Goal: Task Accomplishment & Management: Manage account settings

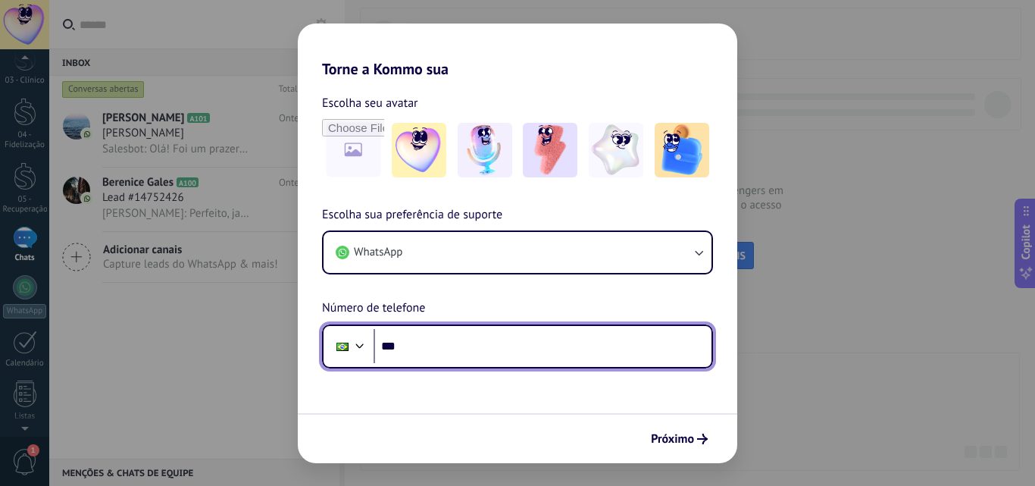
click at [430, 346] on input "***" at bounding box center [543, 346] width 338 height 35
type input "**********"
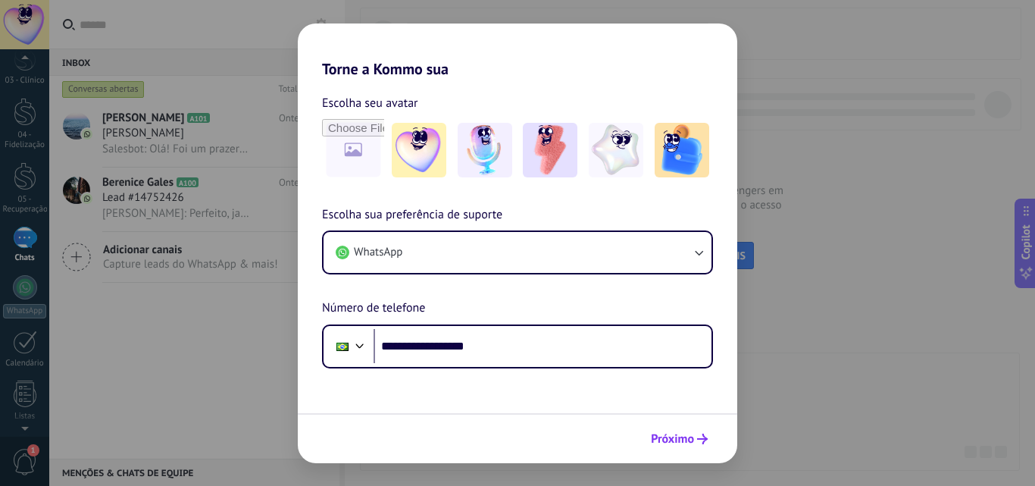
click at [663, 442] on span "Próximo" at bounding box center [672, 438] width 43 height 11
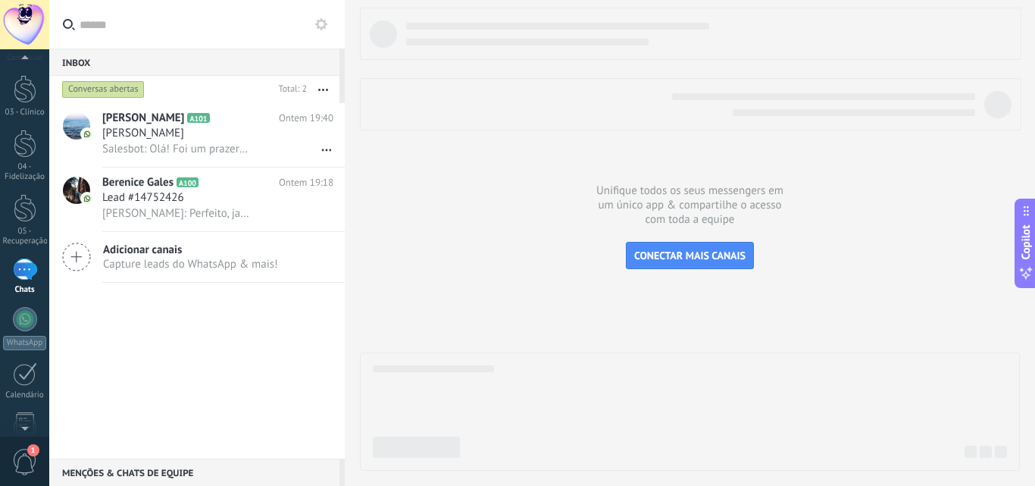
scroll to position [198, 0]
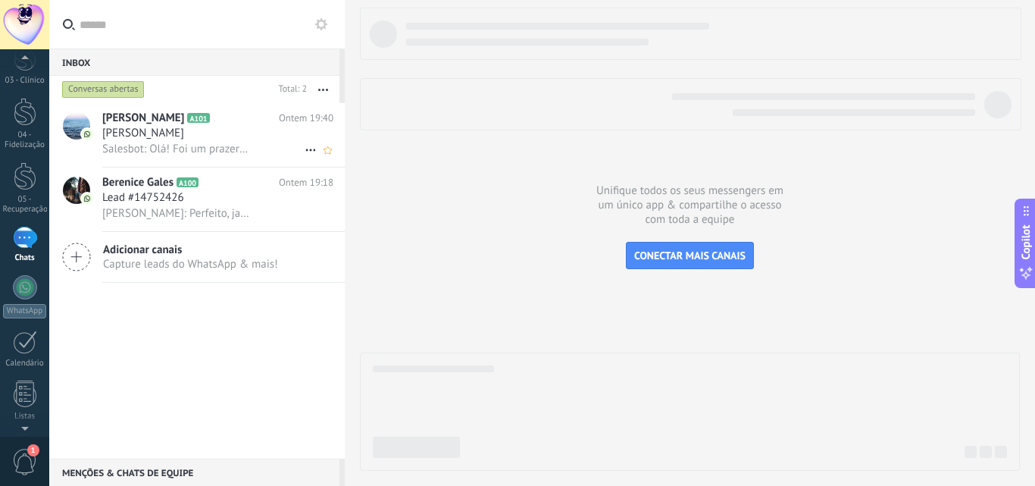
click at [189, 149] on span "Salesbot: Olá! Foi um prazer ter você conosco! Seu feedback é importante para n…" at bounding box center [176, 149] width 148 height 14
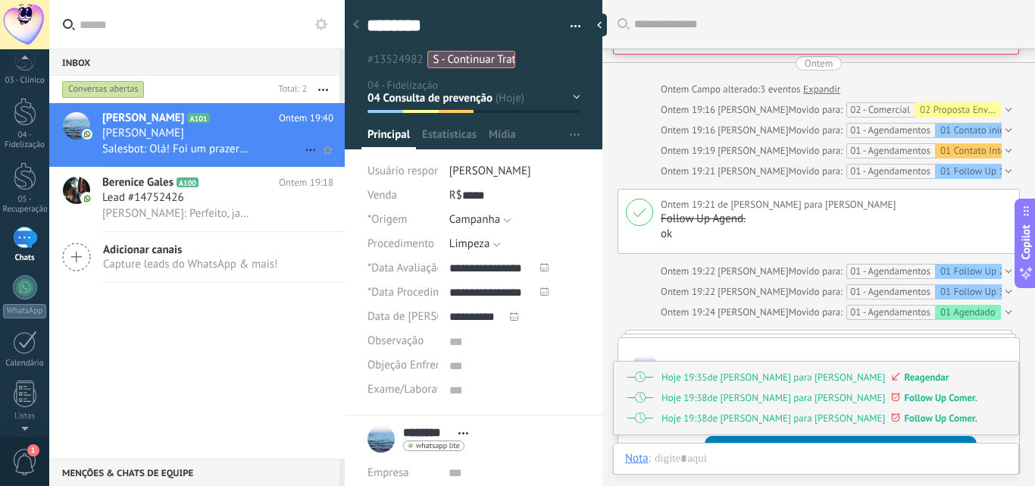
scroll to position [1806, 0]
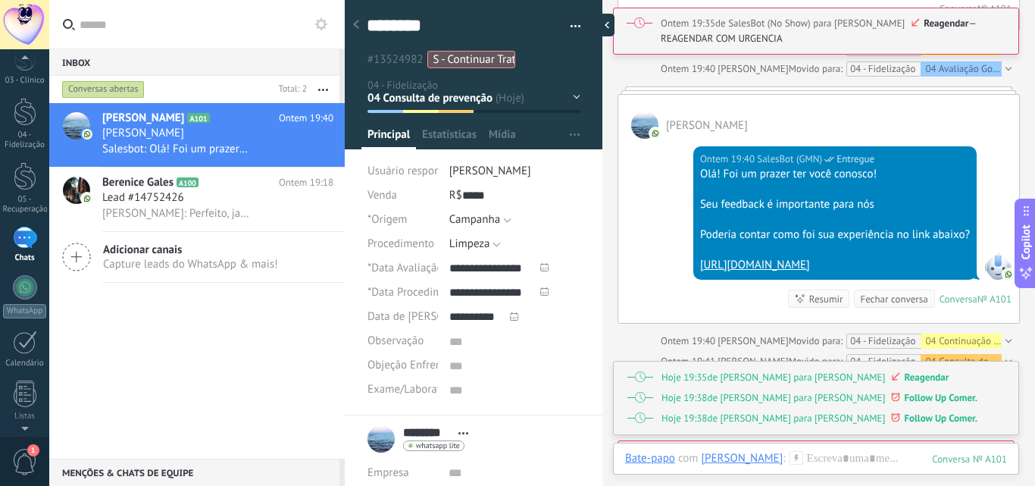
click at [611, 26] on div at bounding box center [603, 25] width 23 height 23
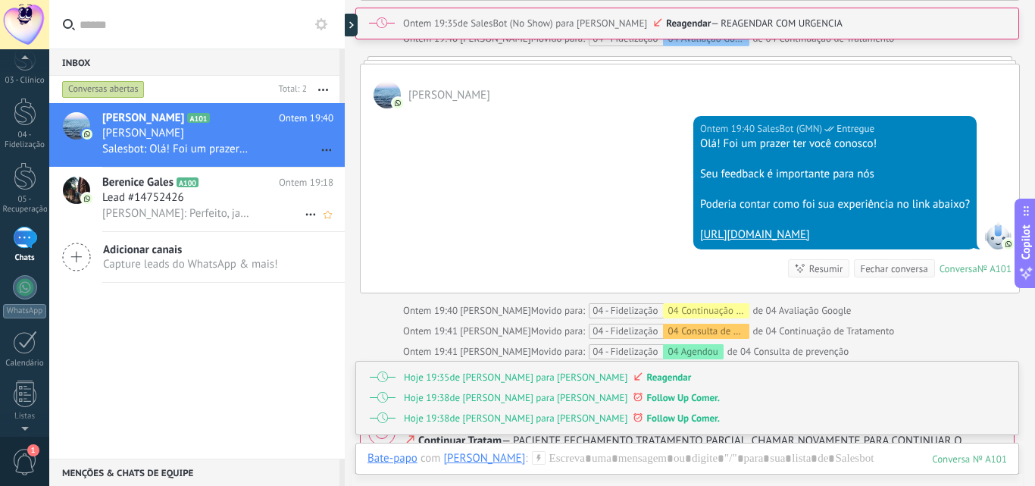
click at [198, 221] on h3 "[PERSON_NAME]: Perfeito, jaja te ligo" at bounding box center [179, 213] width 155 height 15
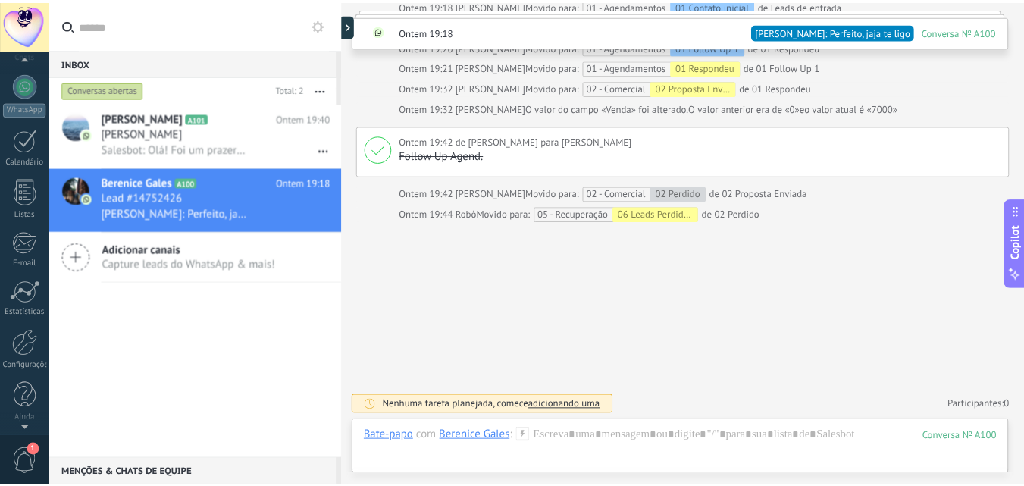
scroll to position [402, 0]
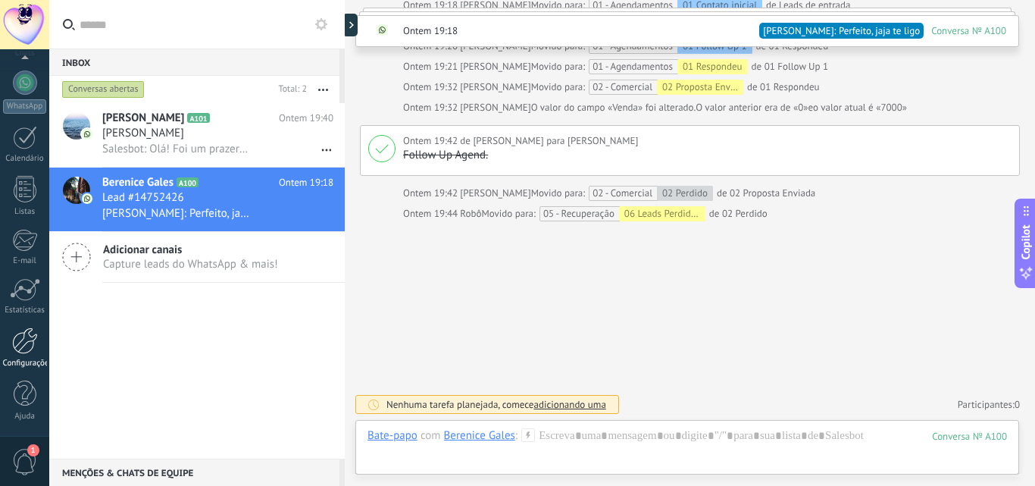
click at [14, 349] on div at bounding box center [25, 340] width 26 height 27
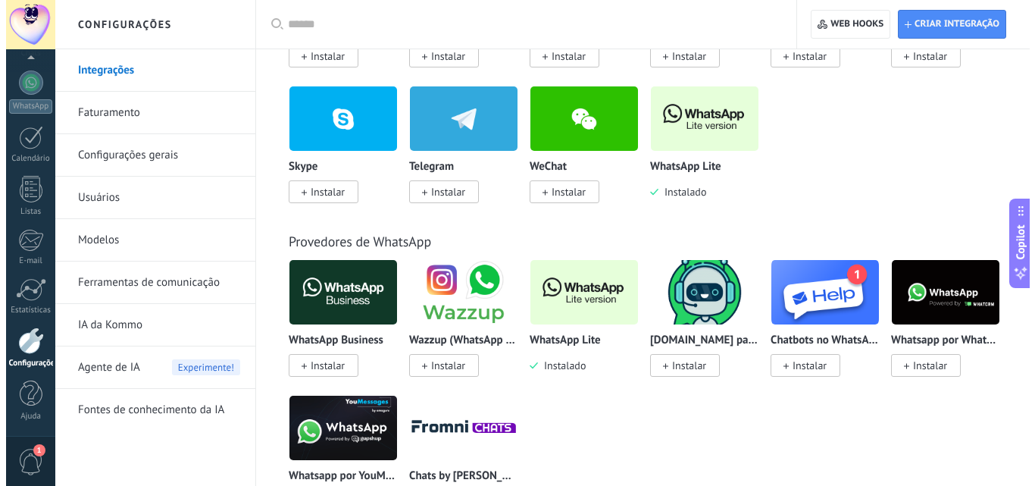
scroll to position [606, 0]
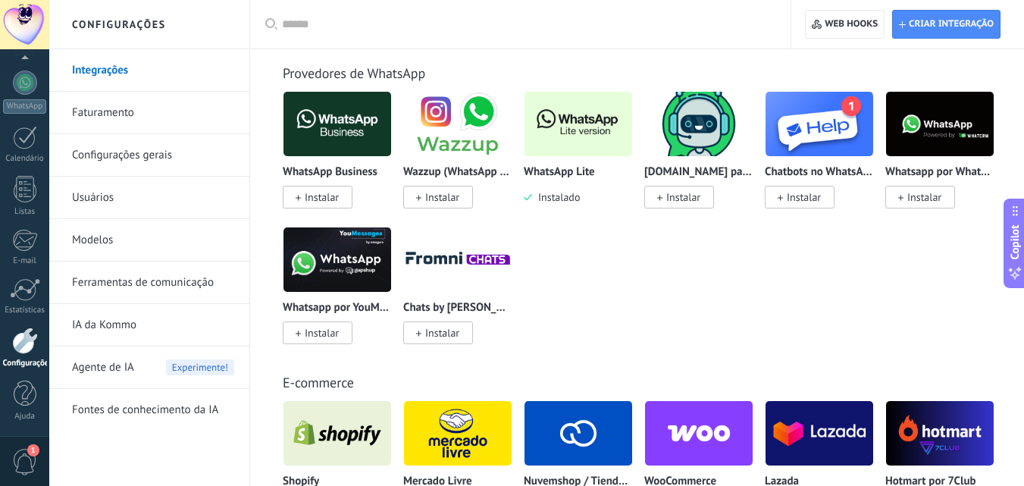
click at [554, 139] on img at bounding box center [578, 124] width 108 height 74
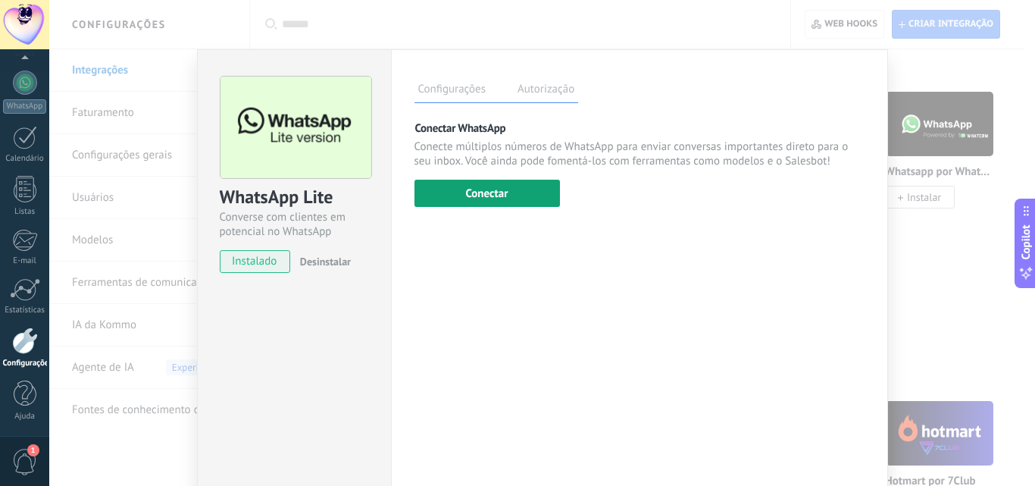
click at [481, 199] on button "Conectar" at bounding box center [486, 193] width 145 height 27
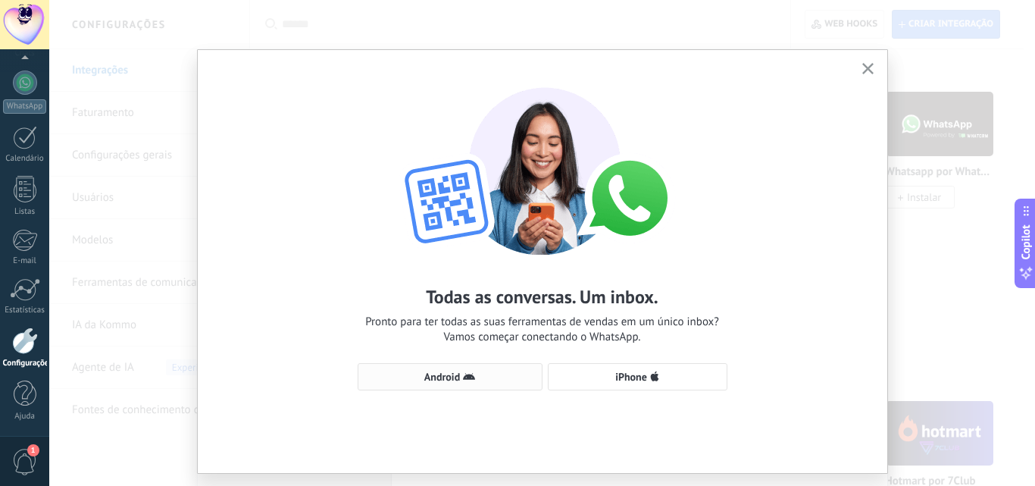
click at [451, 376] on span "Android" at bounding box center [442, 376] width 36 height 11
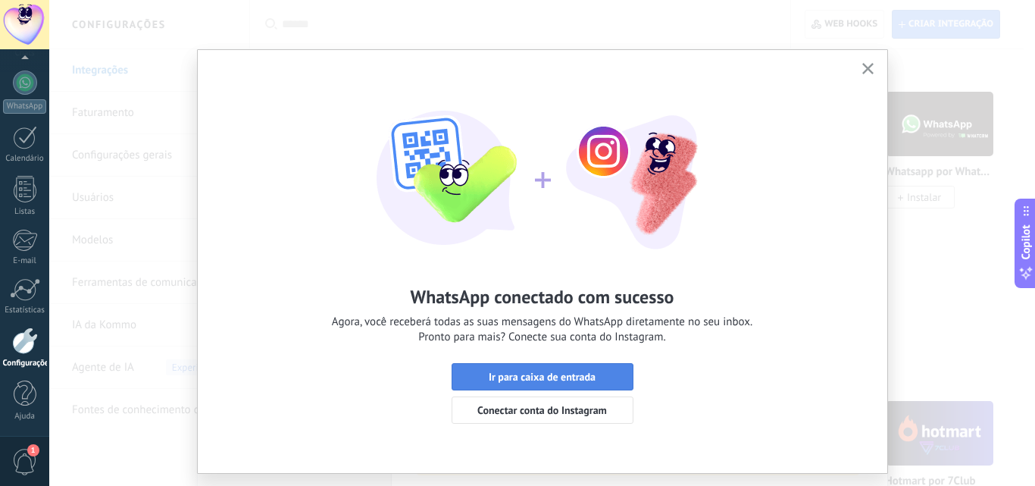
click at [500, 376] on span "Ir para caixa de entrada" at bounding box center [542, 376] width 107 height 11
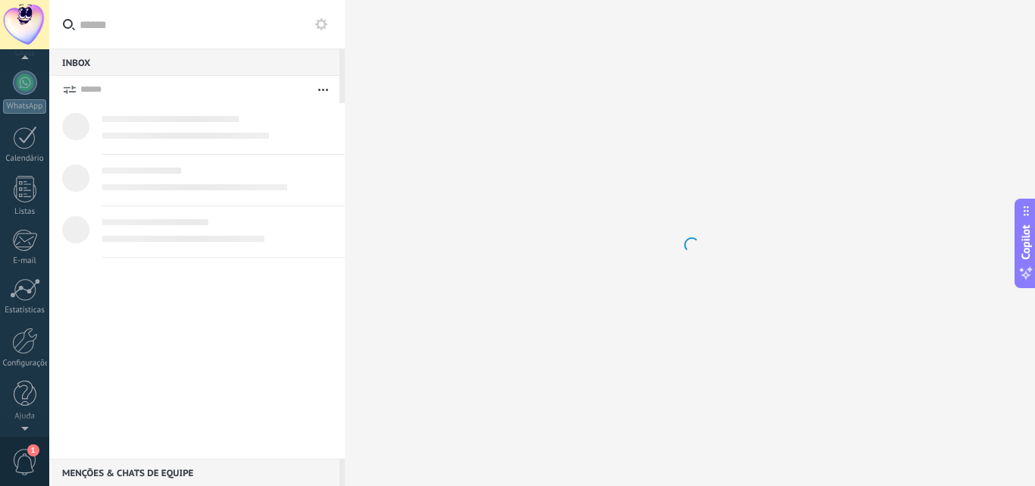
scroll to position [198, 0]
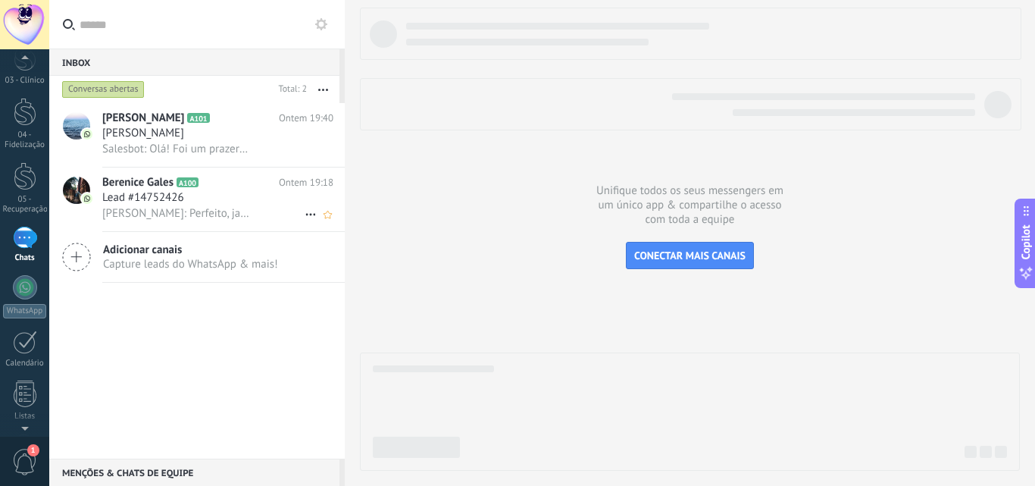
click at [163, 197] on span "Lead #14752426" at bounding box center [143, 197] width 82 height 15
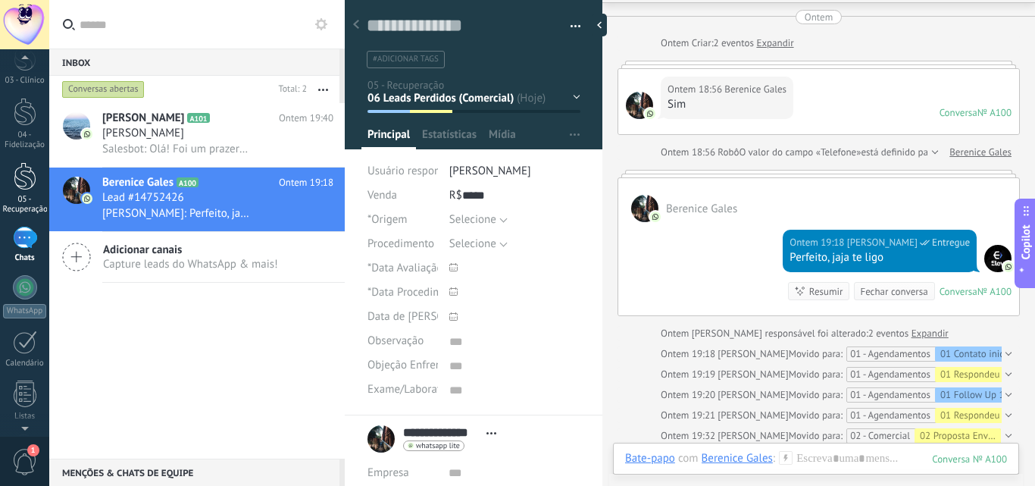
scroll to position [195, 0]
click at [20, 244] on div at bounding box center [25, 240] width 24 height 22
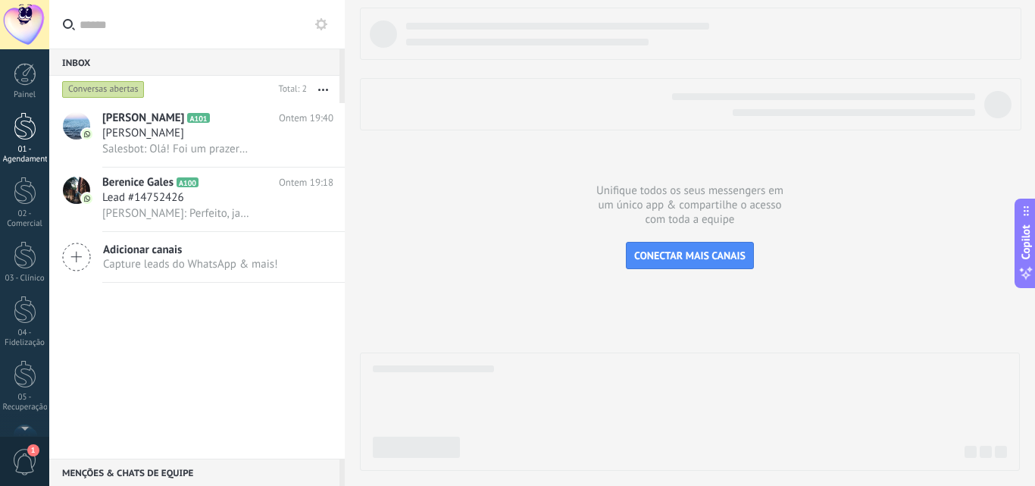
click at [27, 131] on div at bounding box center [25, 126] width 23 height 28
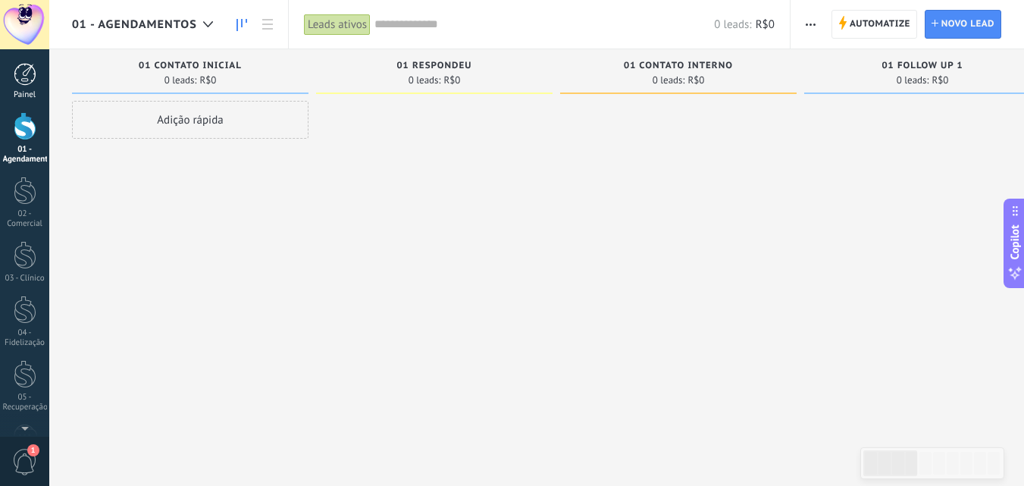
click at [23, 85] on div at bounding box center [25, 74] width 23 height 23
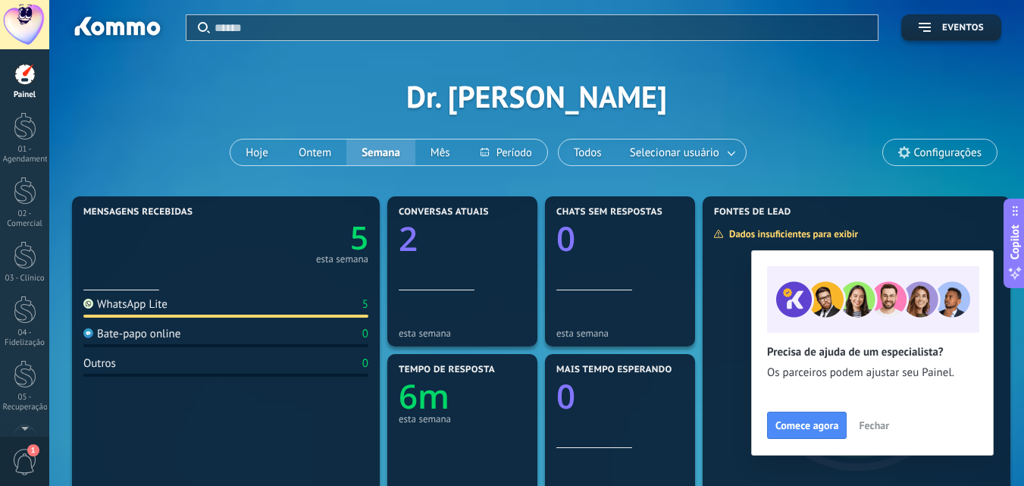
click at [363, 240] on text "5" at bounding box center [359, 237] width 18 height 43
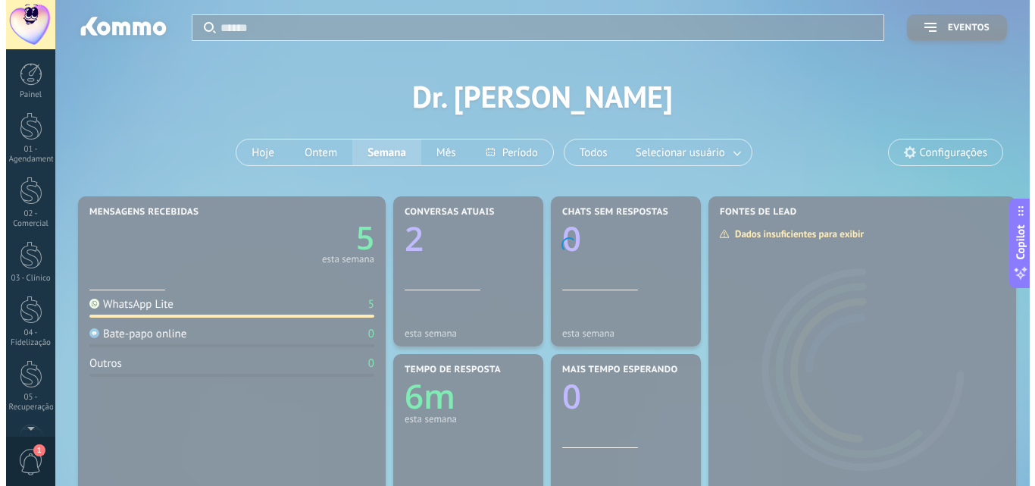
scroll to position [402, 0]
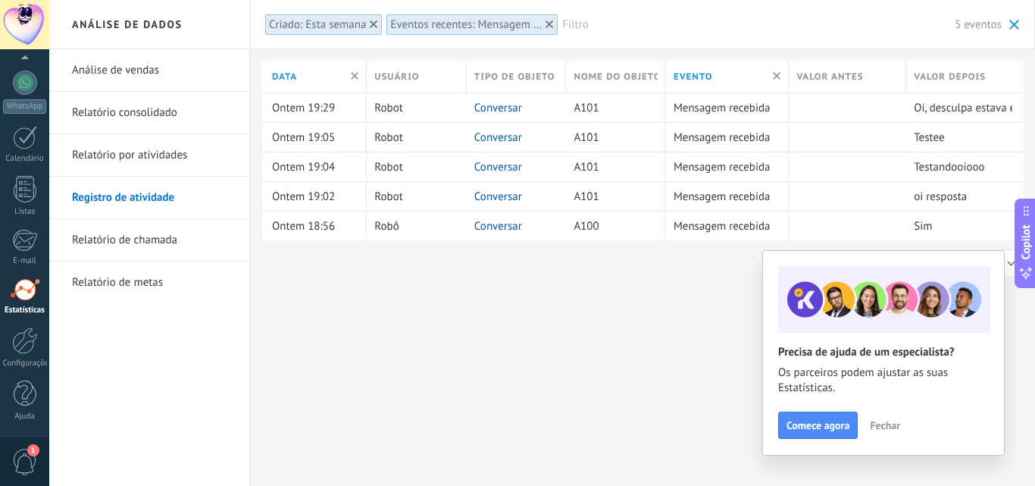
click at [887, 417] on button "Fechar" at bounding box center [885, 425] width 44 height 23
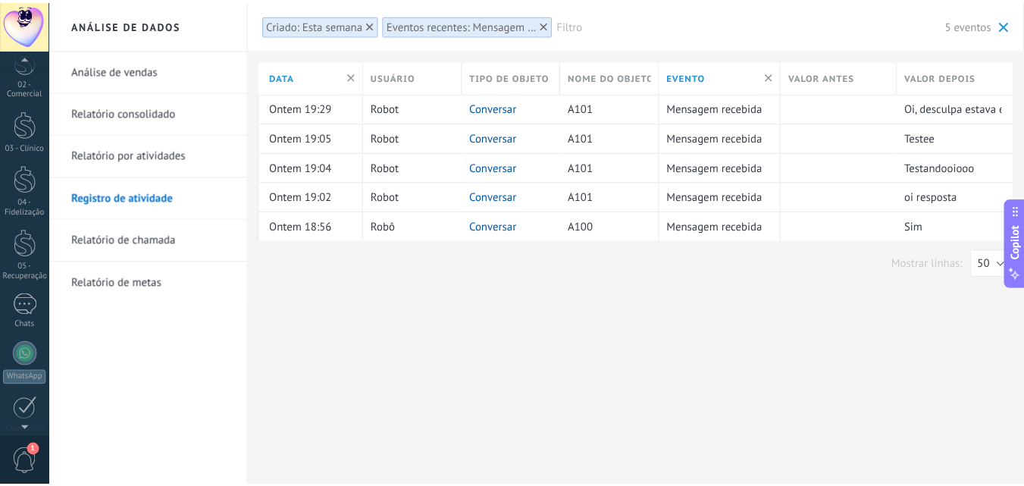
scroll to position [0, 0]
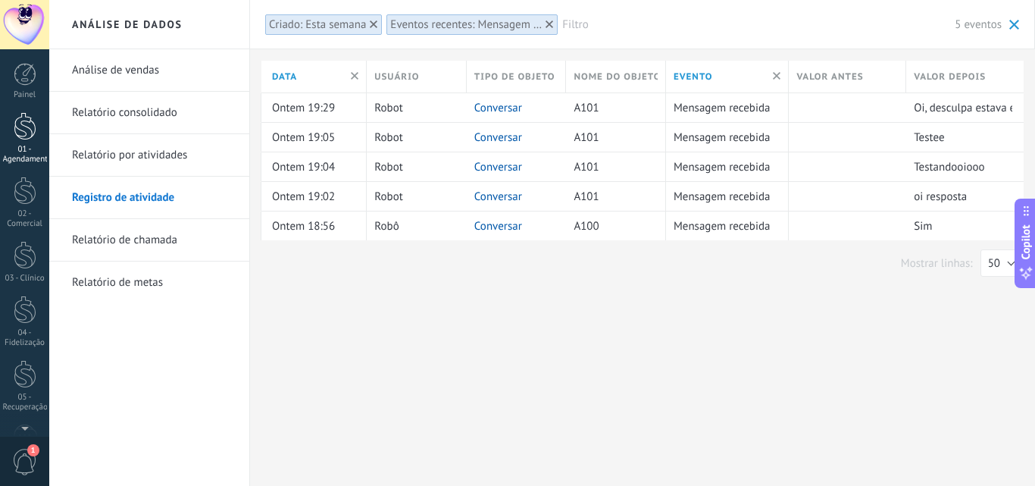
click at [23, 124] on div at bounding box center [25, 126] width 23 height 28
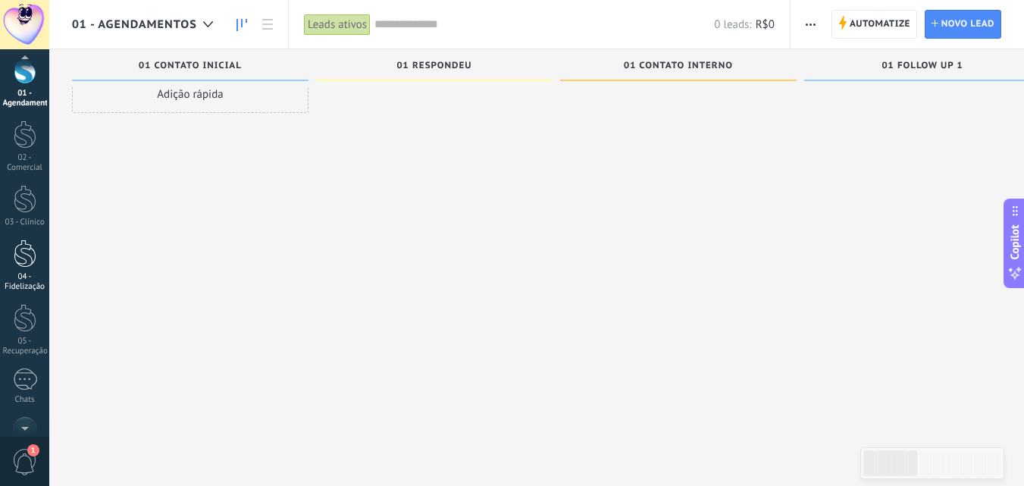
scroll to position [152, 0]
click at [17, 282] on div at bounding box center [25, 284] width 24 height 22
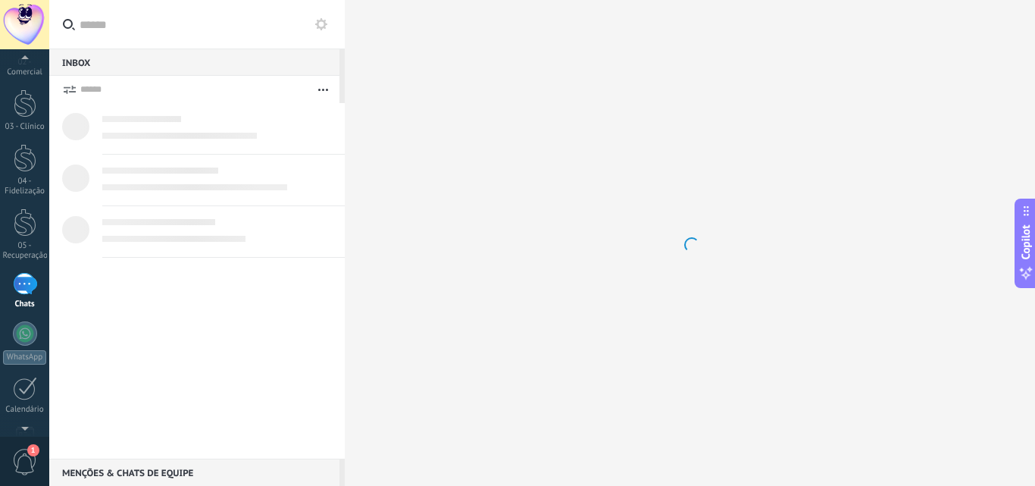
scroll to position [198, 0]
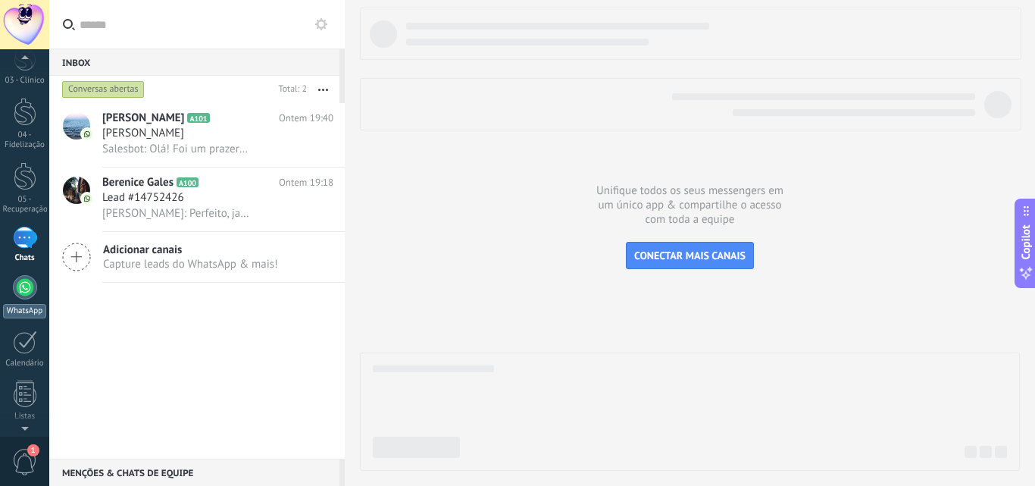
click at [28, 279] on div at bounding box center [25, 287] width 24 height 24
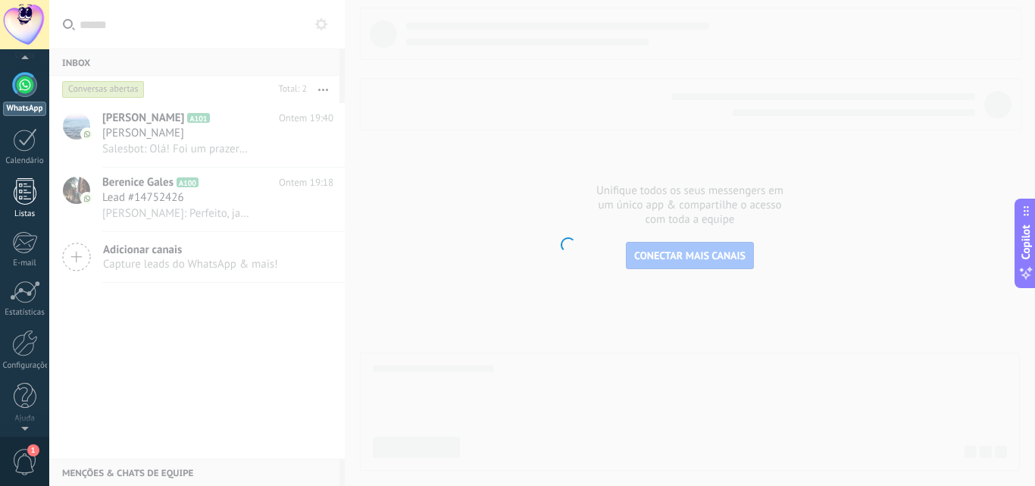
scroll to position [402, 0]
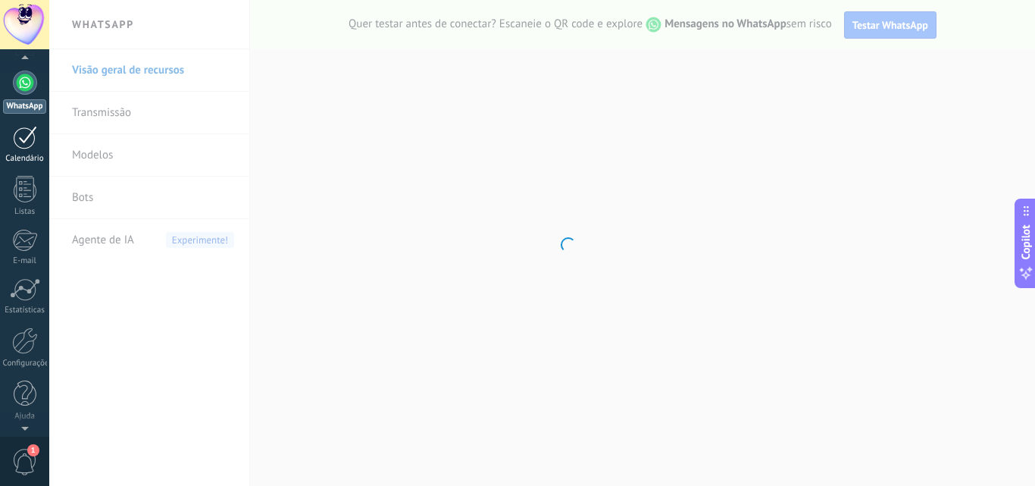
click at [24, 139] on div at bounding box center [25, 137] width 24 height 23
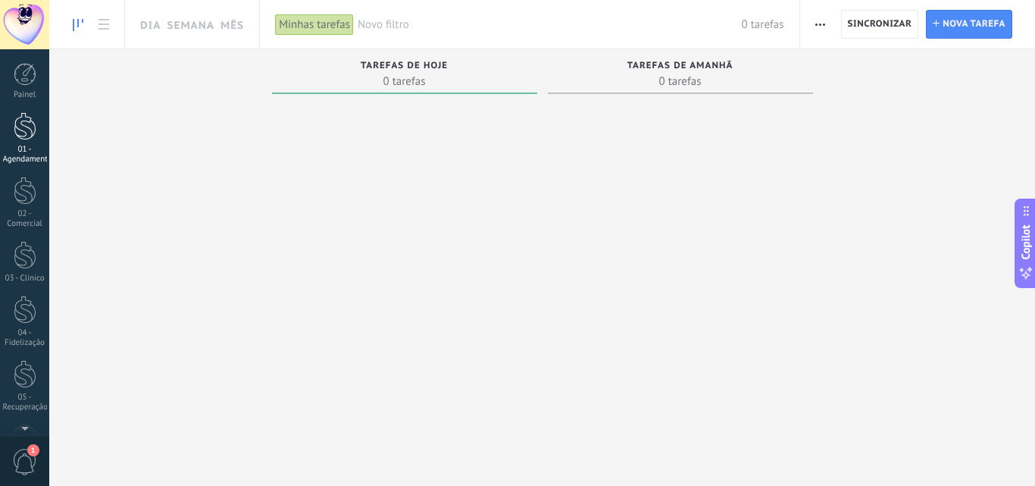
click at [19, 146] on div "01 - Agendamentos" at bounding box center [25, 155] width 44 height 20
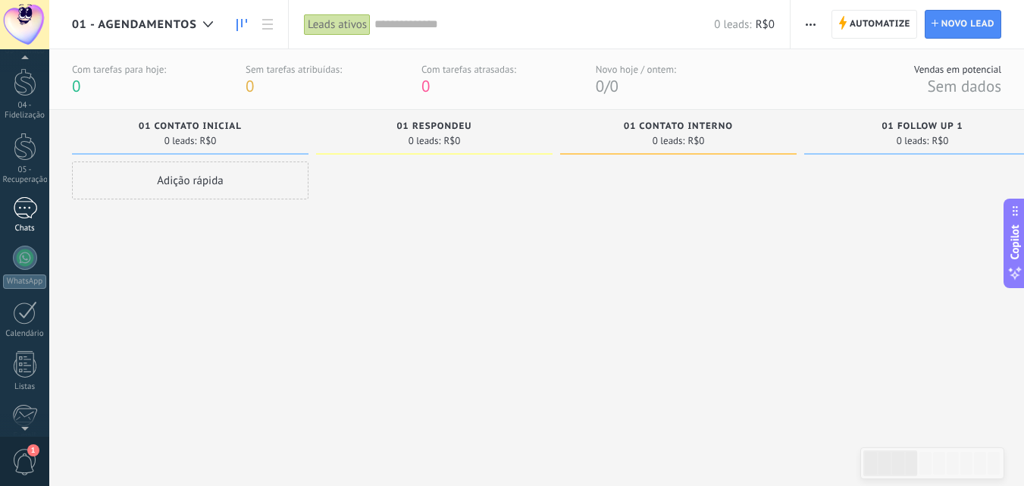
click at [30, 206] on div at bounding box center [25, 208] width 24 height 22
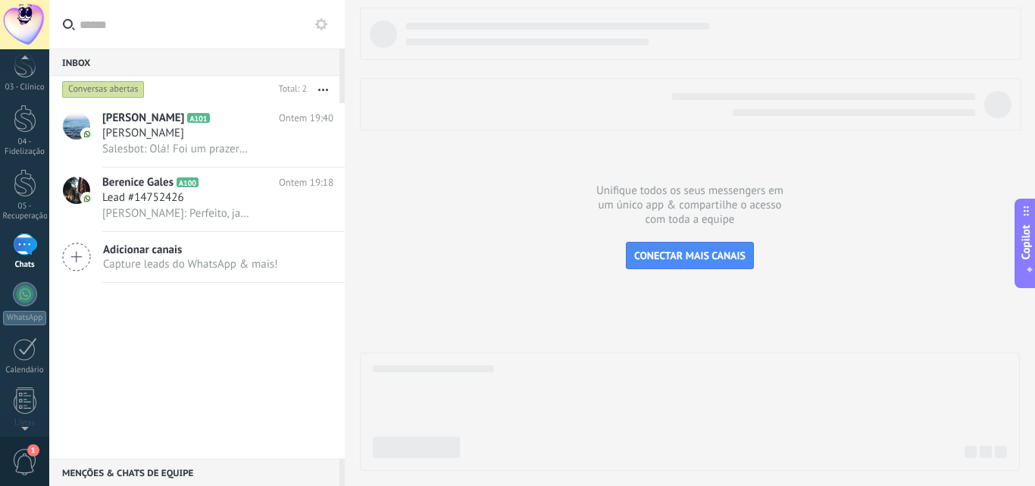
scroll to position [198, 0]
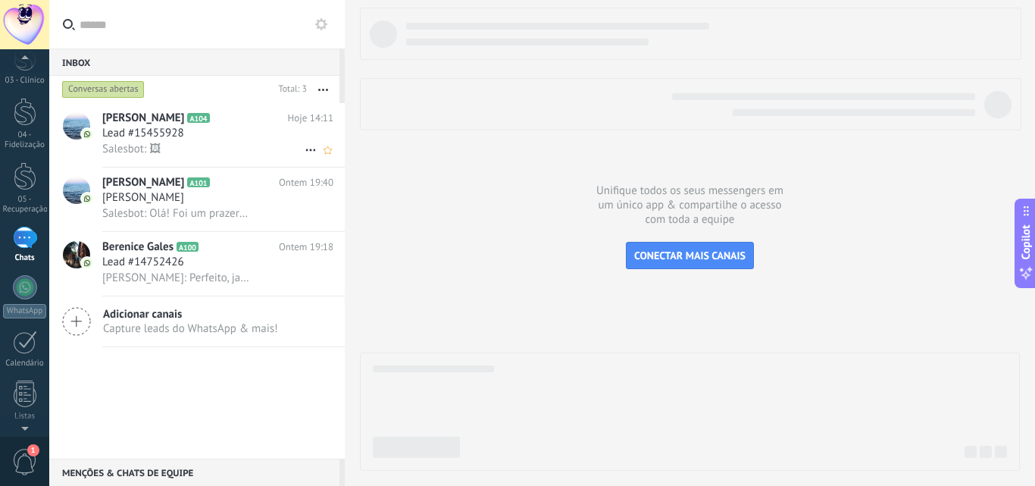
click at [148, 132] on span "Lead #15455928" at bounding box center [143, 133] width 82 height 15
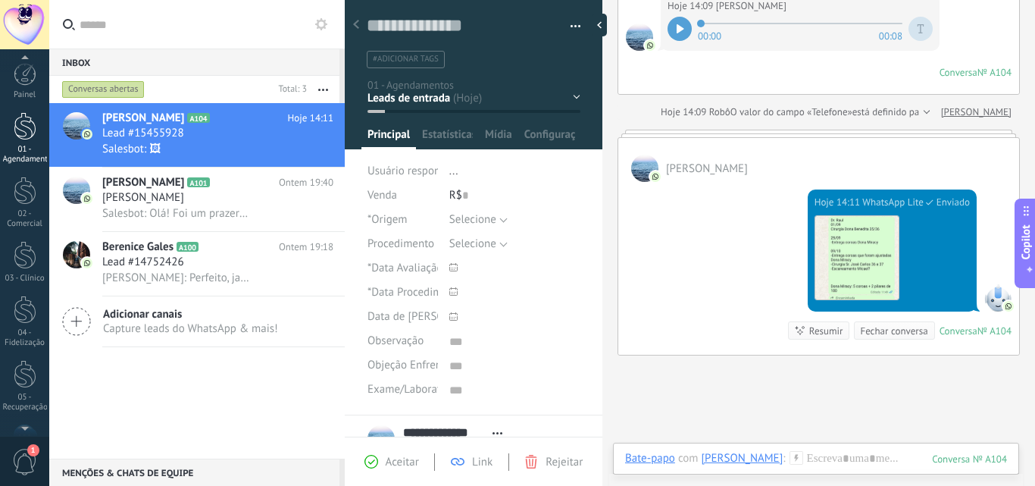
click at [18, 139] on div at bounding box center [25, 126] width 23 height 28
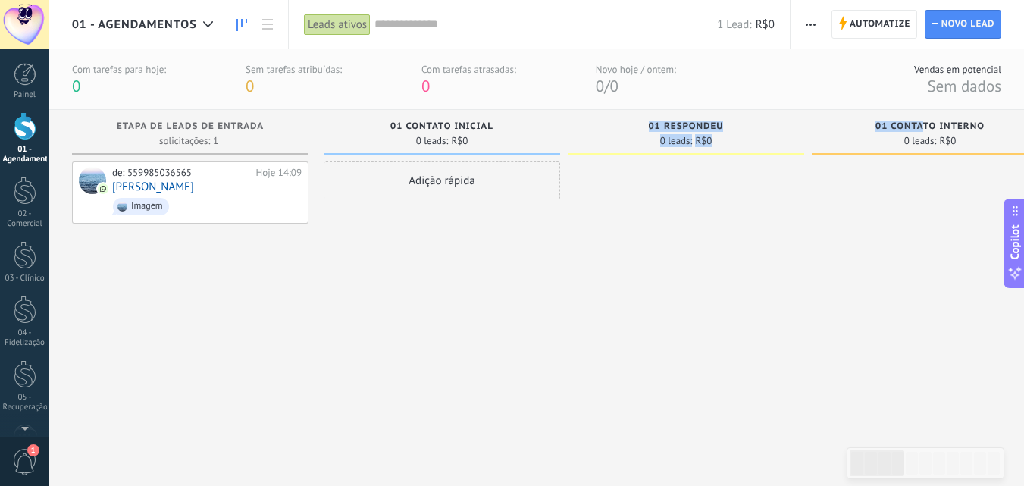
drag, startPoint x: 924, startPoint y: 131, endPoint x: 641, endPoint y: 120, distance: 283.6
click at [981, 132] on div "01 Contato Interno" at bounding box center [929, 127] width 221 height 13
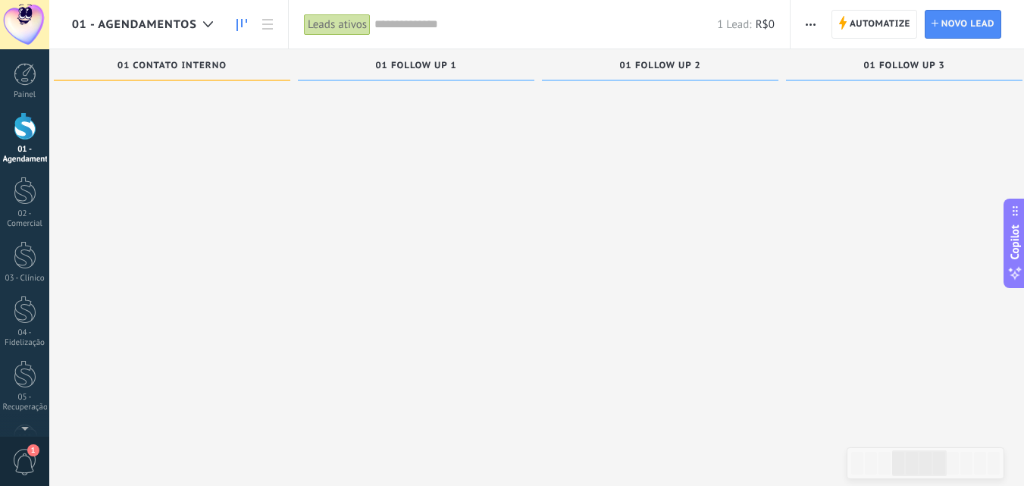
scroll to position [14, 0]
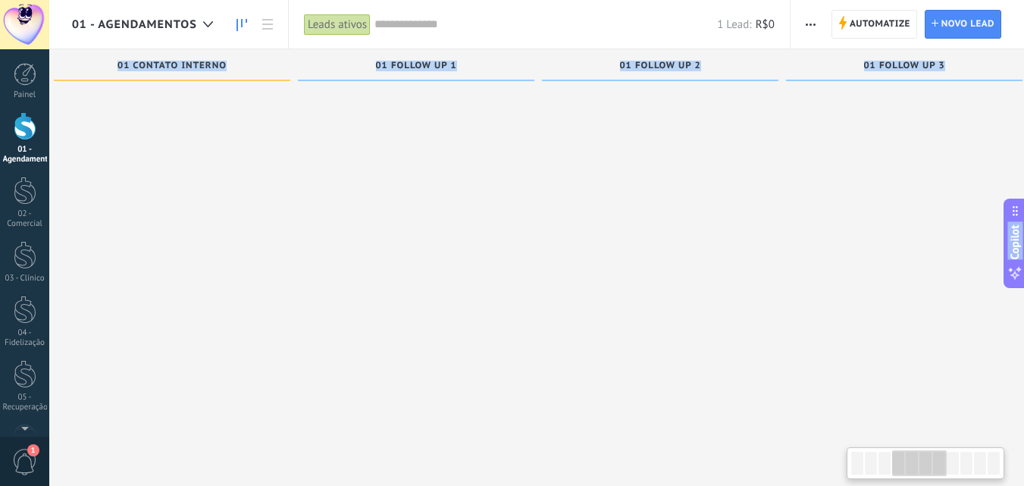
drag, startPoint x: 946, startPoint y: 453, endPoint x: 771, endPoint y: 455, distance: 174.3
click at [771, 455] on body ".abecls-1,.abecls-2{fill-rule:evenodd}.abecls-2{fill:#fff} .abhcls-1{fill:none}…" at bounding box center [512, 229] width 1024 height 486
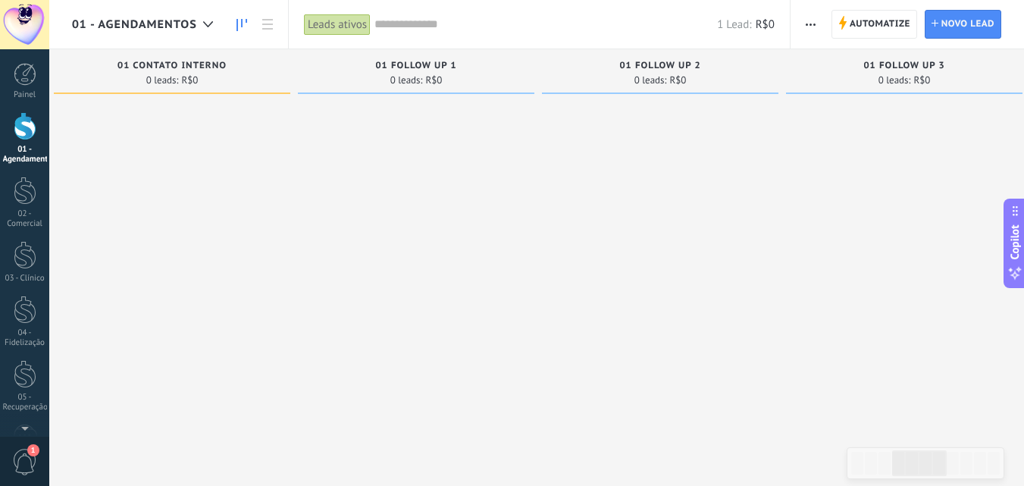
click at [646, 71] on div "01 Follow Up 2" at bounding box center [659, 67] width 221 height 13
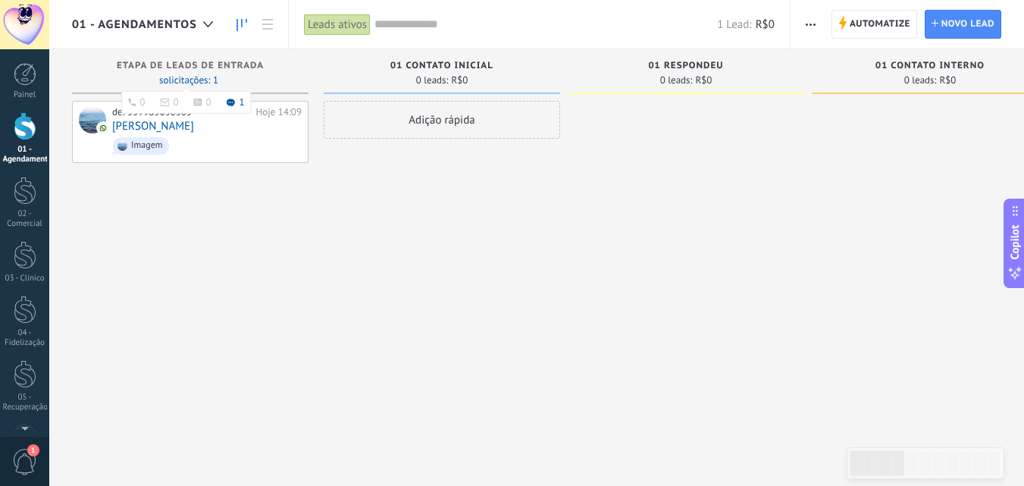
click at [236, 100] on li "1" at bounding box center [236, 102] width 18 height 9
click at [231, 146] on span "Imagem" at bounding box center [206, 145] width 189 height 23
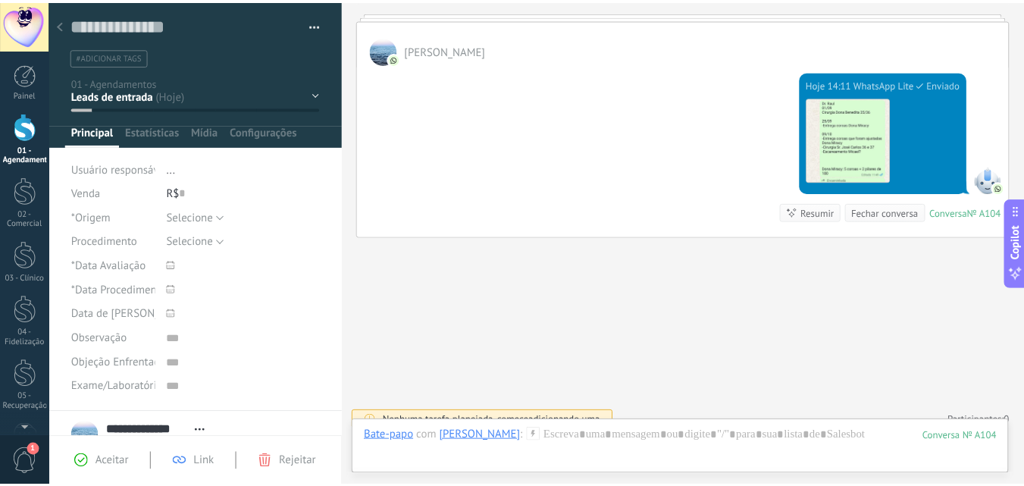
scroll to position [236, 0]
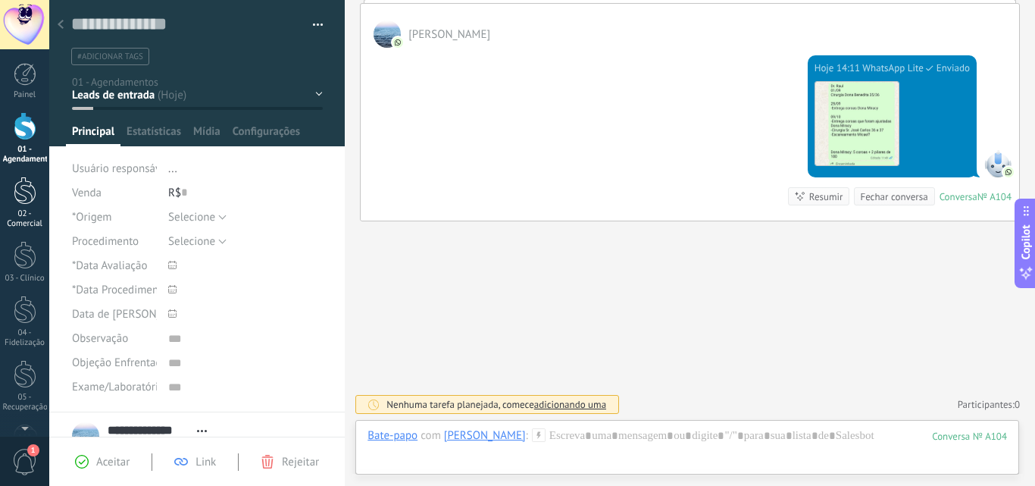
click at [20, 199] on div at bounding box center [25, 191] width 23 height 28
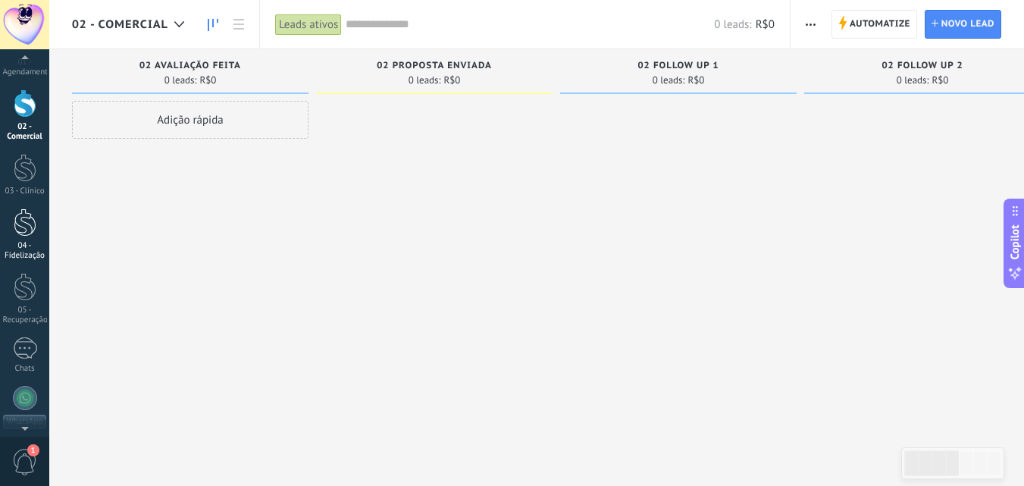
scroll to position [227, 0]
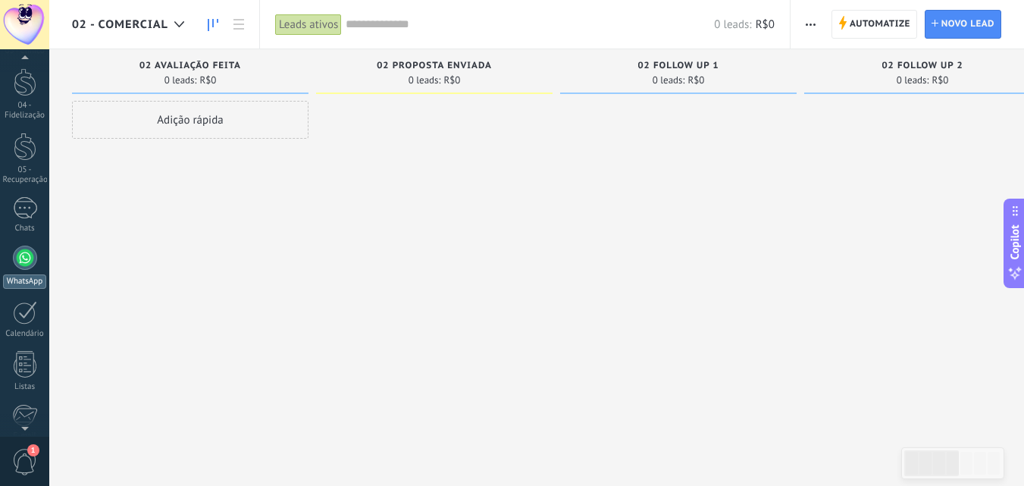
click at [20, 264] on div at bounding box center [25, 258] width 24 height 24
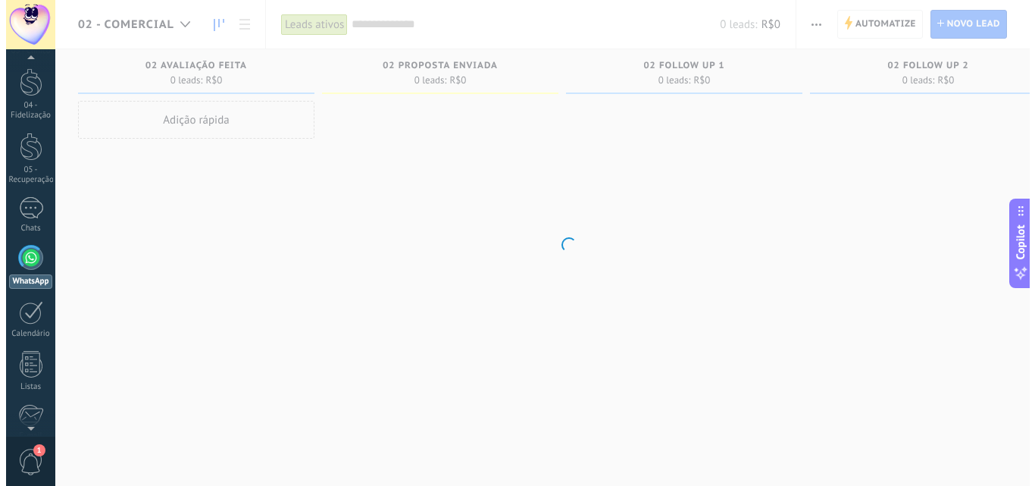
scroll to position [246, 0]
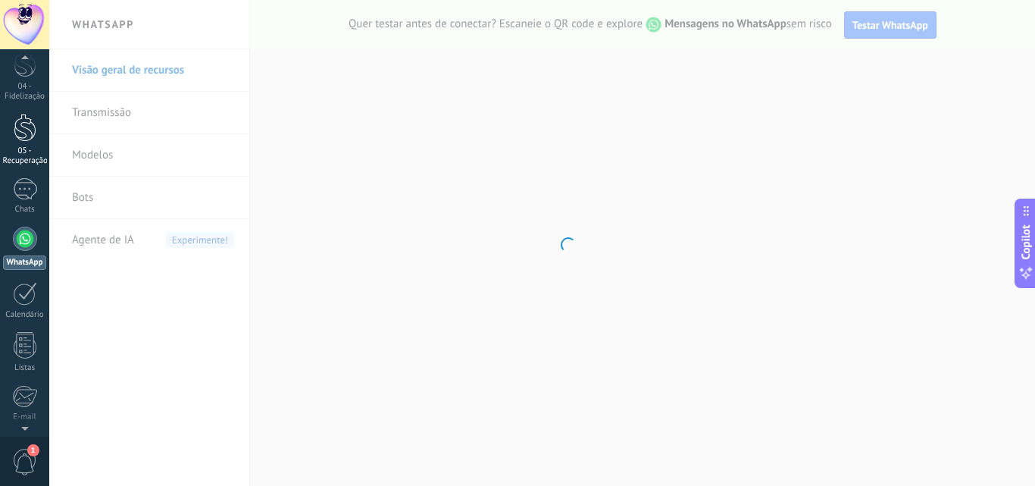
click at [30, 130] on div at bounding box center [25, 128] width 23 height 28
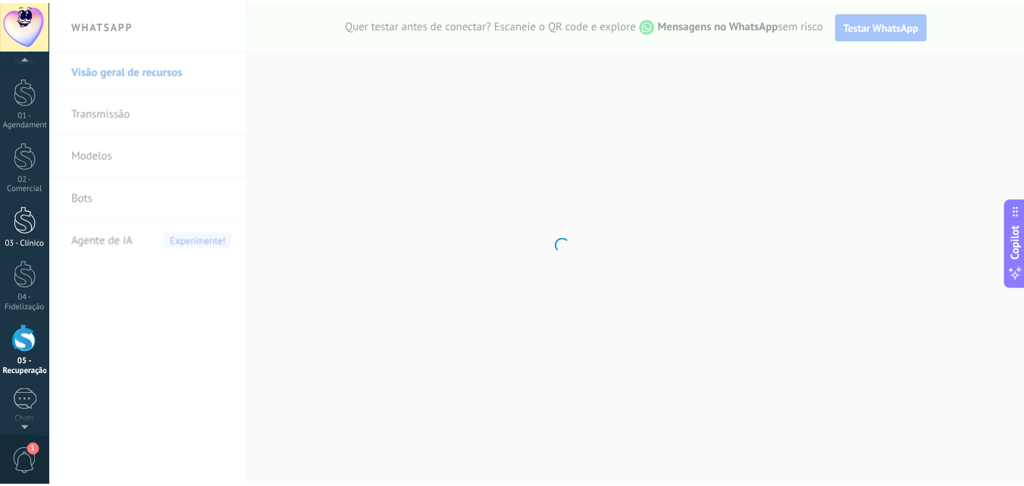
scroll to position [33, 0]
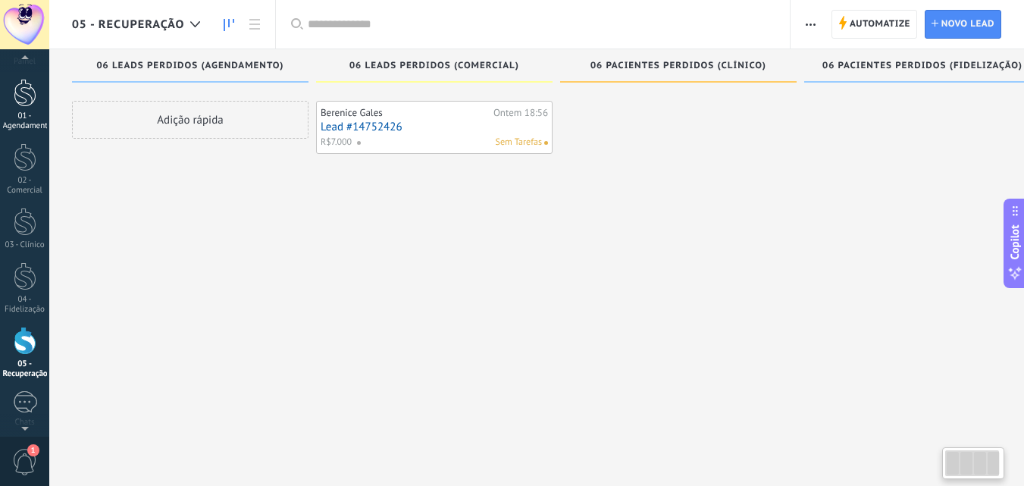
click at [24, 105] on div at bounding box center [25, 93] width 23 height 28
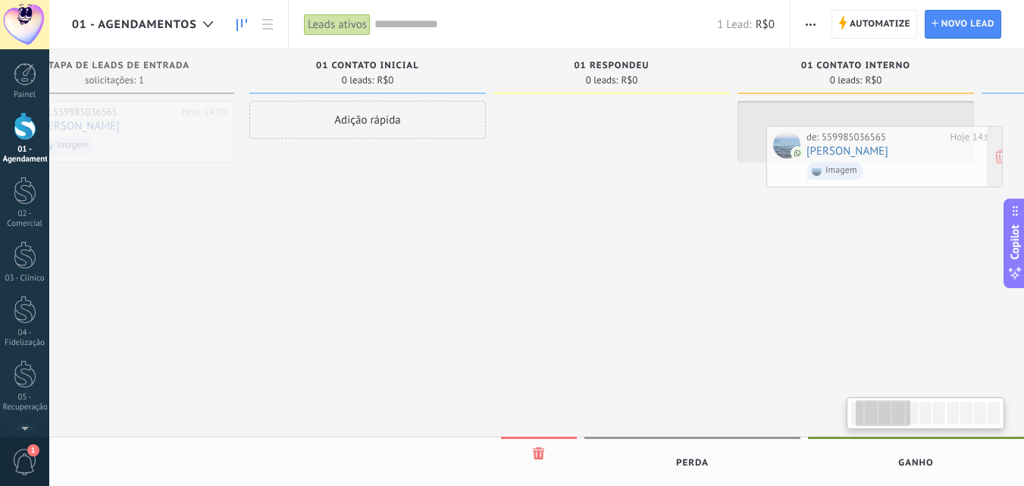
scroll to position [0, 120]
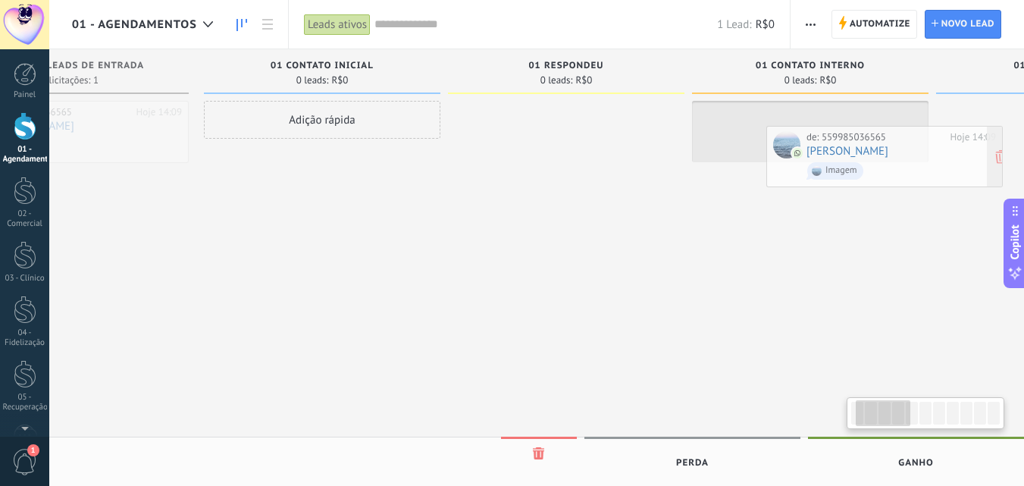
drag, startPoint x: 177, startPoint y: 123, endPoint x: 871, endPoint y: 148, distance: 694.6
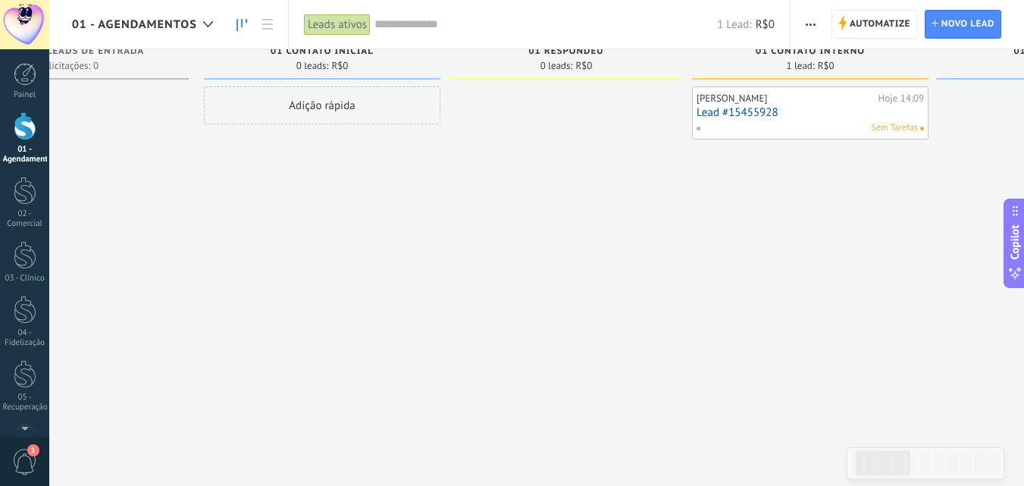
scroll to position [0, 0]
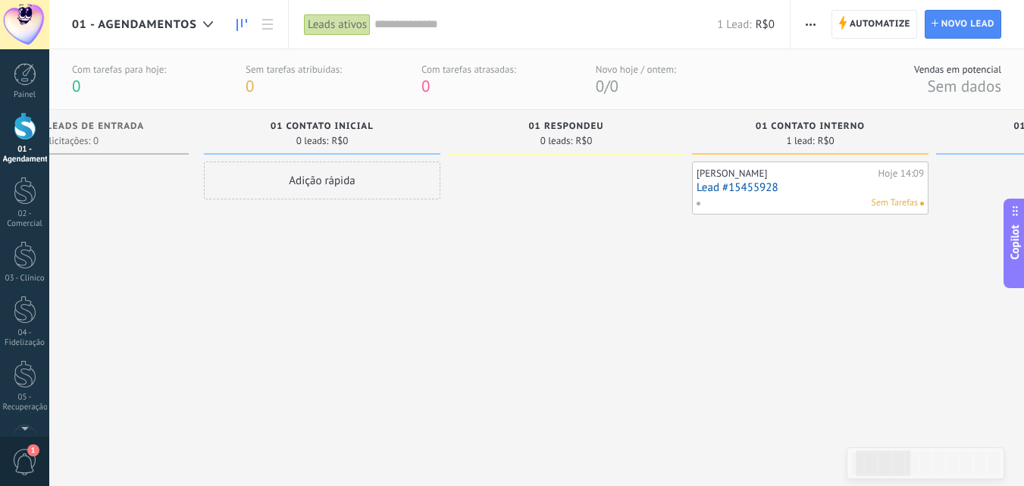
click at [565, 133] on div "01 Respondeu" at bounding box center [565, 127] width 221 height 13
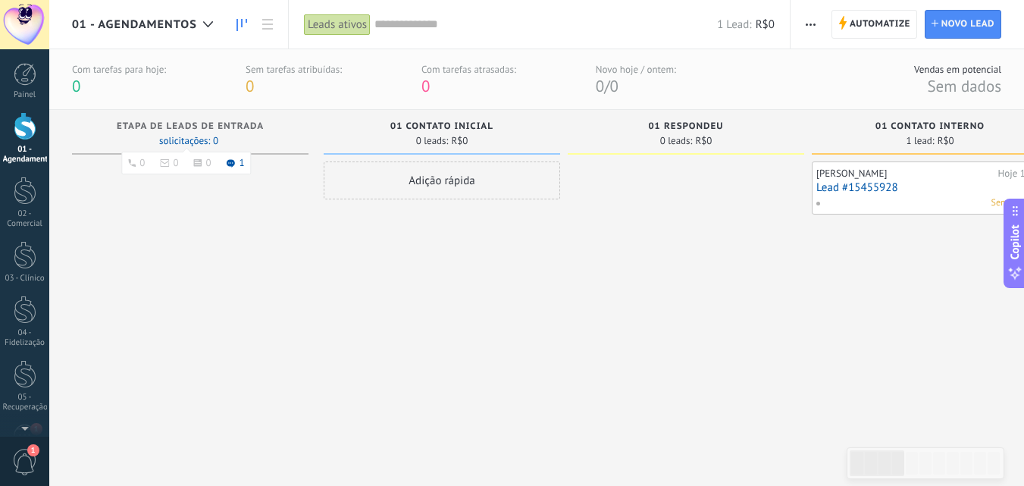
click at [234, 162] on use at bounding box center [231, 163] width 8 height 8
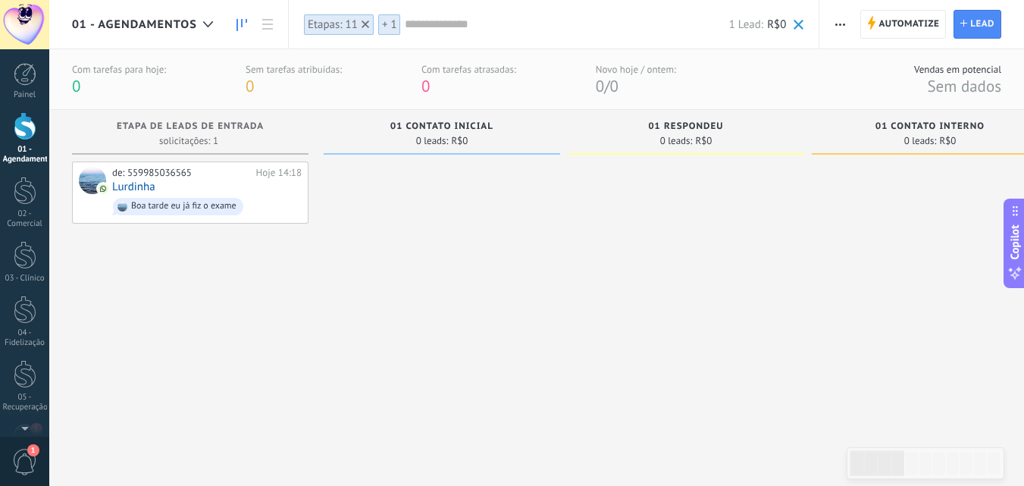
click at [928, 125] on span "01 Contato Interno" at bounding box center [929, 126] width 109 height 11
click at [193, 176] on div "de: 559985036565" at bounding box center [181, 173] width 139 height 12
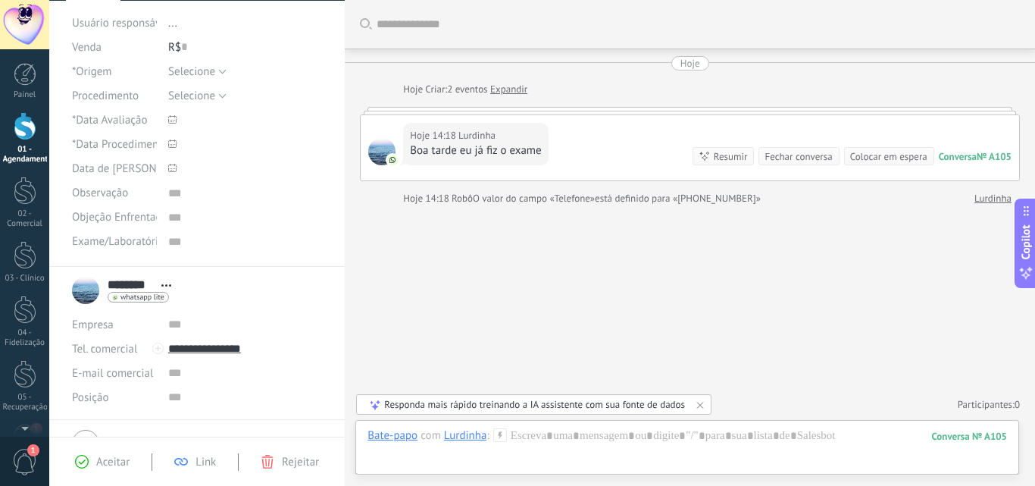
scroll to position [152, 0]
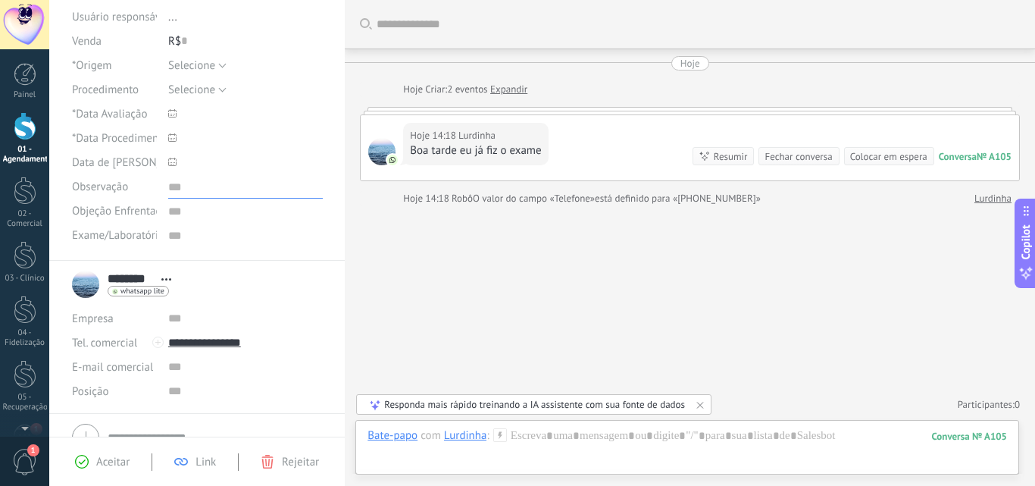
click at [170, 193] on textarea at bounding box center [245, 186] width 155 height 24
click at [168, 213] on textarea at bounding box center [245, 211] width 155 height 24
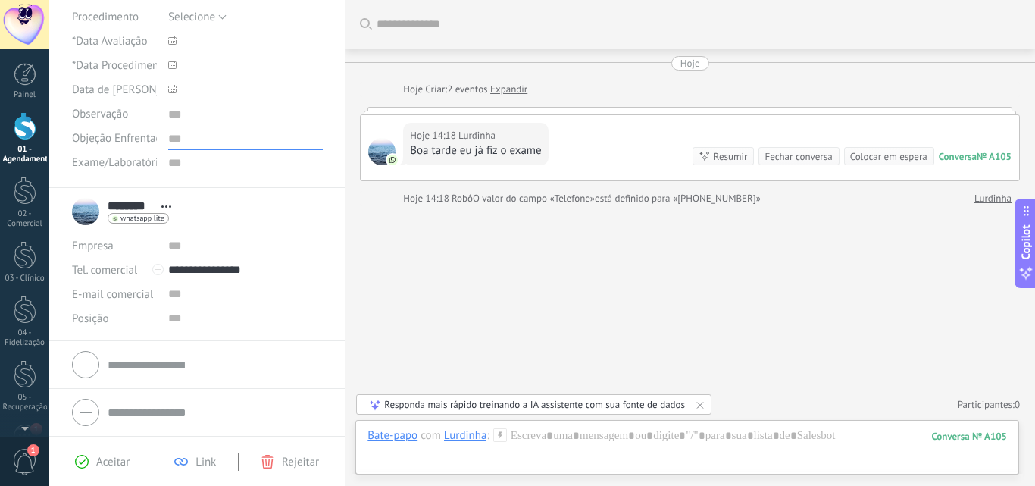
scroll to position [0, 0]
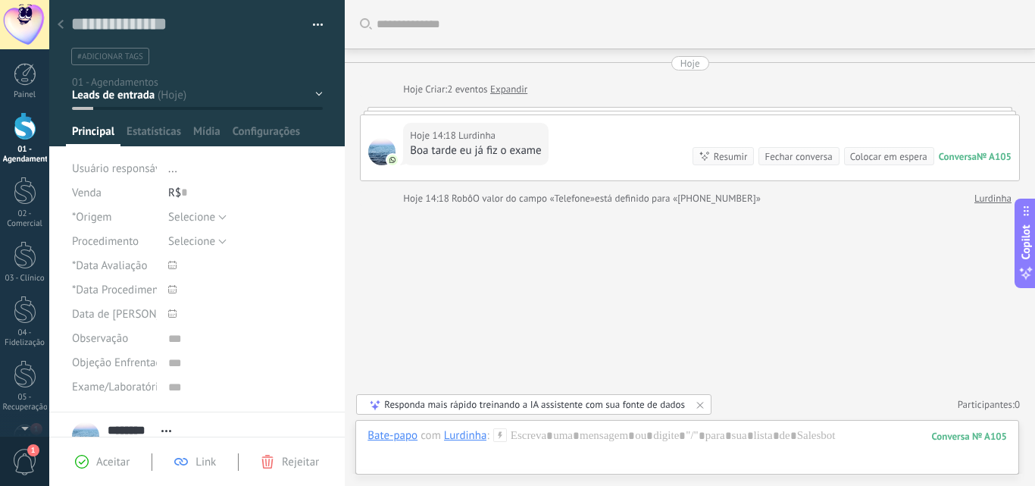
click at [0, 0] on div "01 Contato inicial 01 Respondeu 01 Contato Interno 01 Follow Up 1 01 Follow Up 2" at bounding box center [0, 0] width 0 height 0
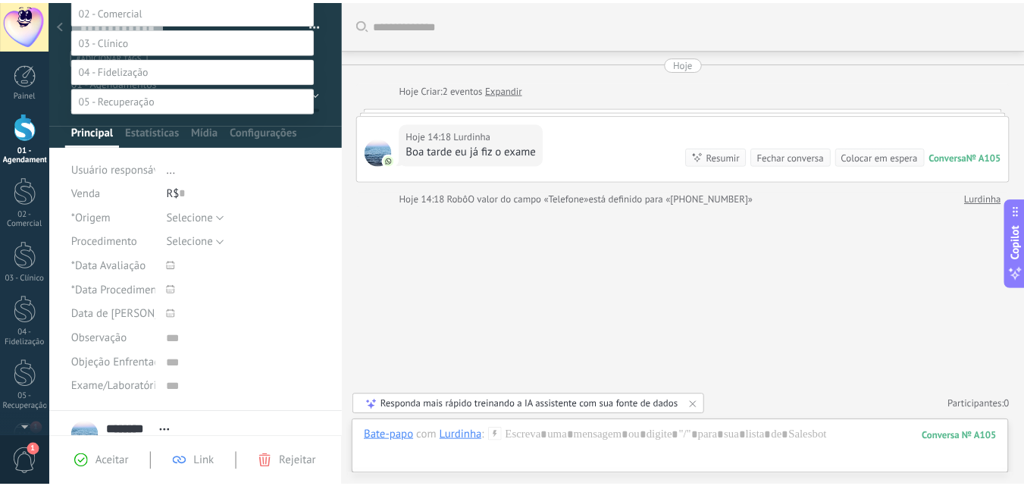
scroll to position [227, 0]
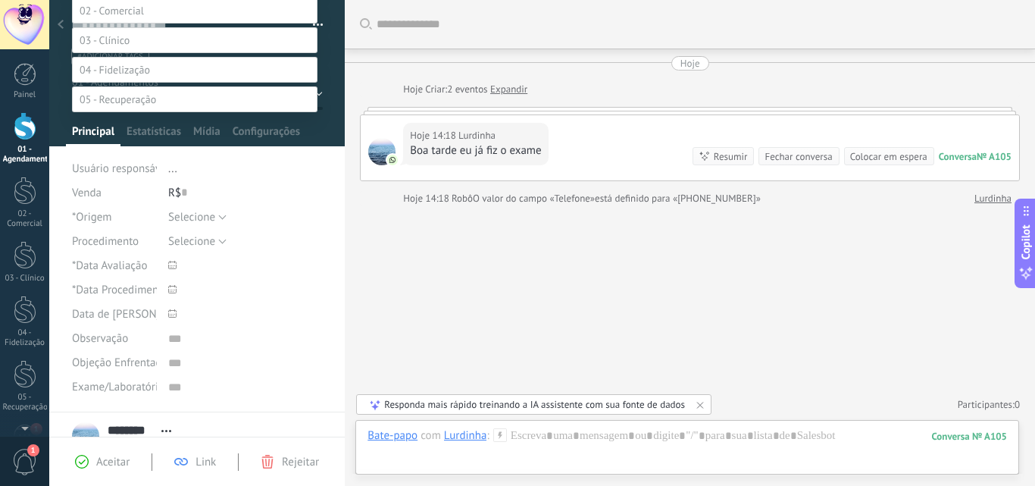
click at [499, 258] on div "01 Contato inicial 01 Respondeu 01 Contato Interno 01 Follow Up 1" at bounding box center [542, 243] width 986 height 486
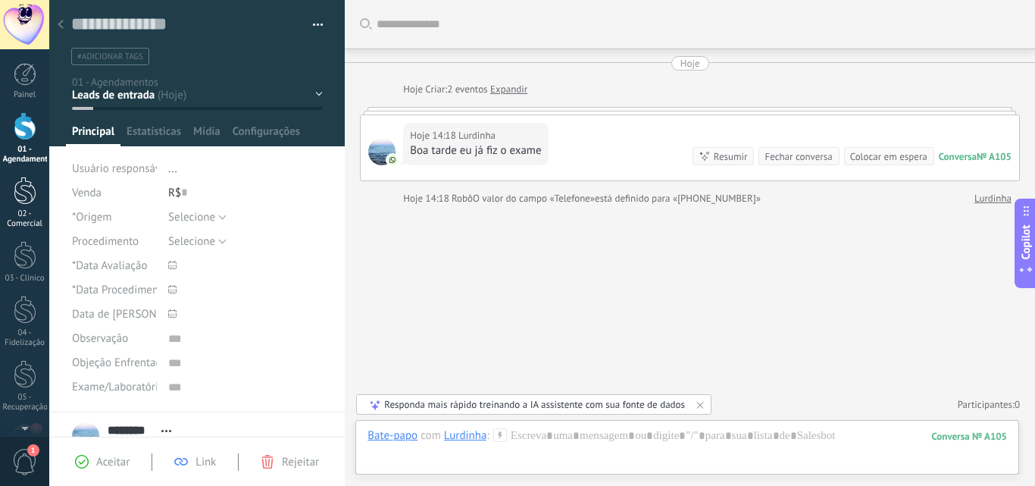
click at [20, 200] on div at bounding box center [25, 191] width 23 height 28
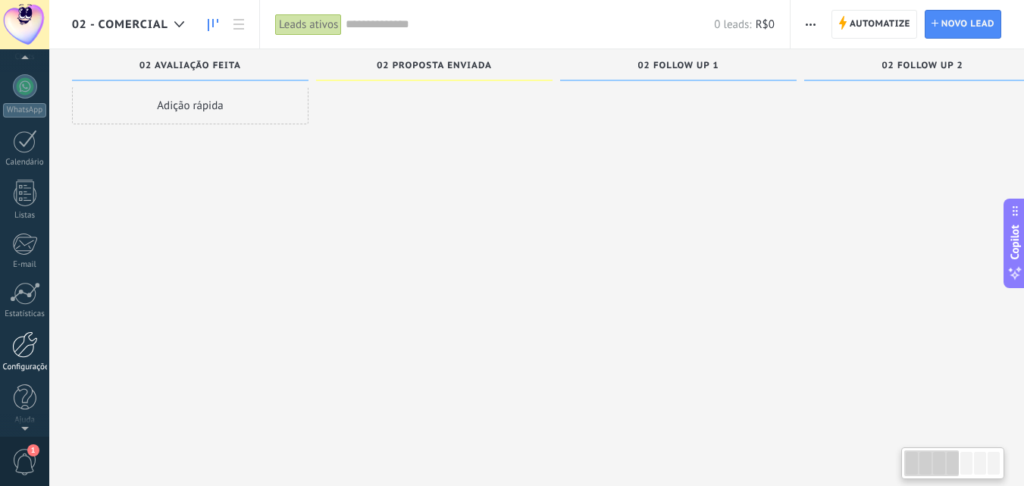
scroll to position [402, 0]
click at [20, 348] on div at bounding box center [25, 340] width 26 height 27
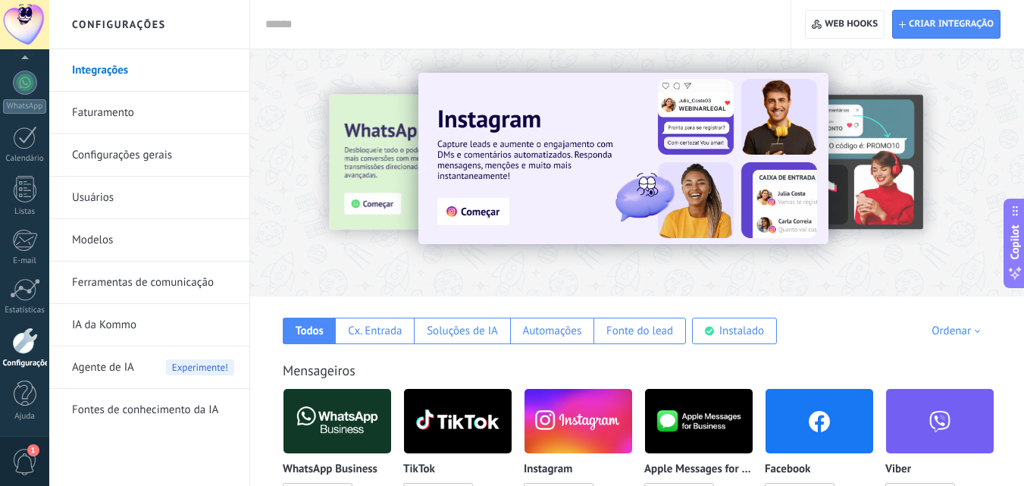
click at [113, 158] on link "Configurações gerais" at bounding box center [153, 155] width 162 height 42
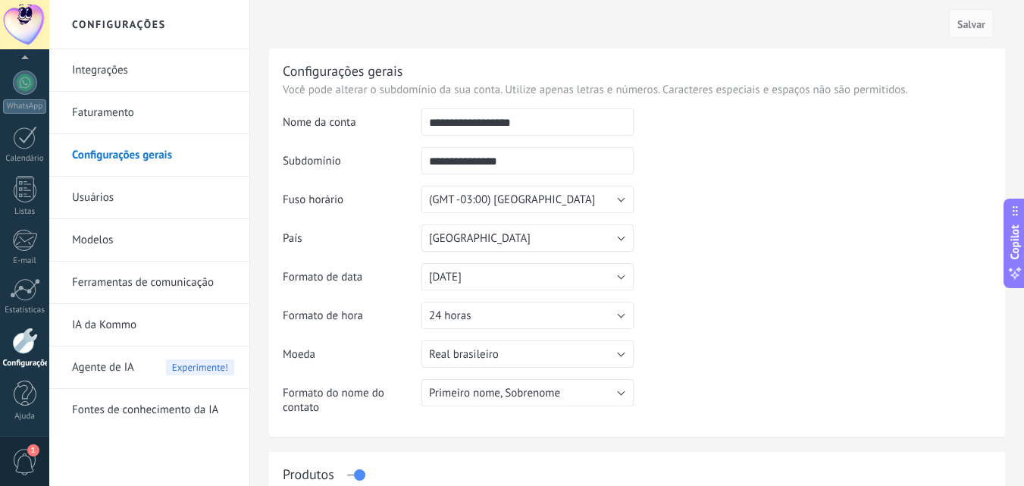
click at [105, 68] on link "Integrações" at bounding box center [153, 70] width 162 height 42
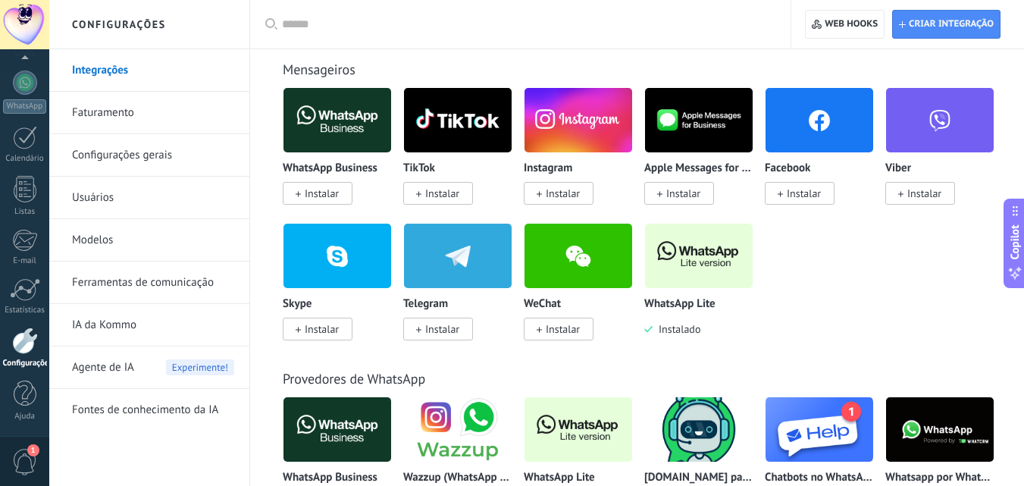
scroll to position [303, 0]
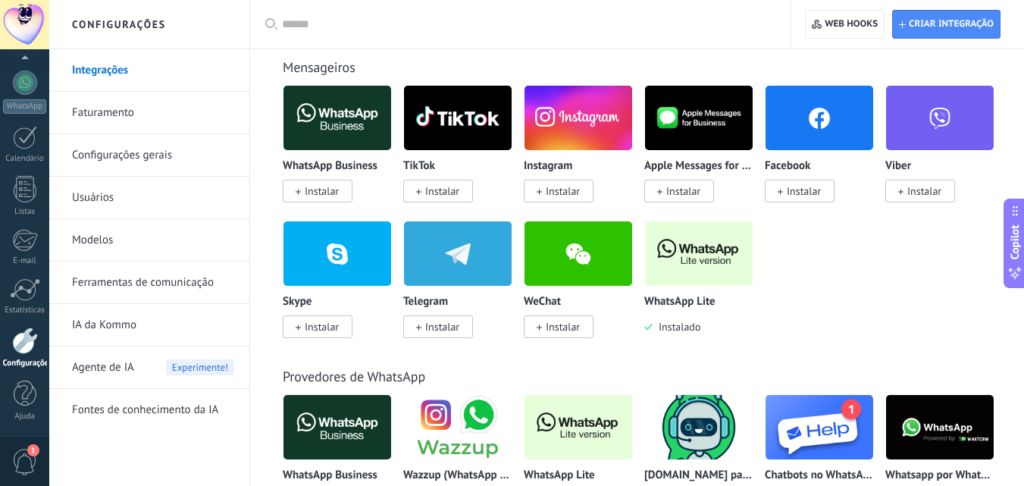
click at [114, 273] on link "Ferramentas de comunicação" at bounding box center [153, 282] width 162 height 42
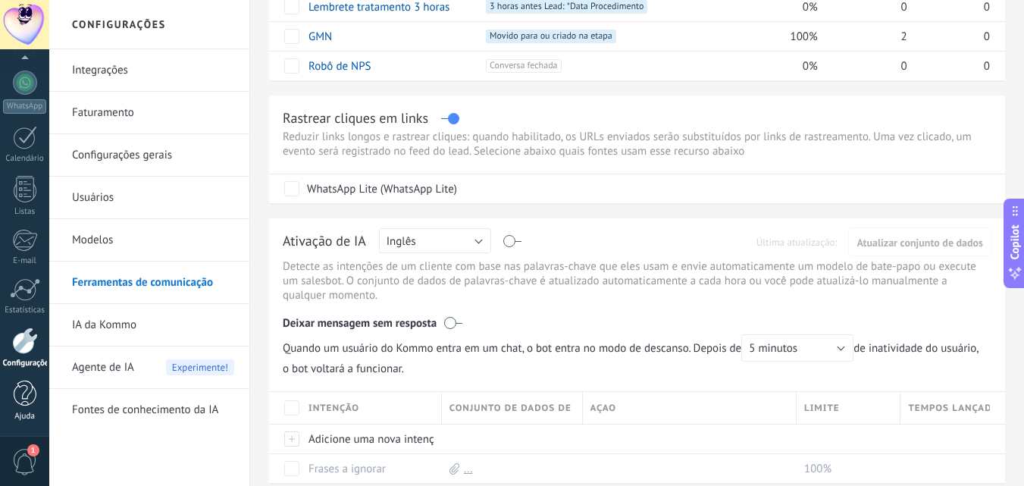
scroll to position [303, 0]
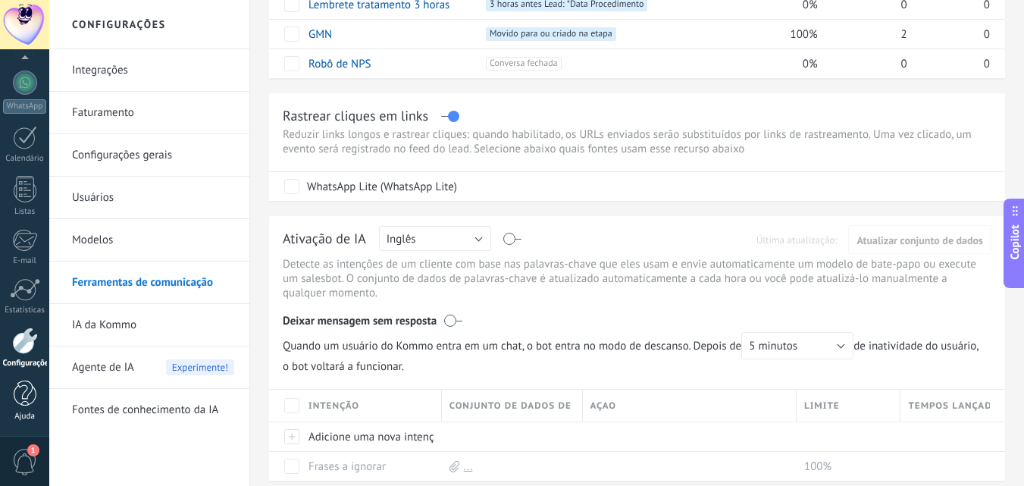
click at [14, 392] on div at bounding box center [25, 393] width 23 height 27
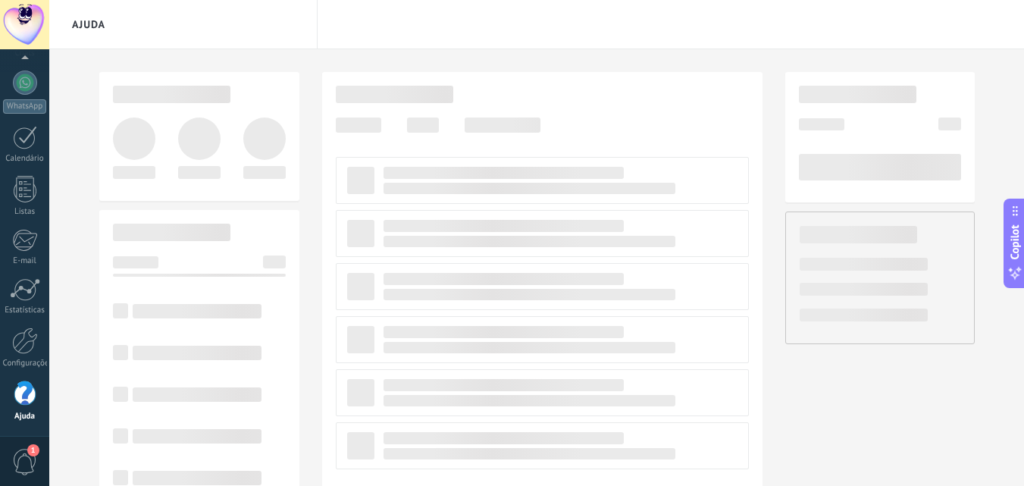
click at [23, 454] on span "1" at bounding box center [25, 462] width 26 height 27
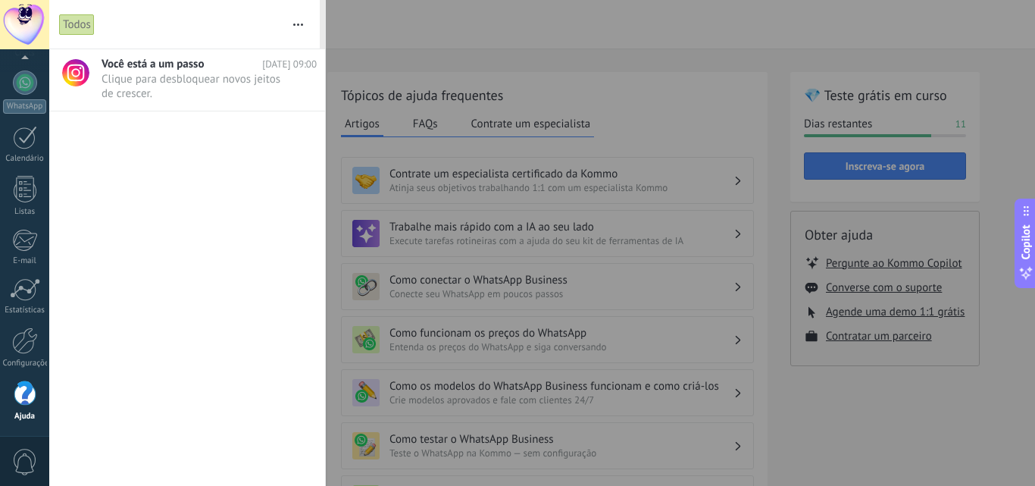
click at [655, 89] on div at bounding box center [517, 243] width 1035 height 486
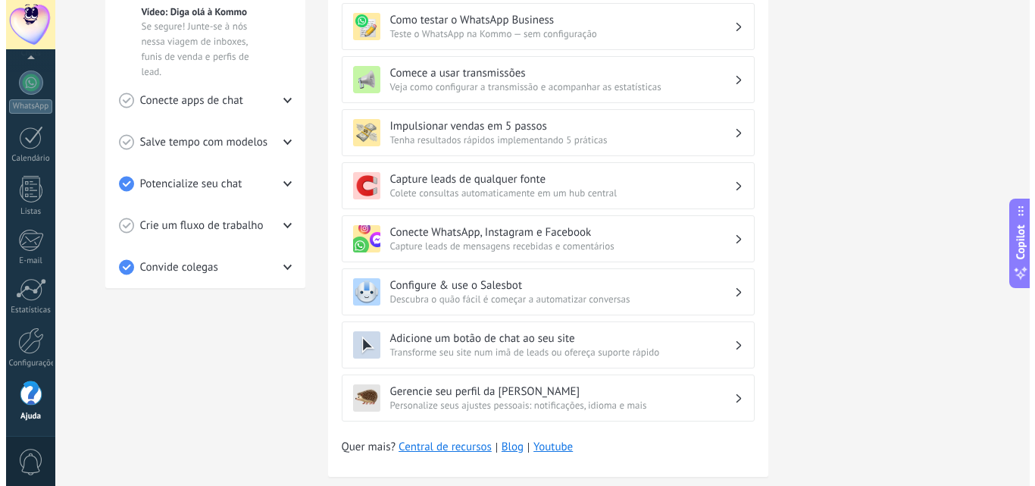
scroll to position [457, 0]
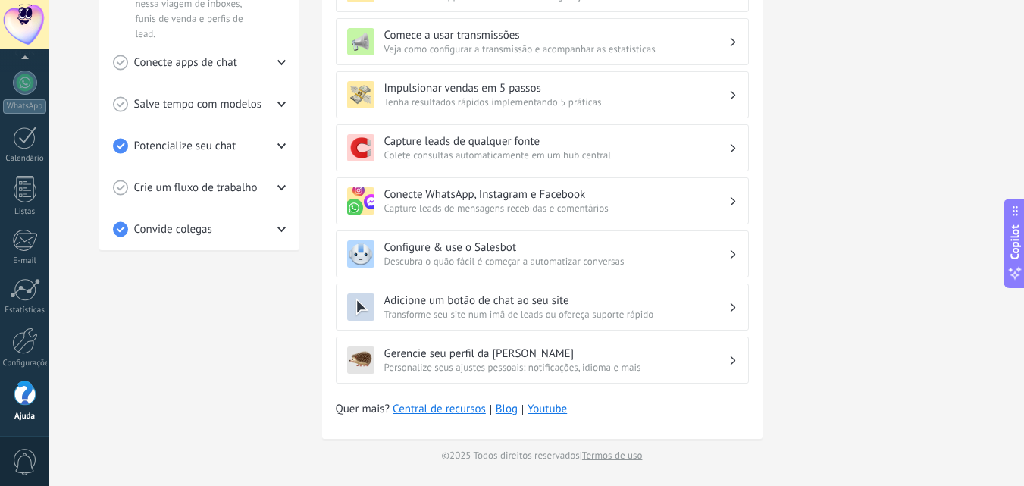
click at [19, 467] on span "0" at bounding box center [25, 462] width 26 height 27
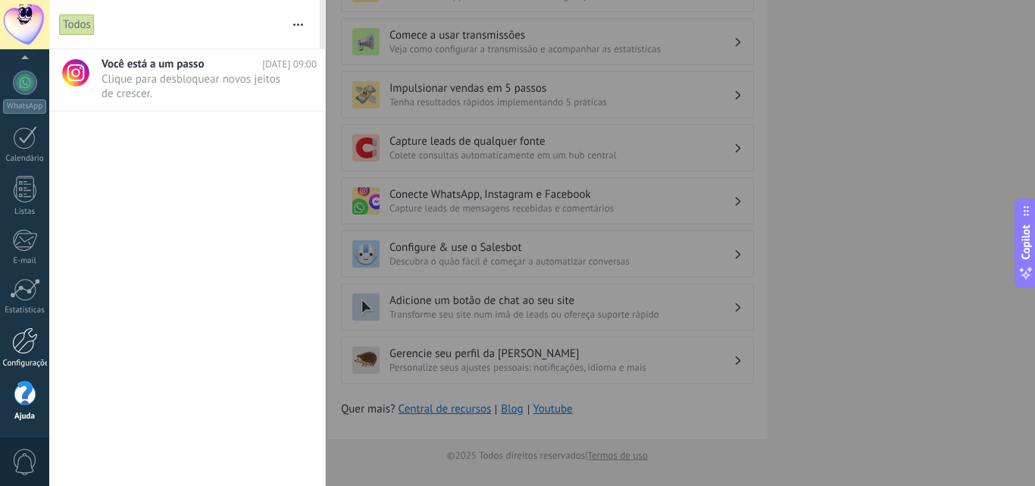
click at [23, 349] on div at bounding box center [25, 340] width 26 height 27
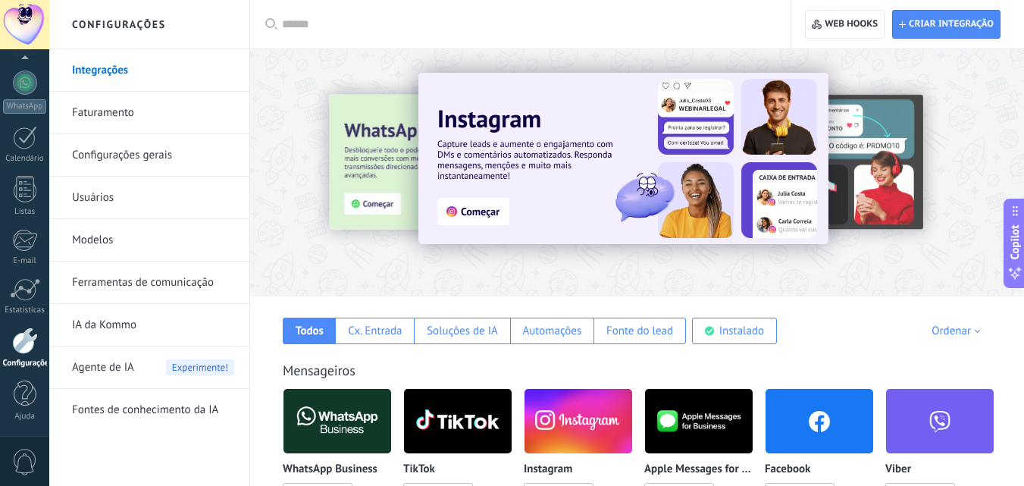
click at [108, 192] on link "Usuários" at bounding box center [153, 198] width 162 height 42
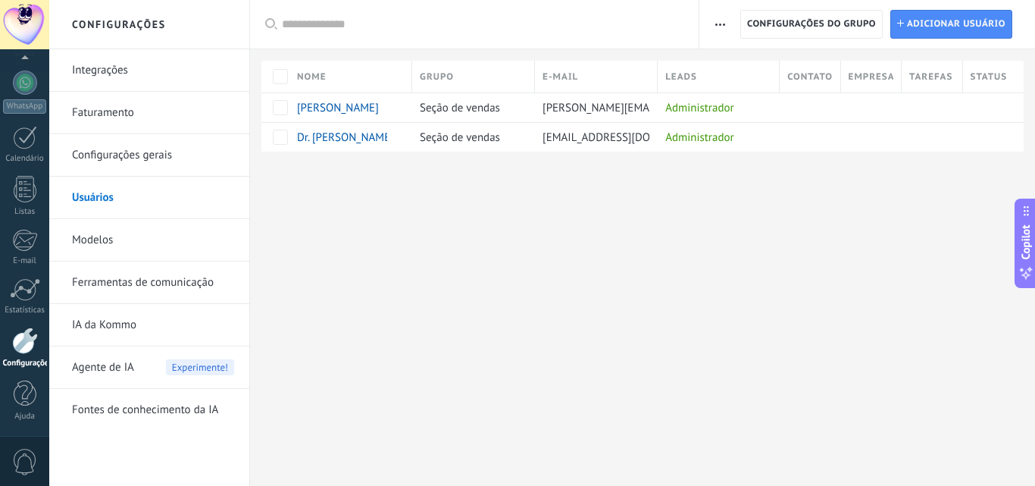
click at [721, 26] on span "button" at bounding box center [720, 24] width 10 height 29
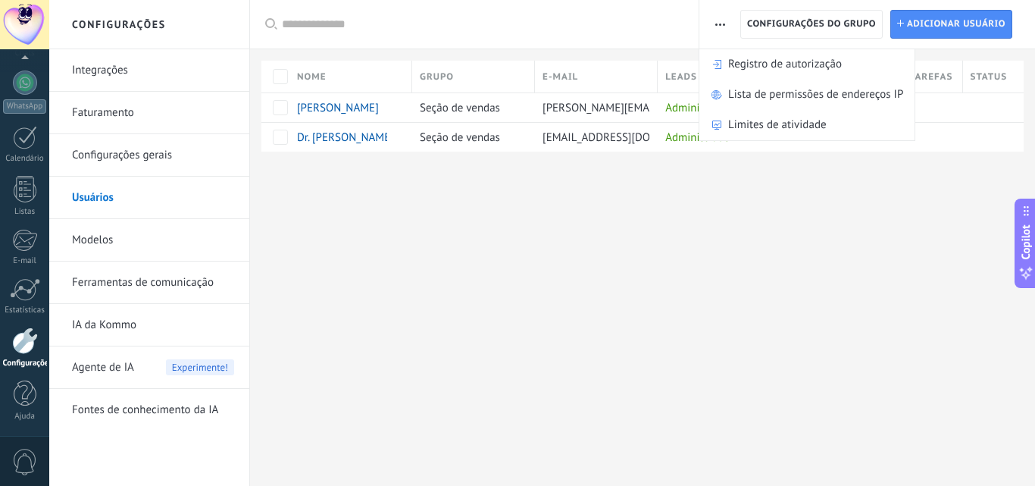
click at [644, 303] on div "Configurações Integrações Faturamento Configurações gerais Usuários Modelos Fer…" at bounding box center [542, 243] width 986 height 486
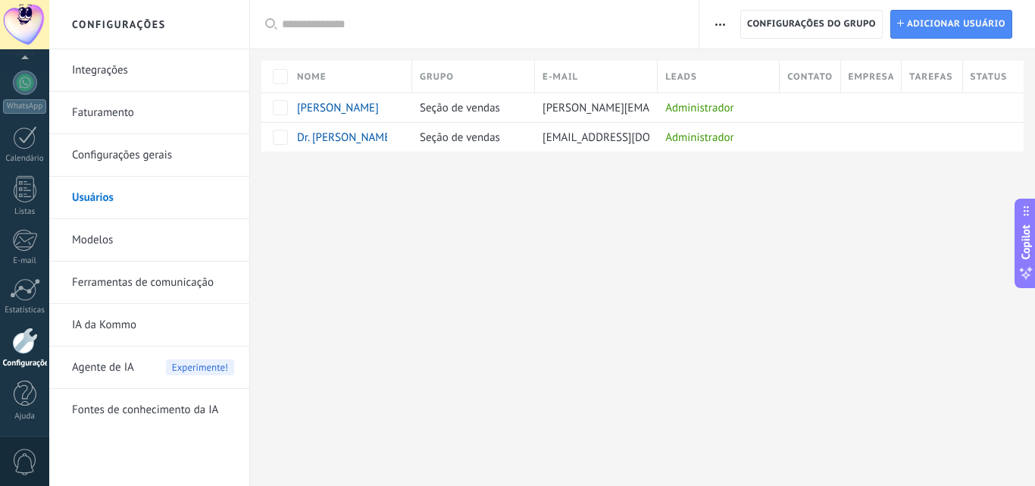
click at [130, 164] on link "Configurações gerais" at bounding box center [153, 155] width 162 height 42
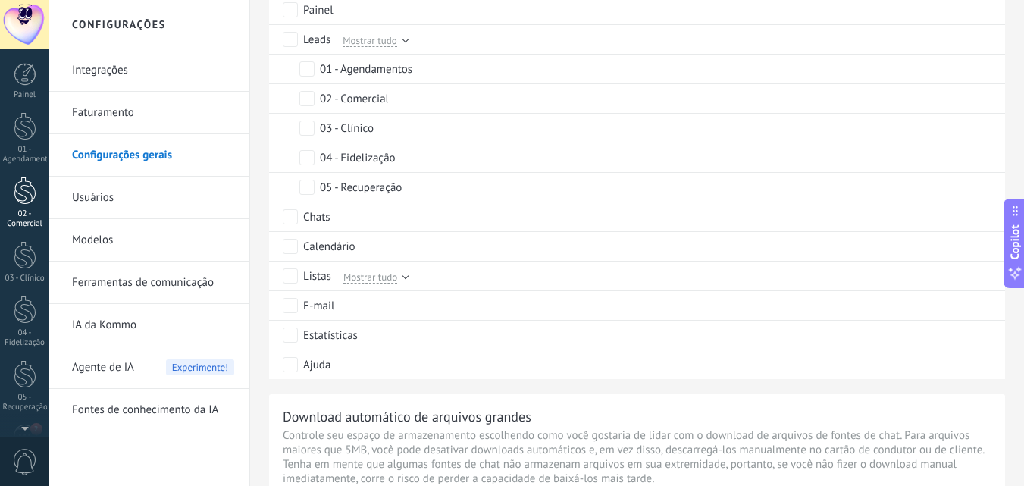
scroll to position [527, 0]
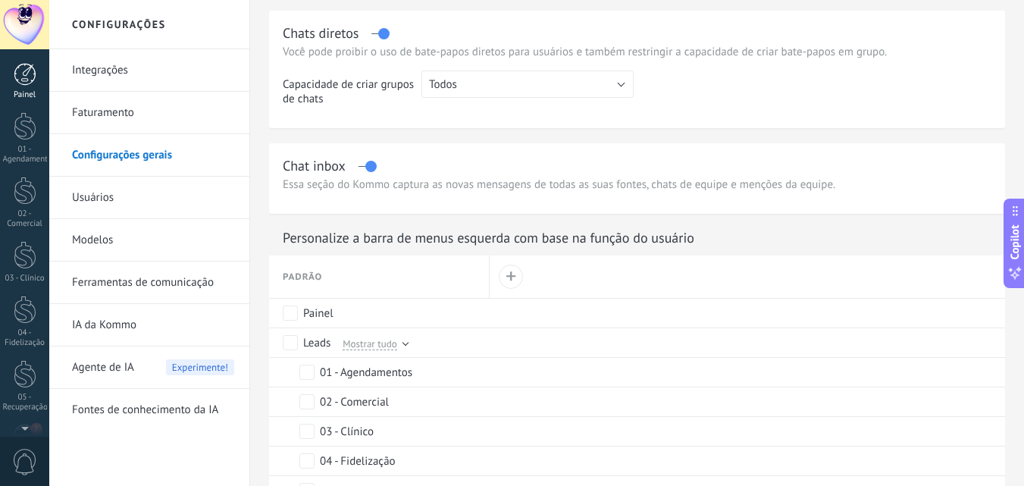
click at [22, 83] on div at bounding box center [25, 74] width 23 height 23
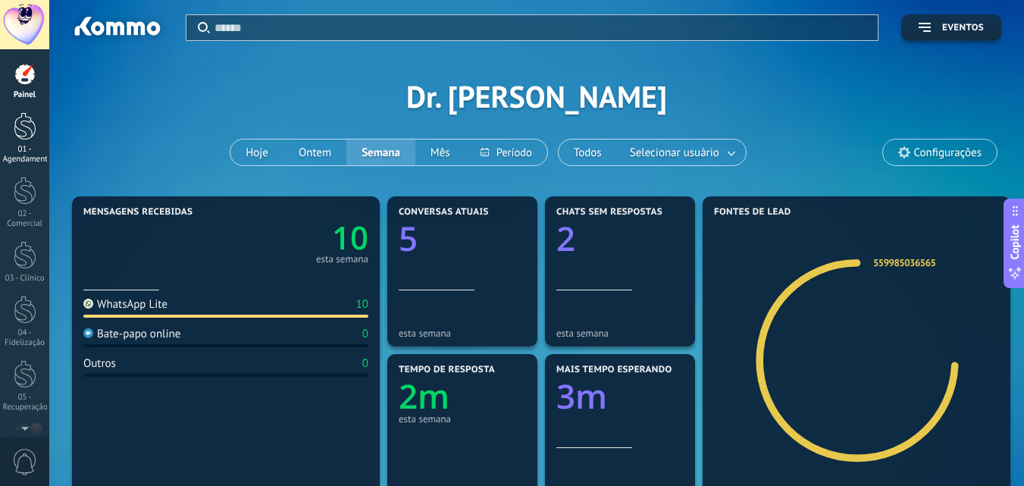
click at [27, 141] on link "01 - Agendamentos" at bounding box center [24, 138] width 49 height 52
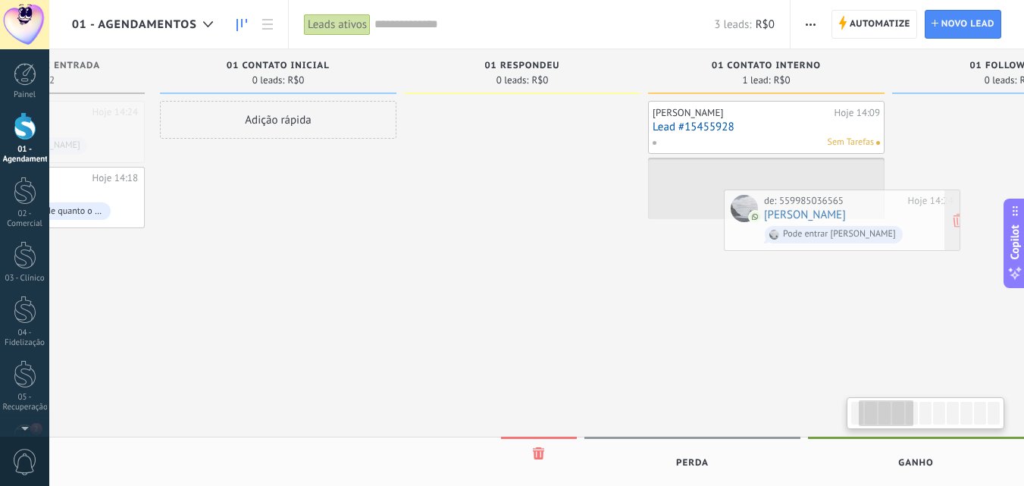
scroll to position [0, 181]
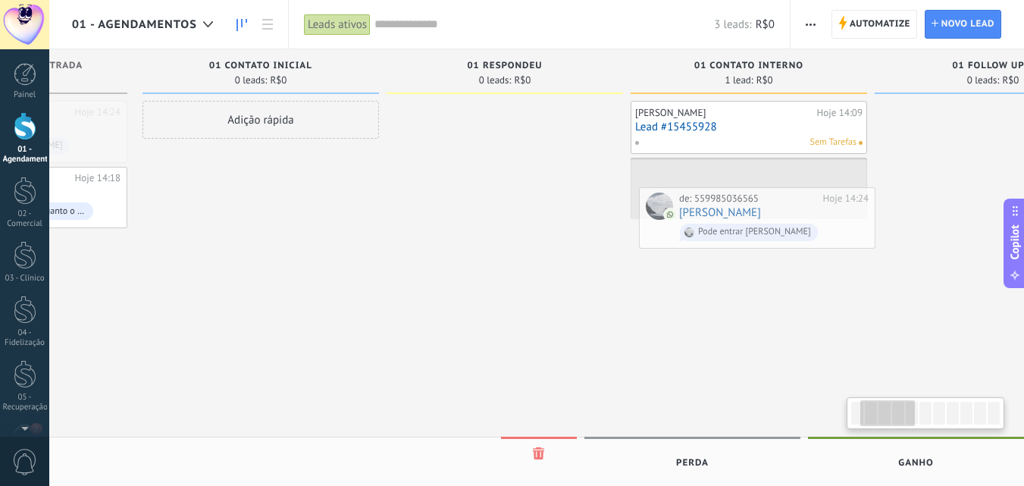
drag, startPoint x: 170, startPoint y: 134, endPoint x: 729, endPoint y: 221, distance: 565.1
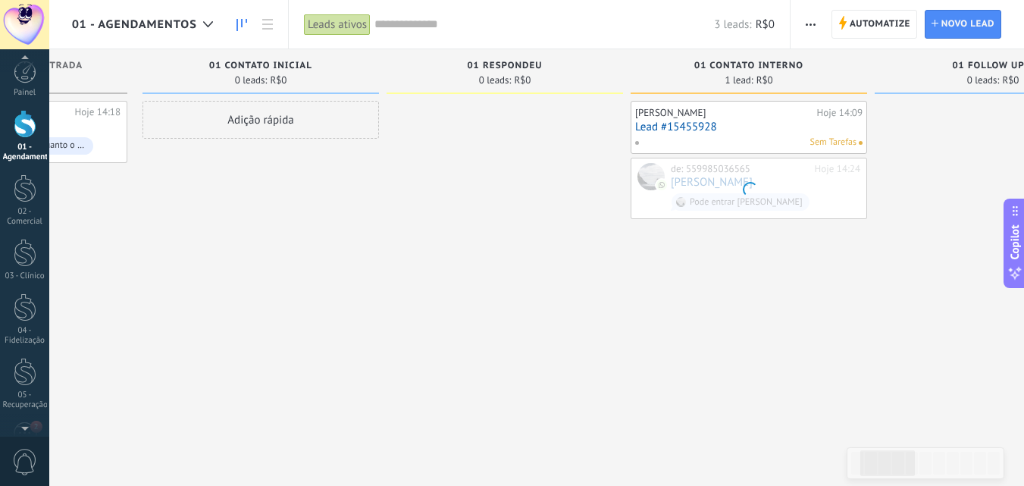
scroll to position [0, 0]
click at [242, 80] on span "0 leads:" at bounding box center [251, 80] width 33 height 9
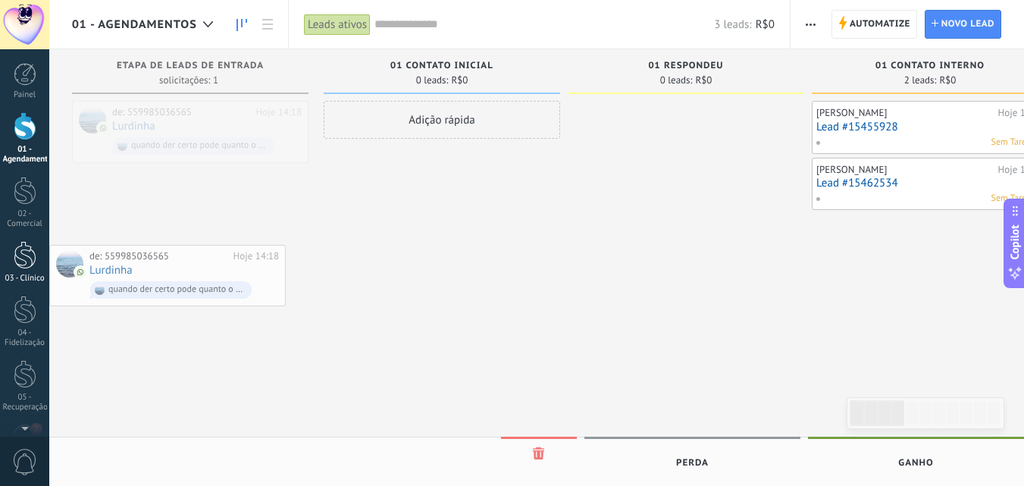
drag, startPoint x: 136, startPoint y: 114, endPoint x: 14, endPoint y: 258, distance: 188.2
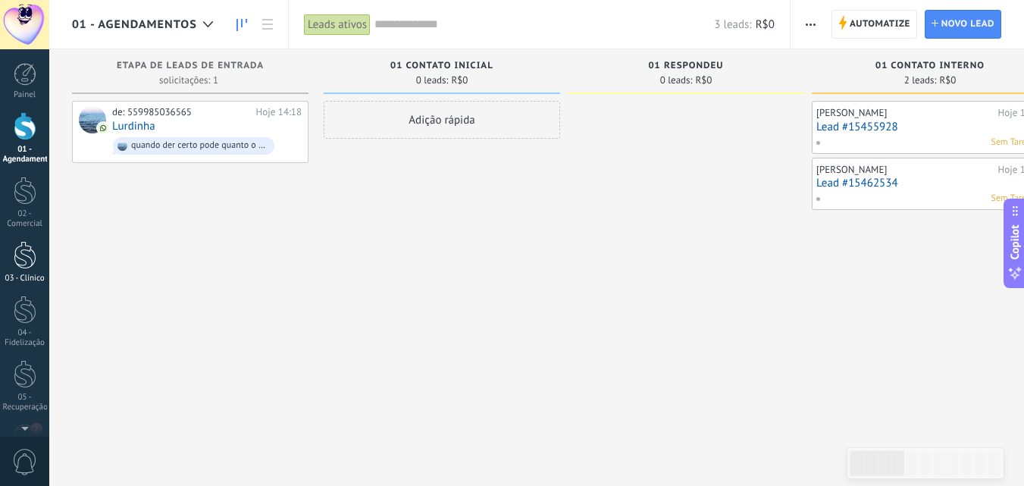
click at [22, 270] on link "03 - Clínico" at bounding box center [24, 262] width 49 height 42
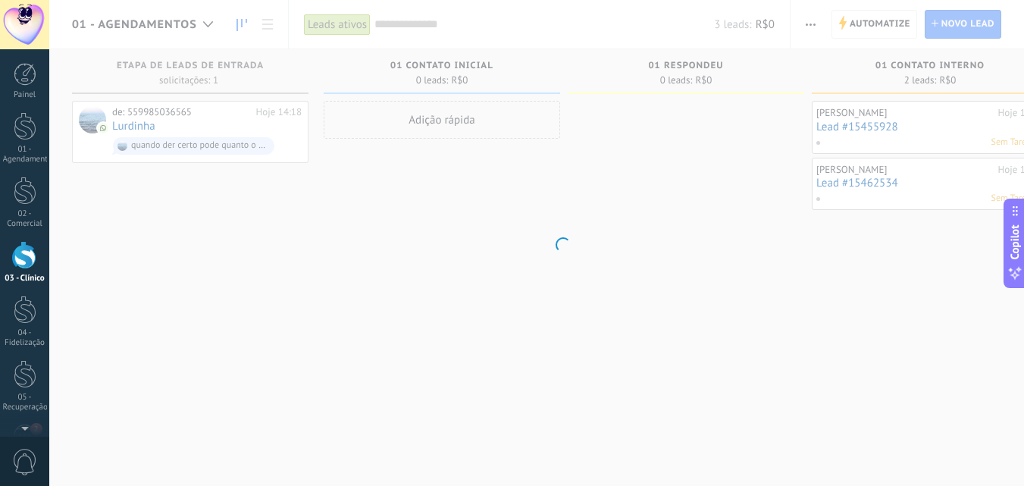
scroll to position [14, 0]
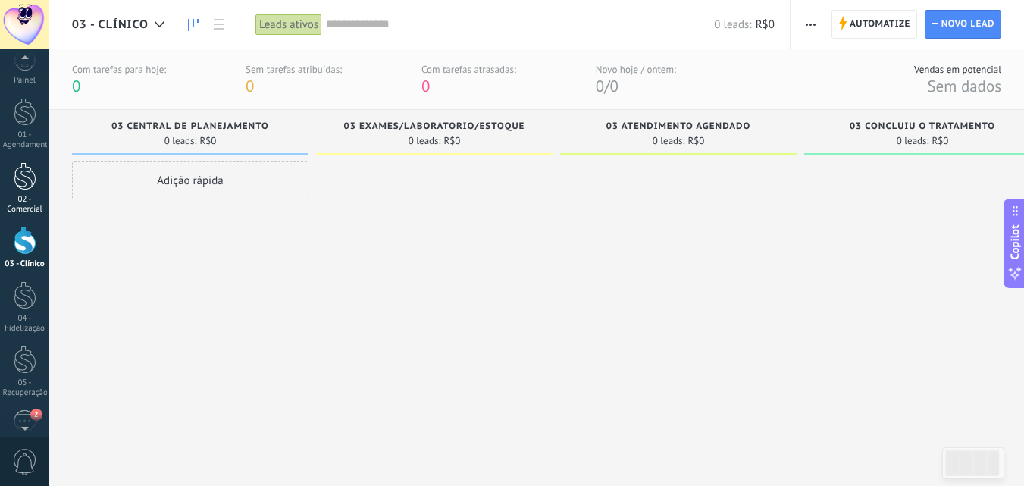
click at [33, 196] on div "02 - Comercial" at bounding box center [25, 205] width 44 height 20
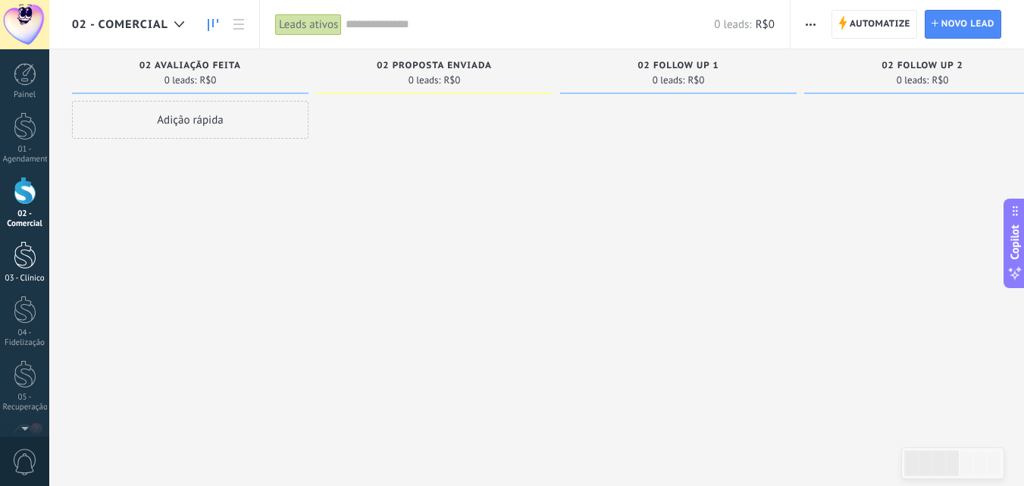
click at [22, 254] on div at bounding box center [25, 255] width 23 height 28
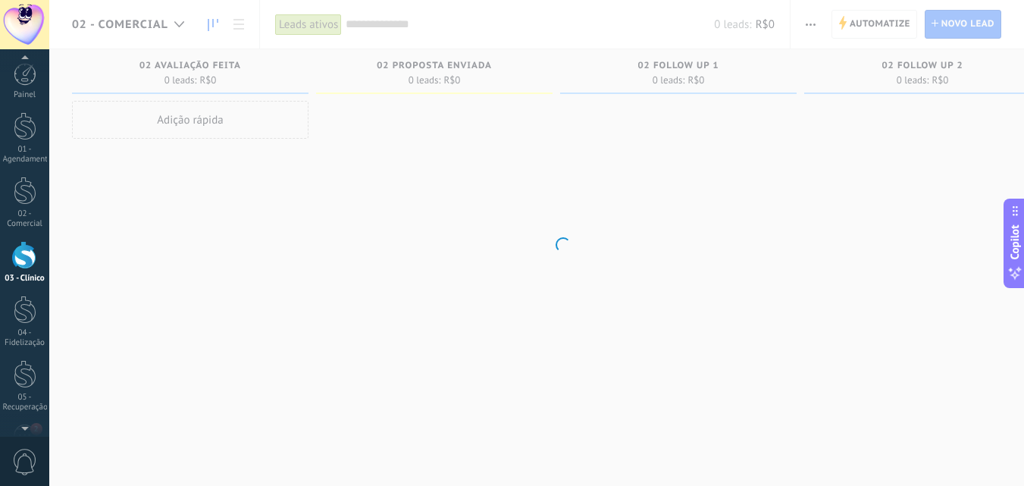
scroll to position [14, 0]
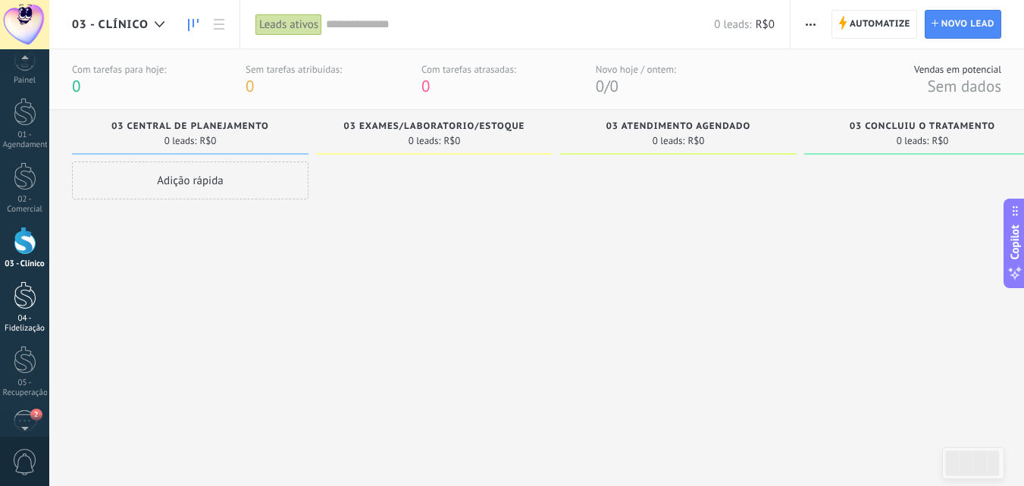
click at [27, 300] on div at bounding box center [25, 295] width 23 height 28
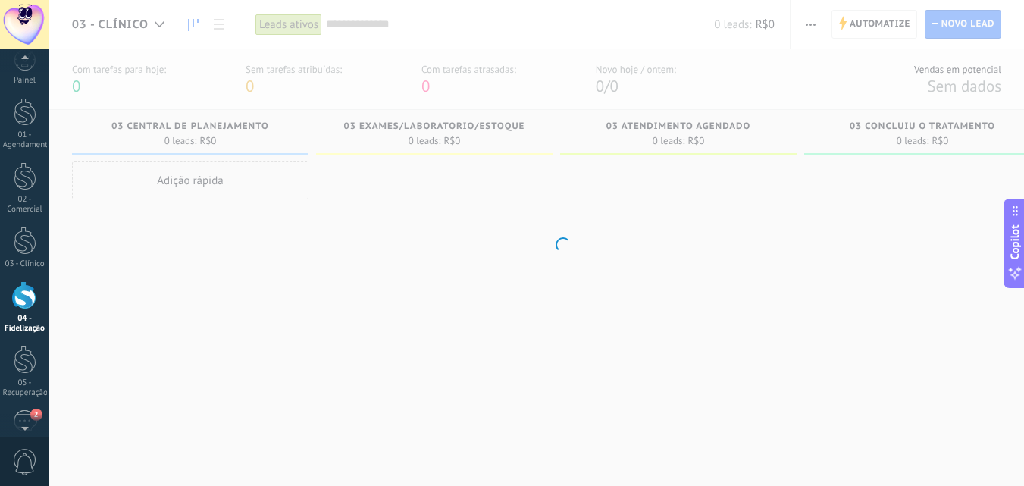
scroll to position [69, 0]
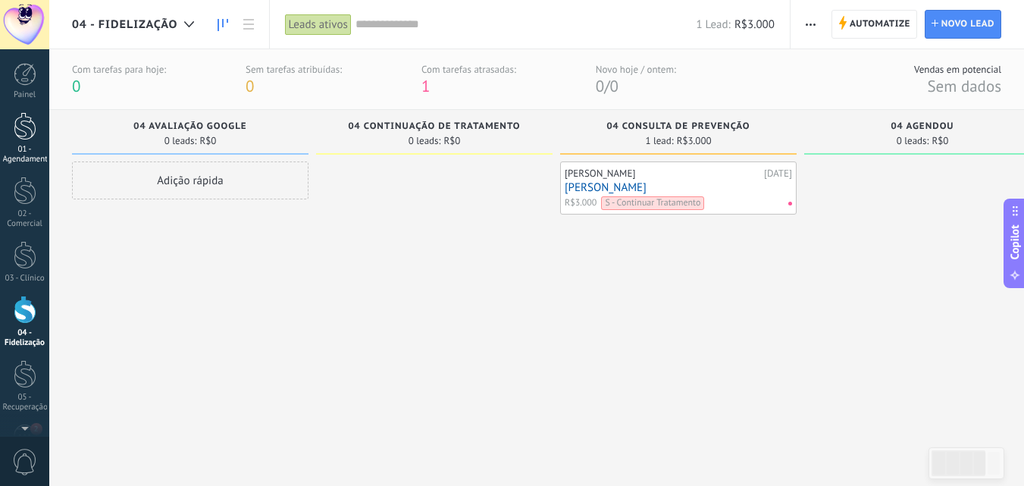
click at [25, 141] on link "01 - Agendamentos" at bounding box center [24, 138] width 49 height 52
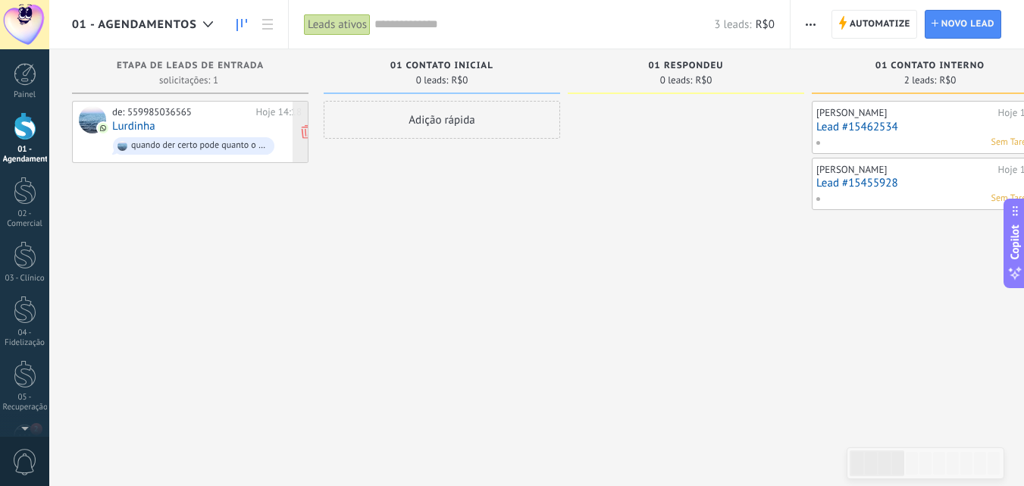
click at [178, 134] on span "quando der certo pode quanto o pagamento pode ser quando eu for ou posso pagar …" at bounding box center [206, 145] width 189 height 23
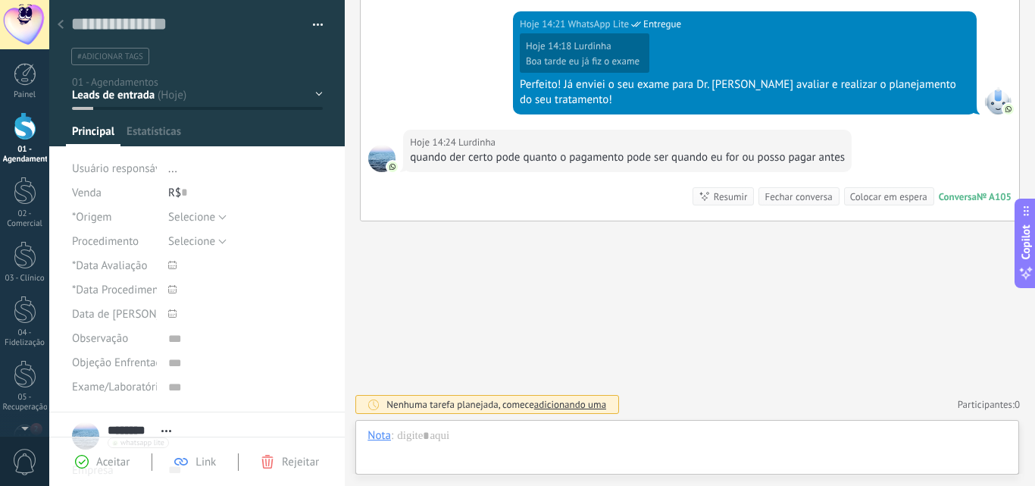
scroll to position [15, 0]
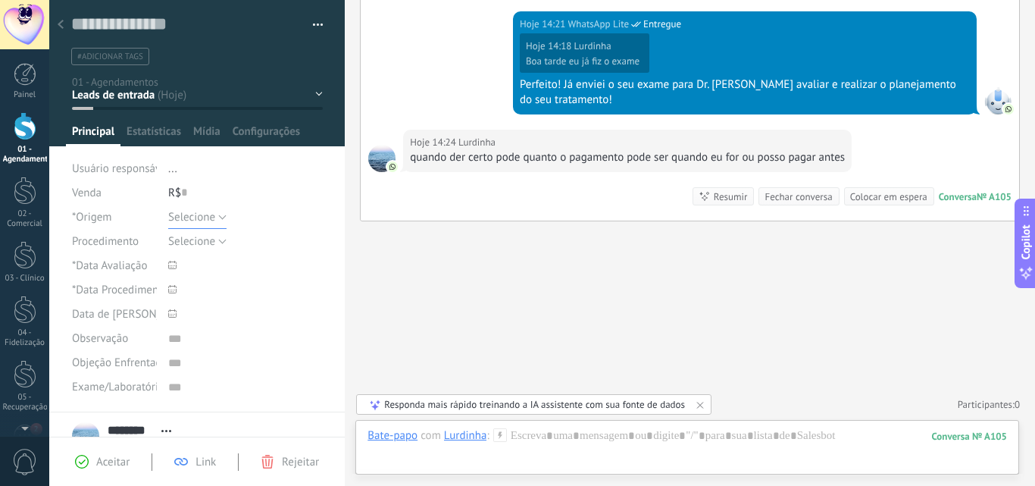
click at [217, 221] on button "Selecione" at bounding box center [197, 217] width 58 height 24
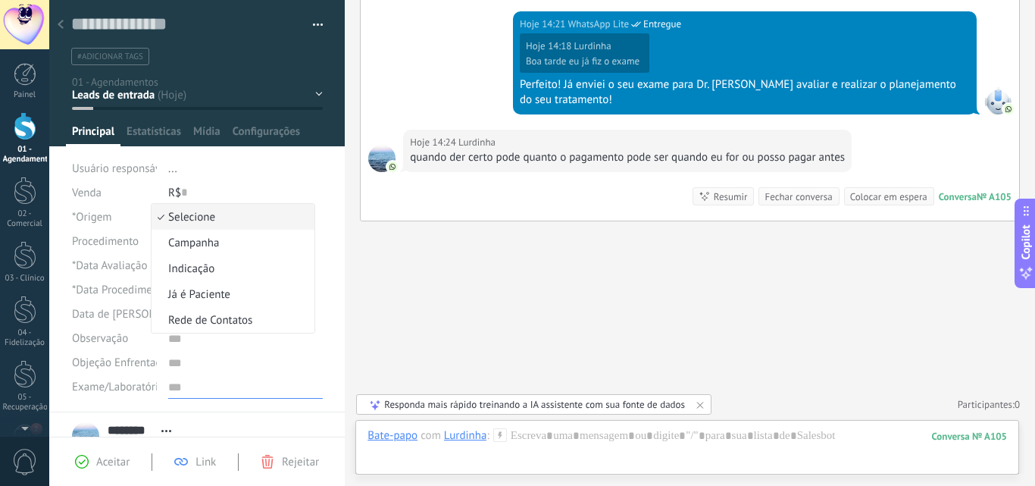
click at [233, 386] on textarea at bounding box center [245, 386] width 155 height 24
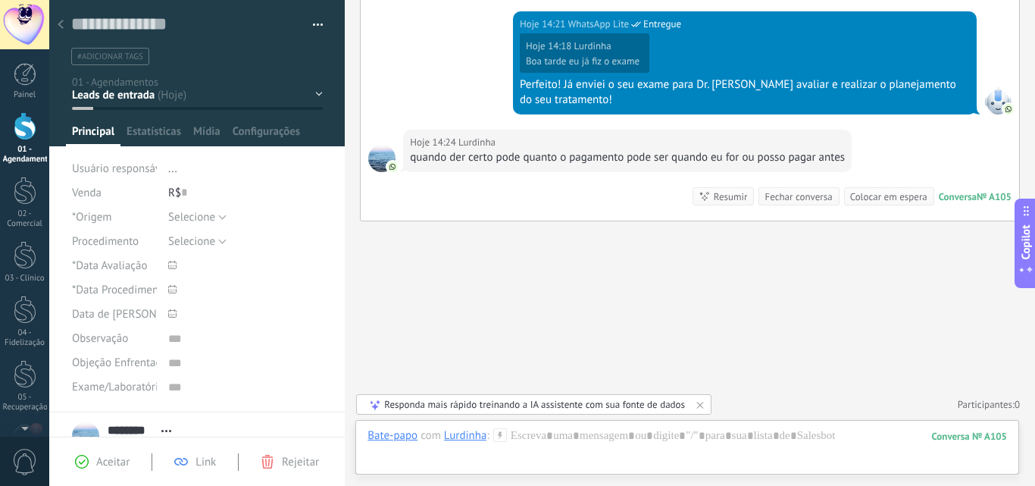
click at [489, 308] on div "Buscar Carregar mais Hoje Hoje Criar: 2 eventos Expandir Hoje 14:18 Lurdinha Bo…" at bounding box center [690, 45] width 690 height 881
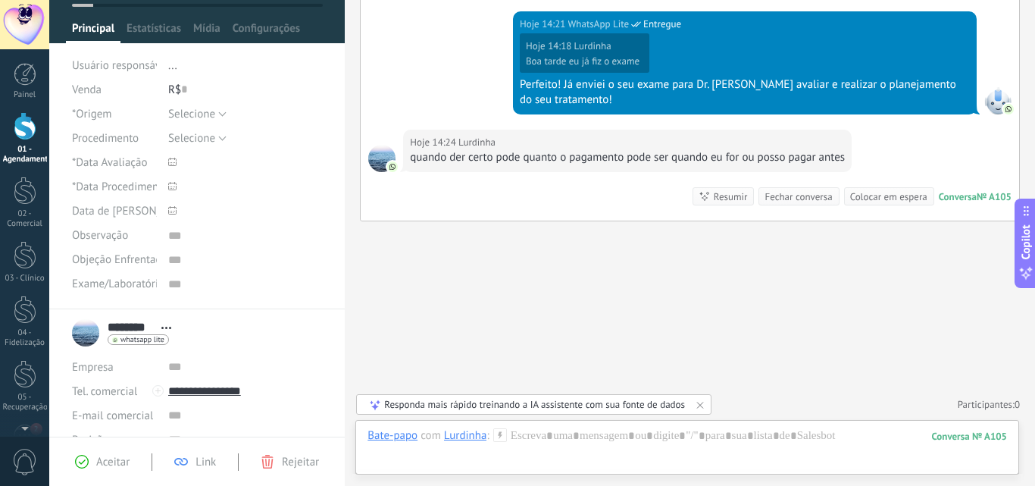
scroll to position [0, 0]
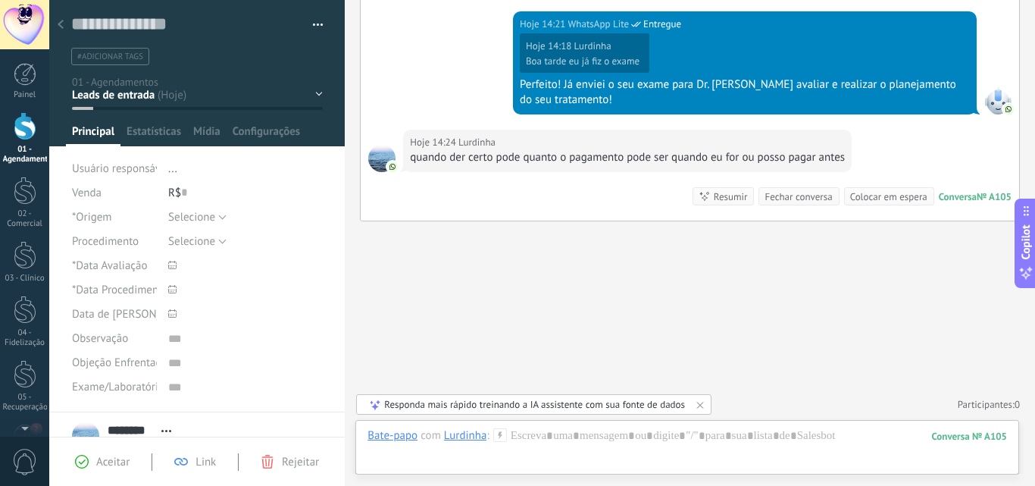
click at [0, 0] on div "01 Contato inicial 01 Respondeu 01 Contato Interno 01 Follow Up 1 01 Follow Up 2" at bounding box center [0, 0] width 0 height 0
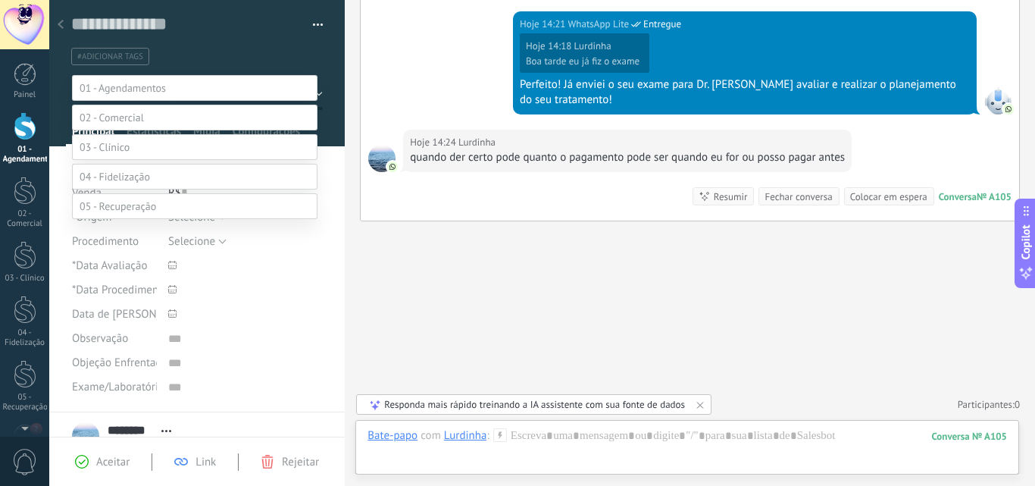
click at [440, 62] on div at bounding box center [542, 243] width 986 height 486
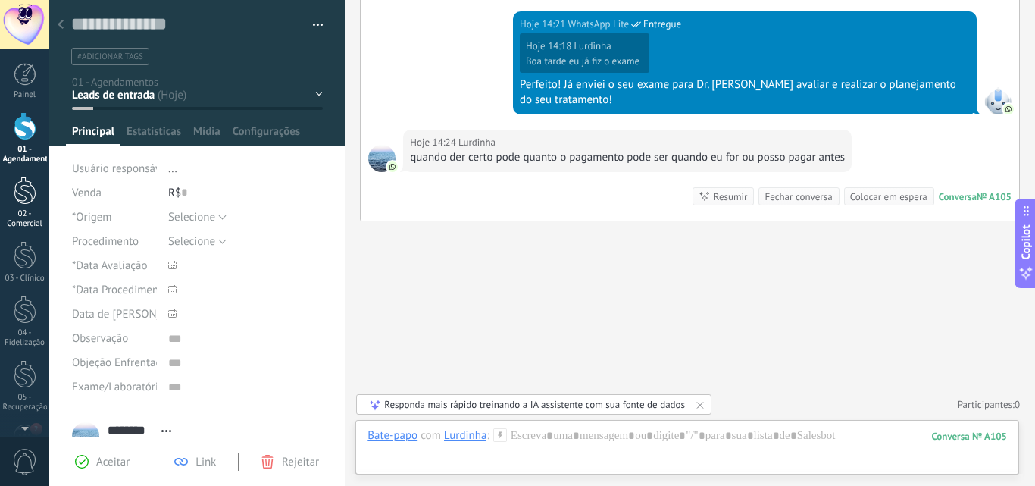
click at [22, 186] on div at bounding box center [25, 191] width 23 height 28
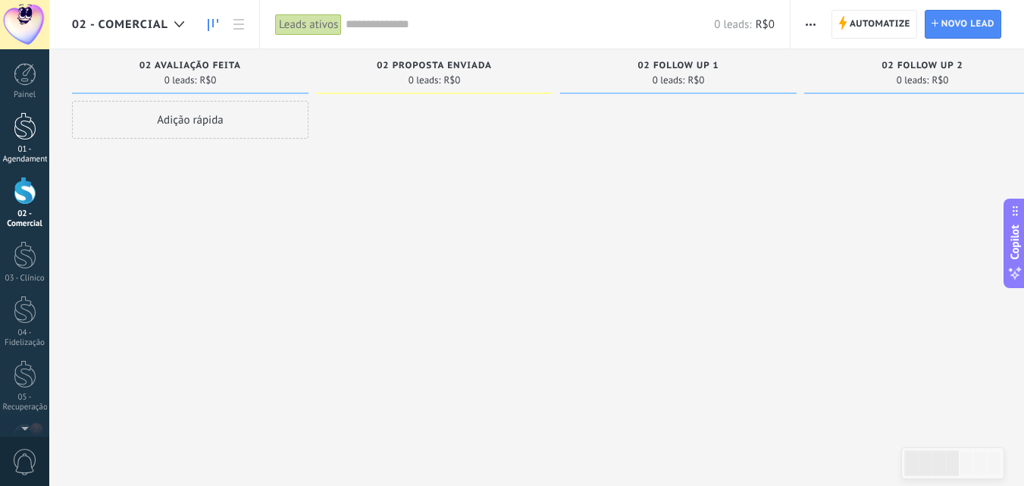
click at [20, 148] on div "01 - Agendamentos" at bounding box center [25, 155] width 44 height 20
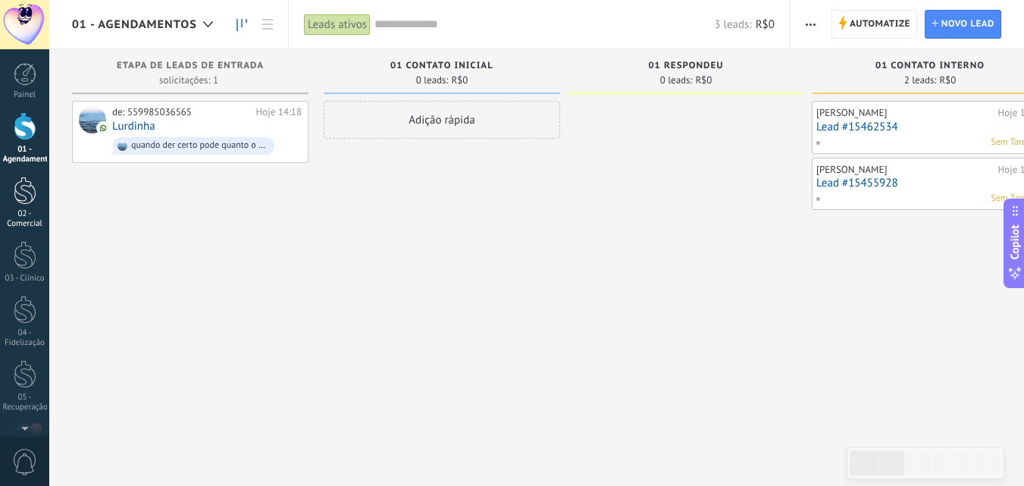
click at [16, 196] on div at bounding box center [25, 191] width 23 height 28
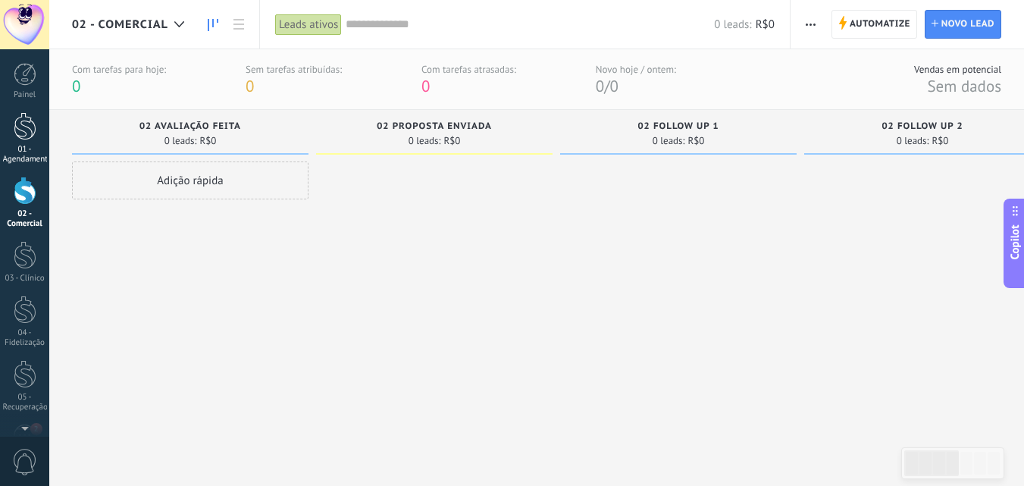
click at [30, 132] on div at bounding box center [25, 126] width 23 height 28
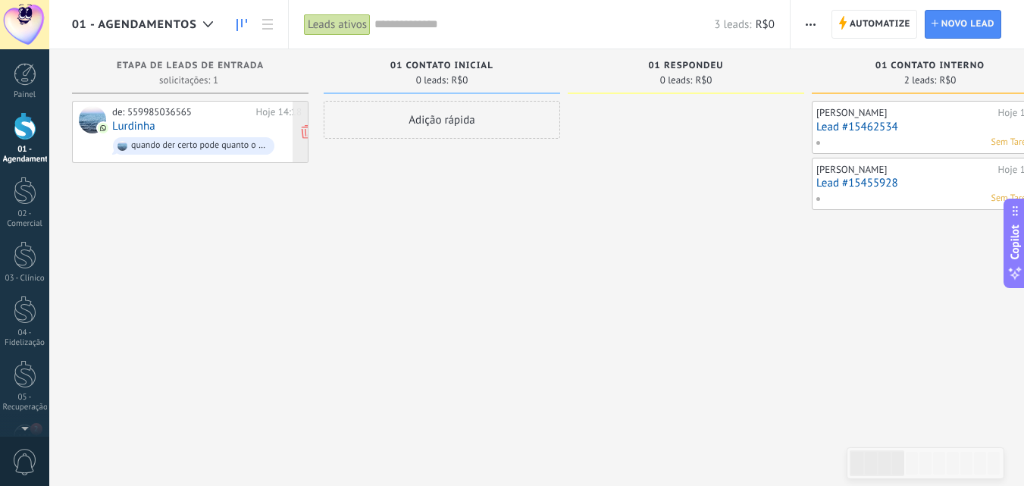
click at [195, 142] on div "quando der certo pode quanto o pagamento pode ser quando eu for ou posso pagar …" at bounding box center [199, 145] width 136 height 11
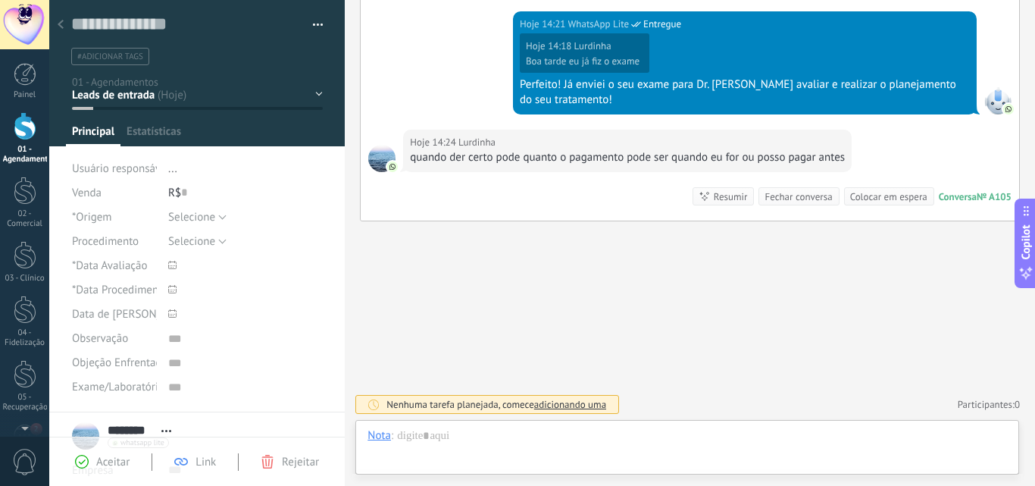
scroll to position [15, 0]
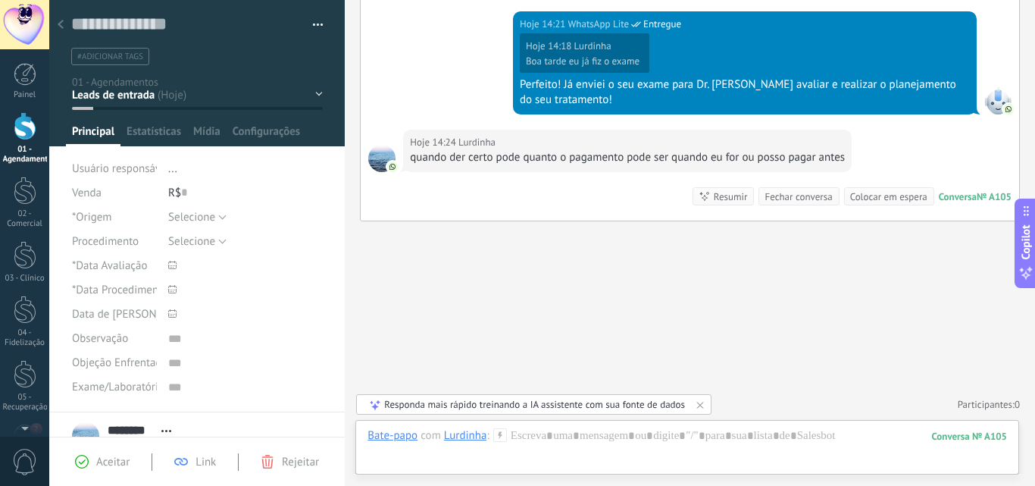
click at [0, 0] on div "01 Contato inicial 01 Respondeu 01 Contato Interno 01 Follow Up 1 01 Follow Up 2" at bounding box center [0, 0] width 0 height 0
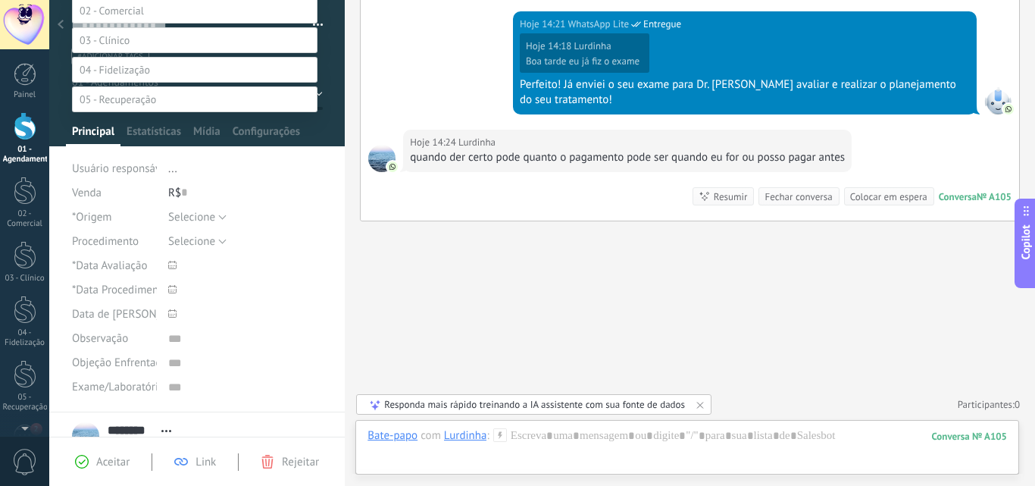
scroll to position [296, 0]
click at [150, 23] on label at bounding box center [195, 11] width 246 height 26
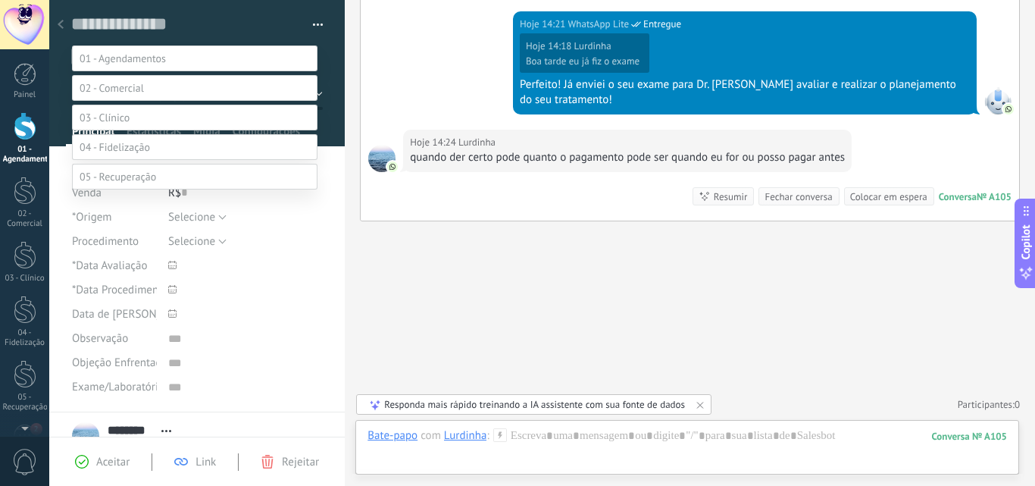
click at [0, 0] on label "02 Avaliação Feita" at bounding box center [0, 0] width 0 height 0
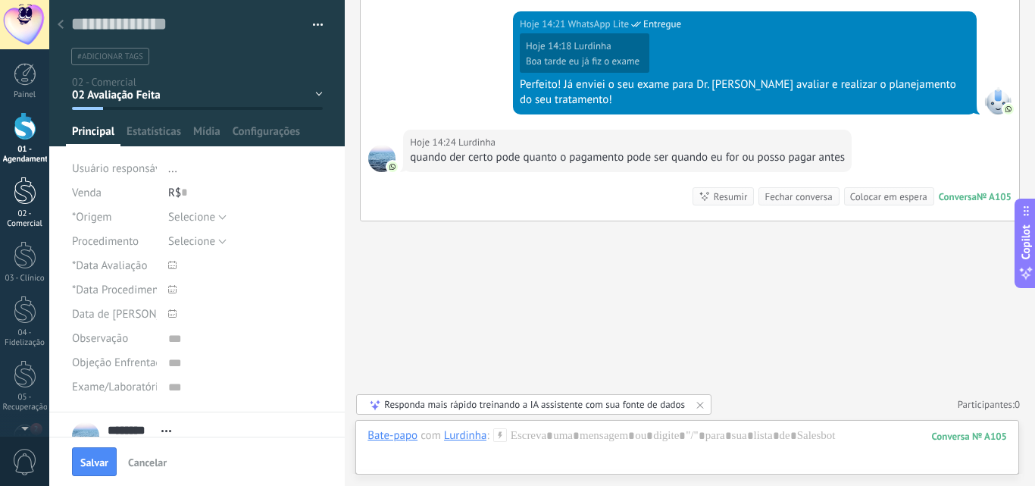
click at [24, 189] on div at bounding box center [25, 191] width 23 height 28
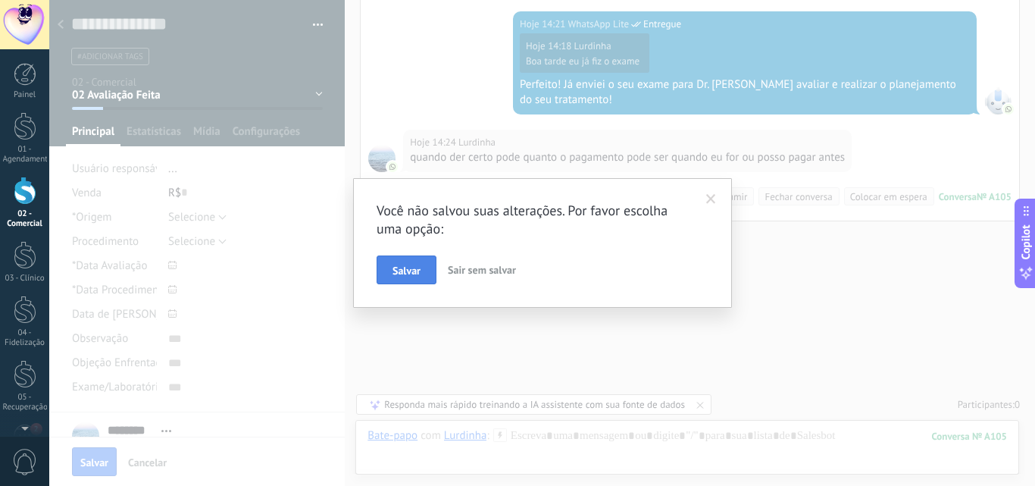
click at [398, 273] on span "Salvar" at bounding box center [407, 270] width 28 height 11
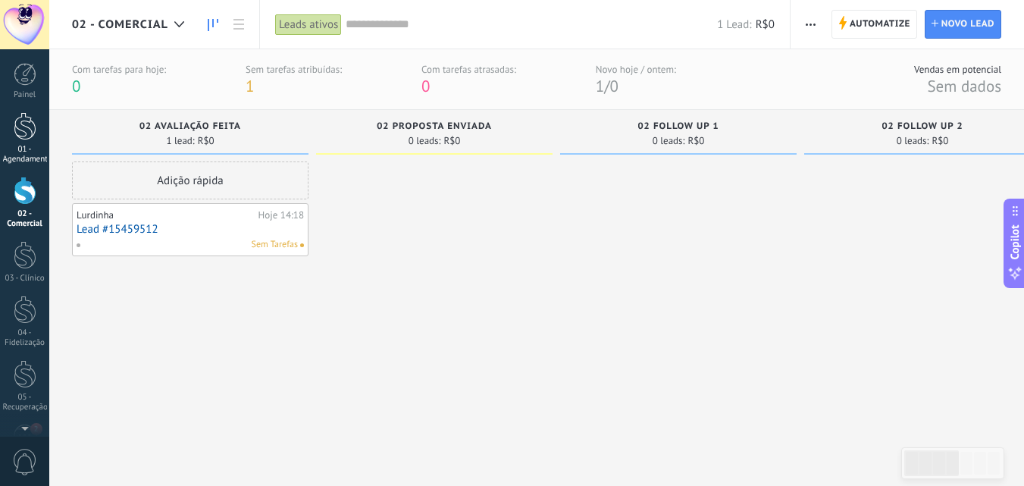
click at [27, 126] on div at bounding box center [25, 126] width 23 height 28
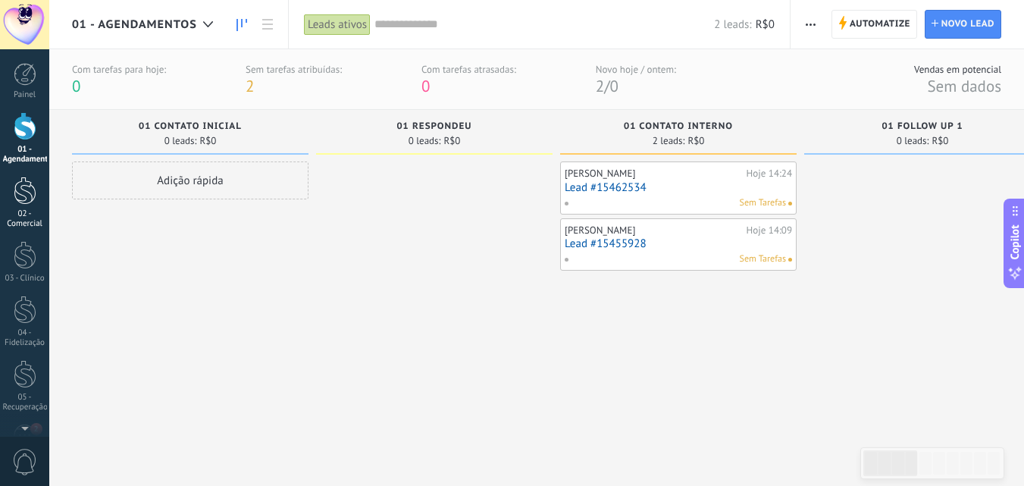
click at [33, 197] on div at bounding box center [25, 191] width 23 height 28
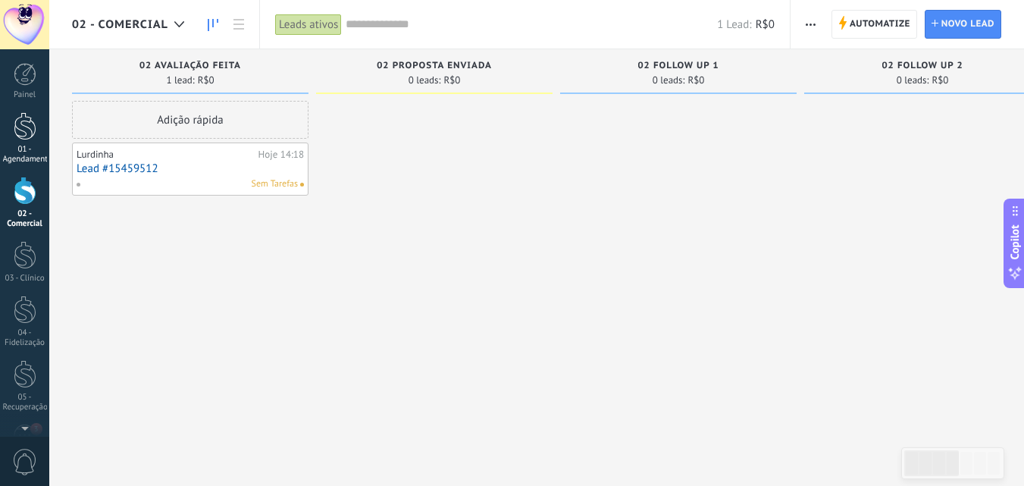
click at [16, 139] on div at bounding box center [25, 126] width 23 height 28
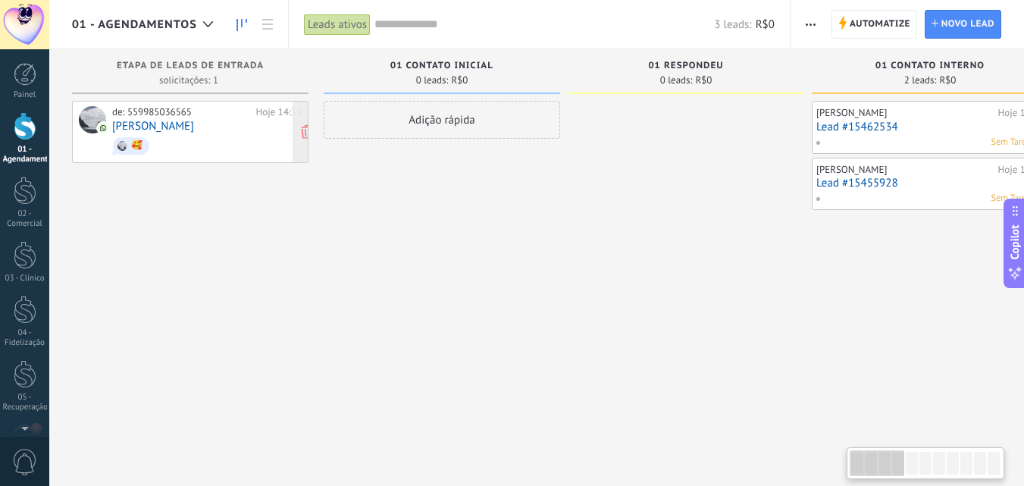
click at [164, 145] on span "🥰" at bounding box center [206, 145] width 189 height 23
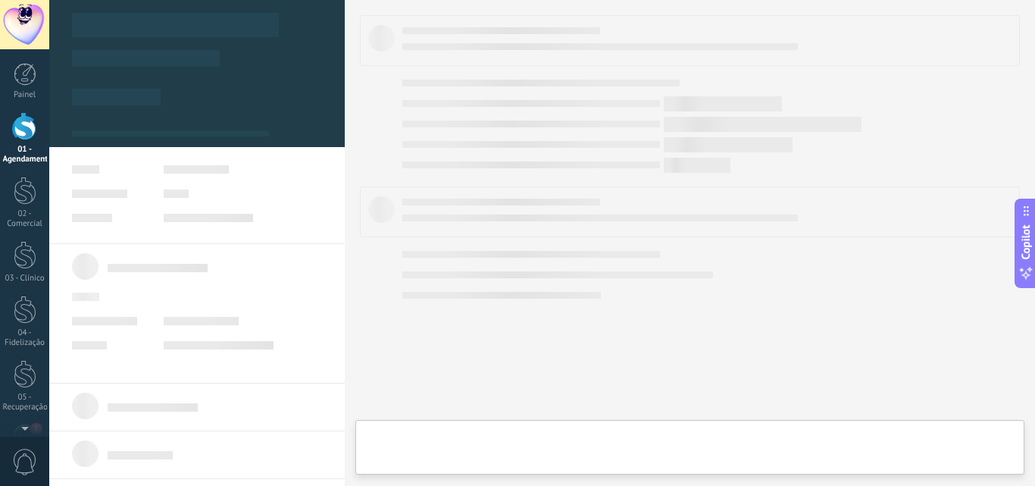
type textarea "***"
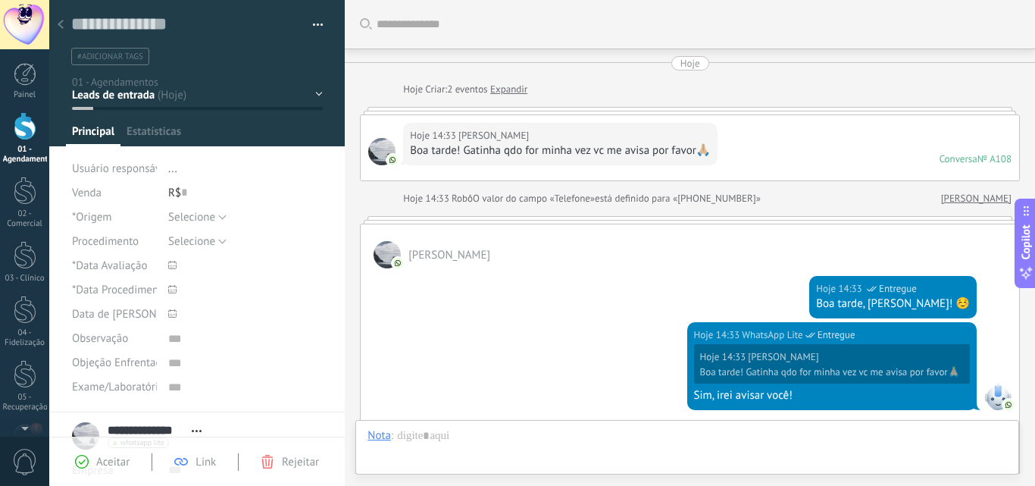
scroll to position [262, 0]
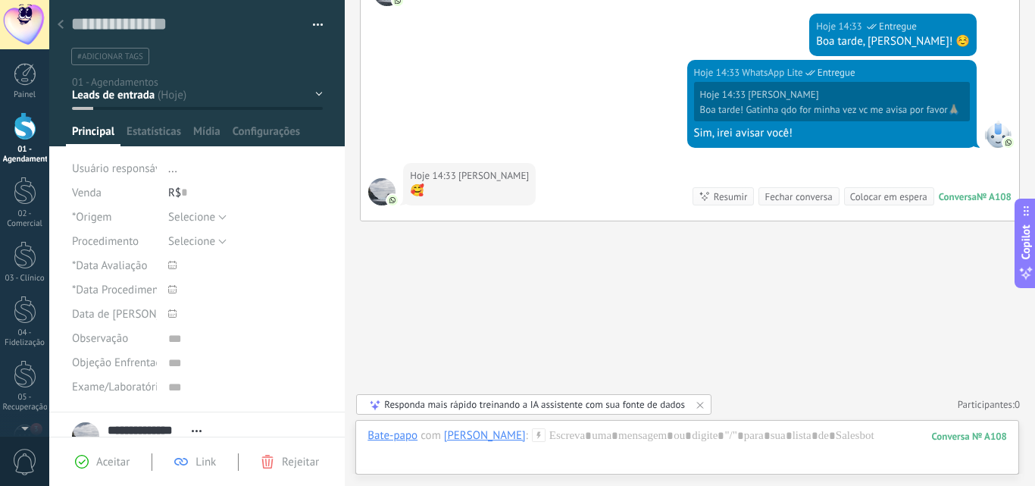
click at [0, 0] on div "01 Contato inicial 01 Respondeu 01 Contato Interno 01 Follow Up 1 01 Follow Up 2" at bounding box center [0, 0] width 0 height 0
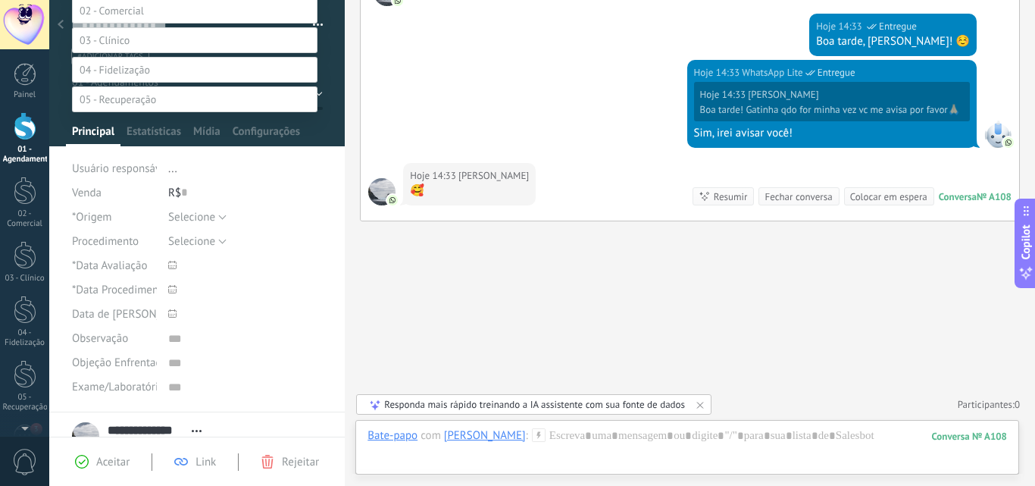
scroll to position [371, 0]
click at [19, 327] on link "04 - Fidelização" at bounding box center [24, 322] width 49 height 52
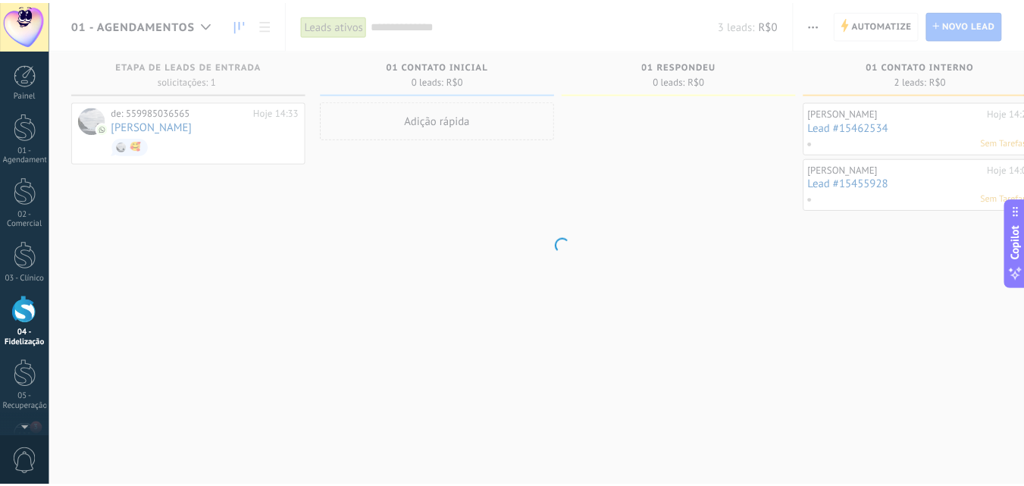
scroll to position [69, 0]
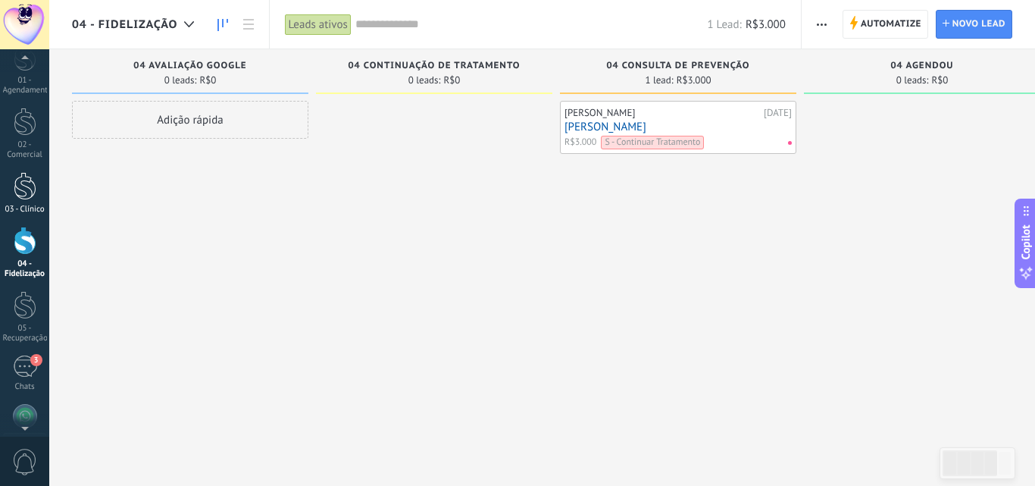
click at [23, 192] on div at bounding box center [25, 186] width 23 height 28
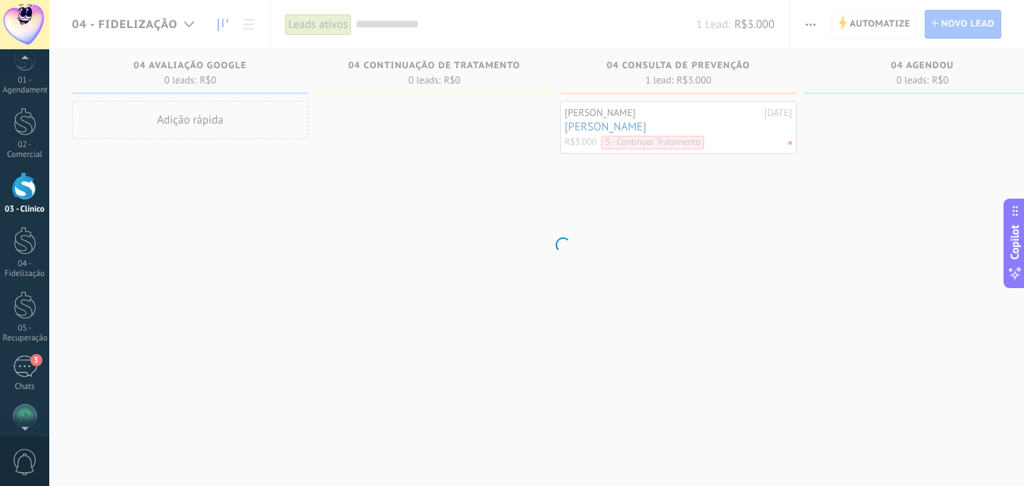
scroll to position [14, 0]
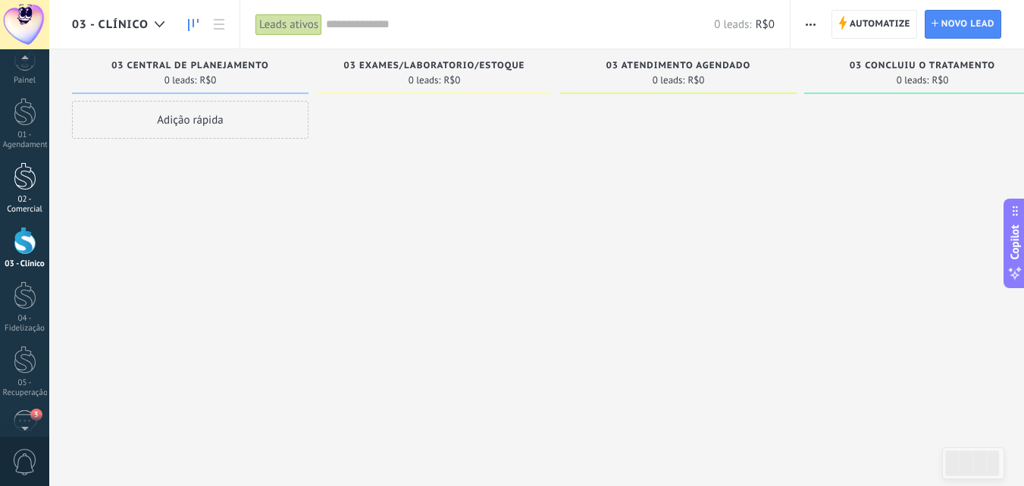
click at [21, 186] on div at bounding box center [25, 176] width 23 height 28
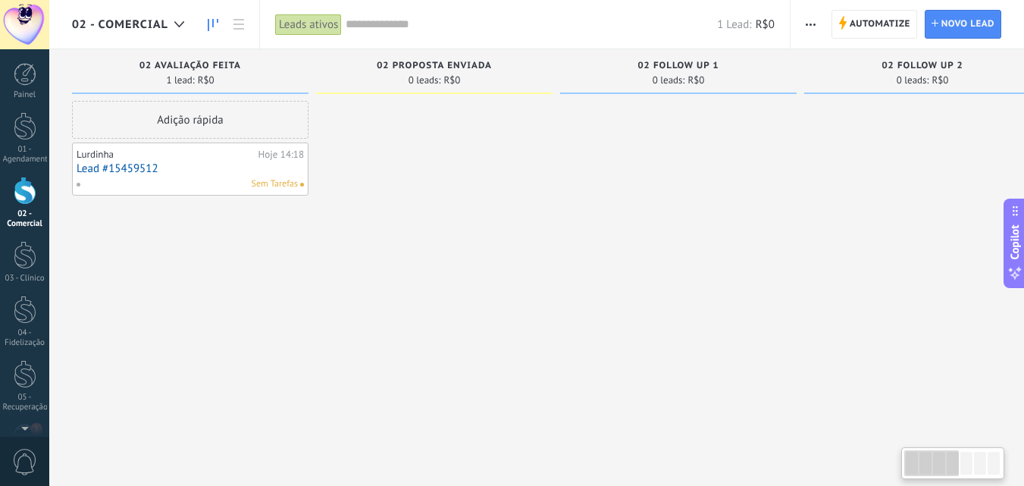
click at [677, 66] on span "02 Follow Up 1" at bounding box center [678, 66] width 81 height 11
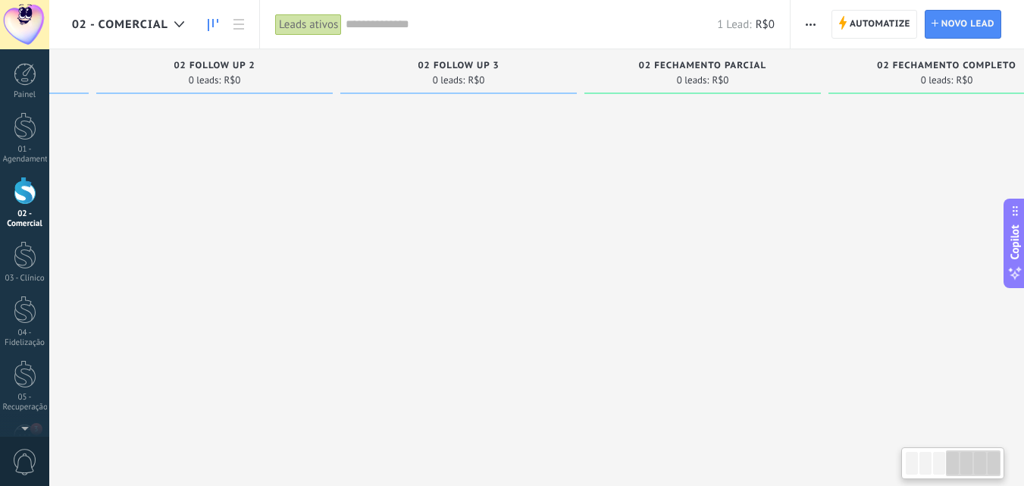
scroll to position [0, 771]
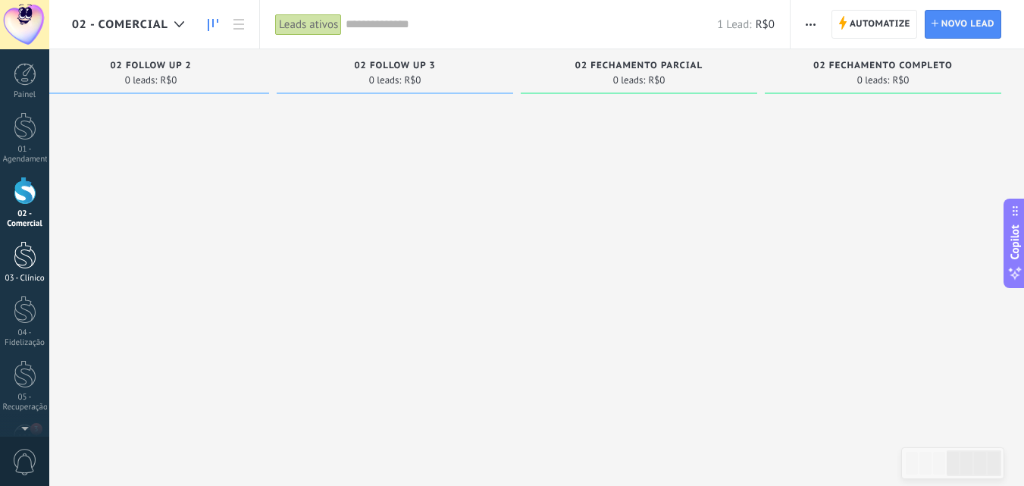
click at [18, 260] on div at bounding box center [25, 255] width 23 height 28
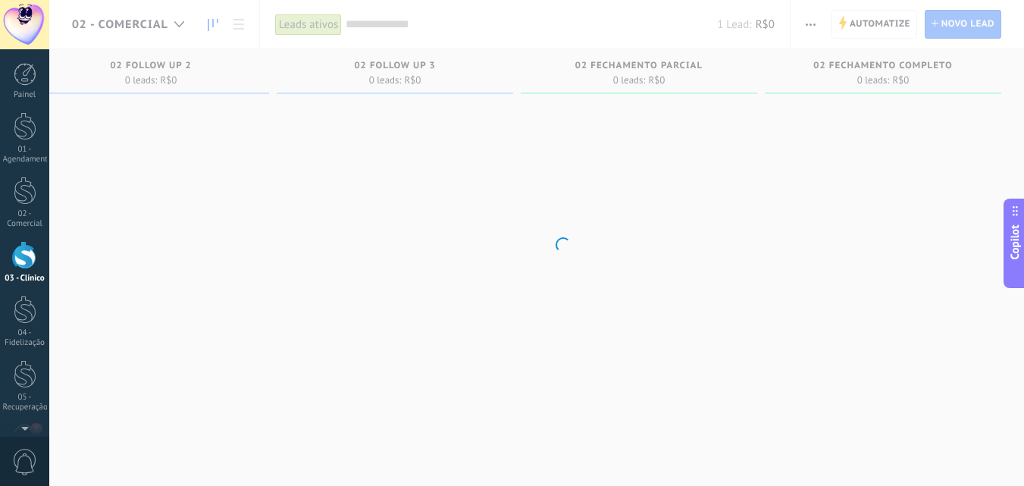
scroll to position [14, 0]
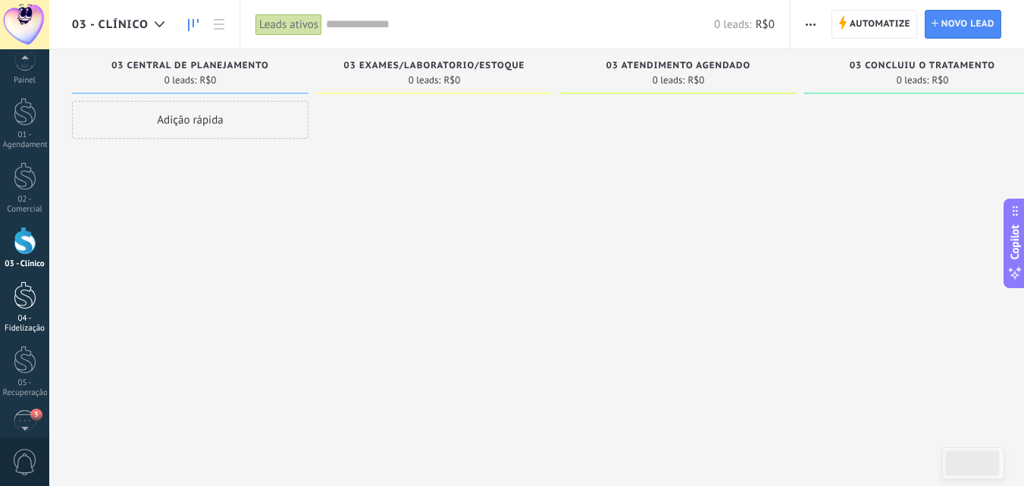
click at [35, 314] on div "04 - Fidelização" at bounding box center [25, 324] width 44 height 20
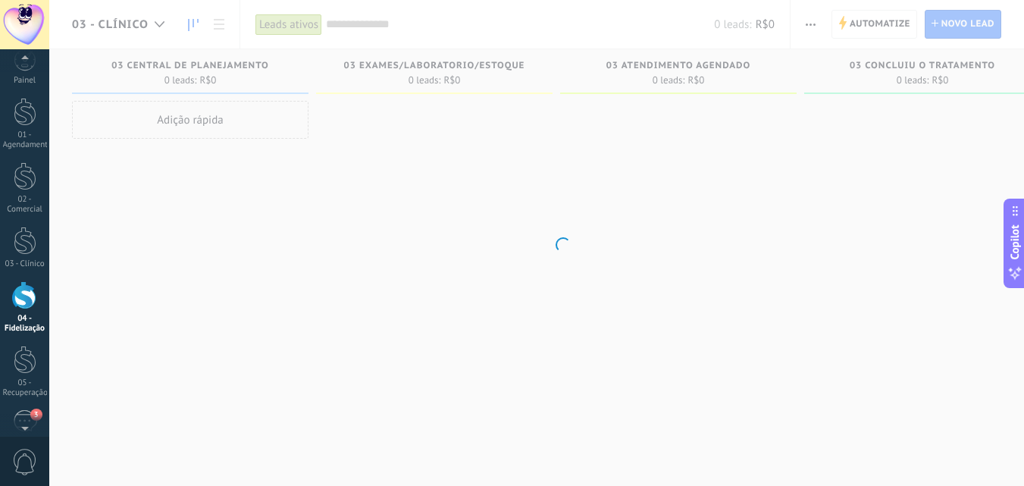
scroll to position [69, 0]
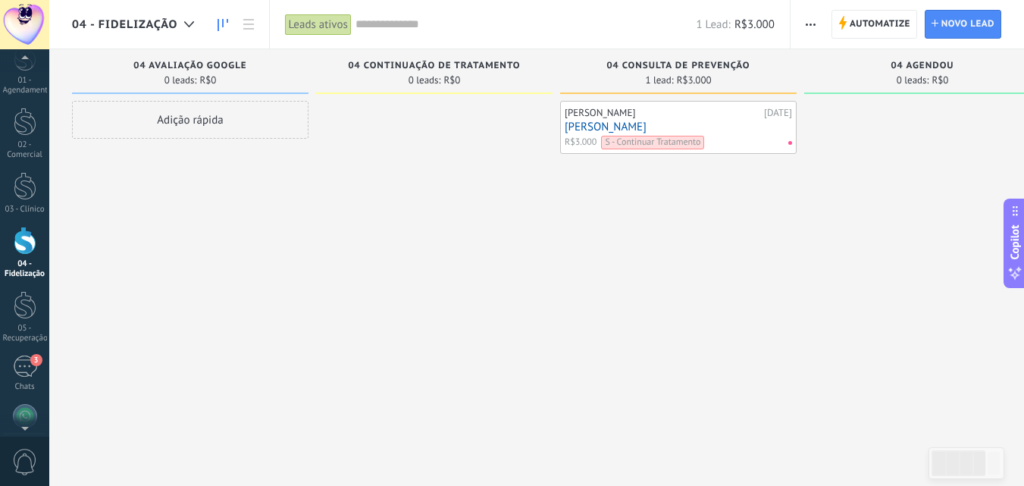
drag, startPoint x: 0, startPoint y: 0, endPoint x: 924, endPoint y: 68, distance: 926.2
click at [924, 68] on span "04 Agendou" at bounding box center [921, 66] width 63 height 11
click at [17, 311] on div at bounding box center [25, 305] width 23 height 28
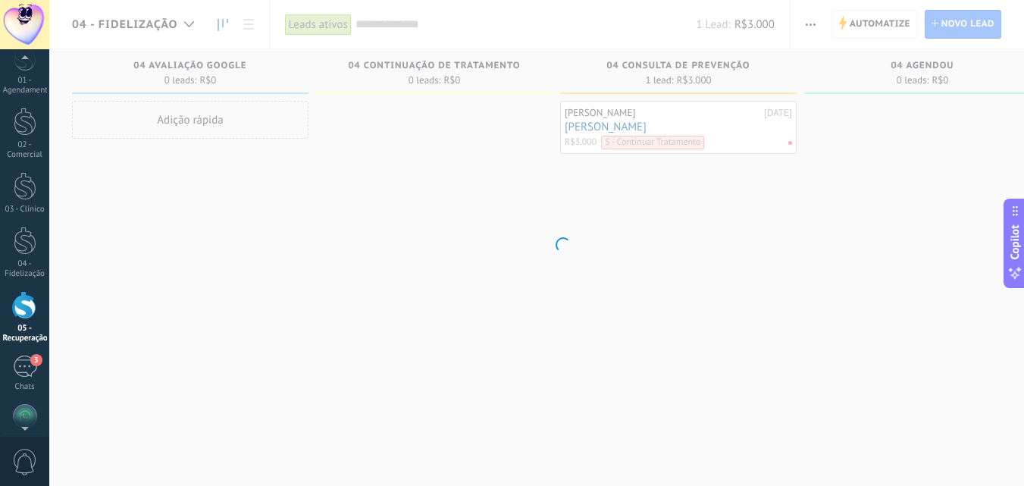
scroll to position [133, 0]
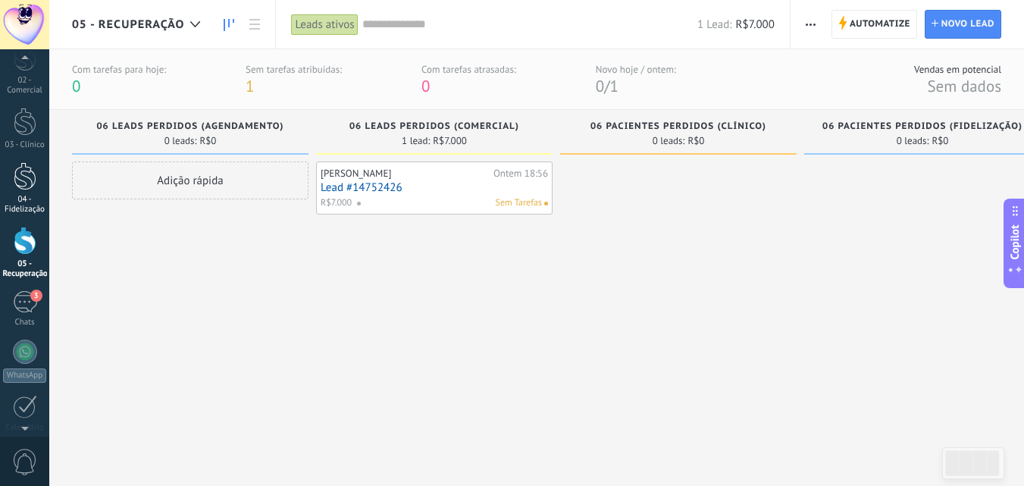
click at [17, 184] on div at bounding box center [25, 176] width 23 height 28
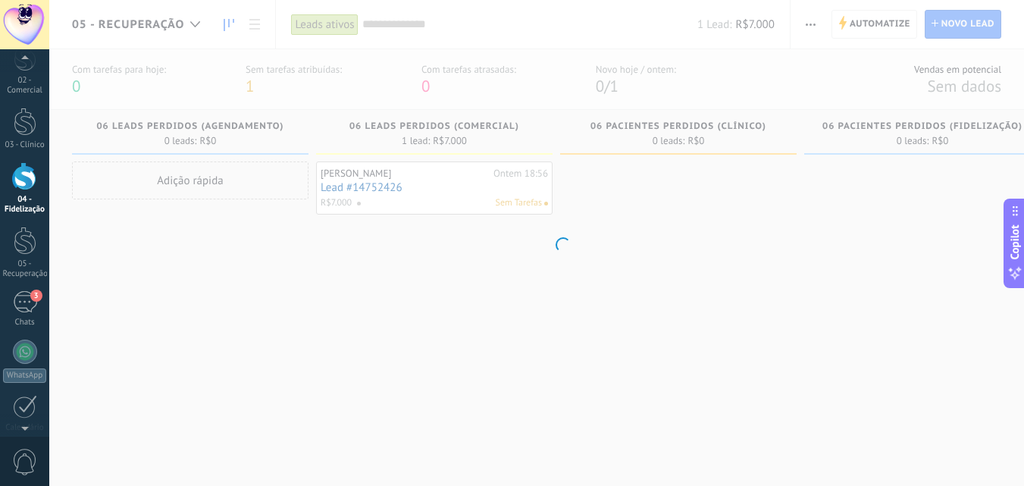
scroll to position [69, 0]
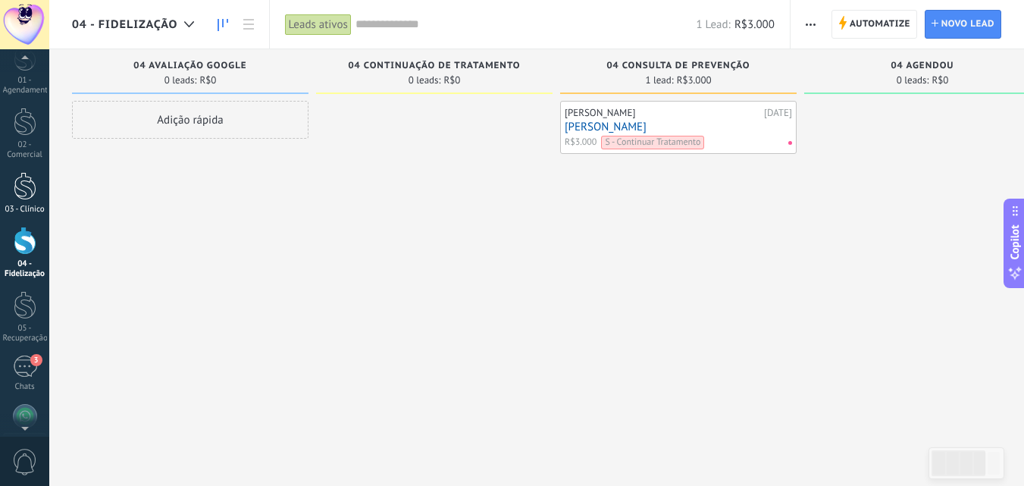
click at [21, 200] on link "03 - Clínico" at bounding box center [24, 193] width 49 height 42
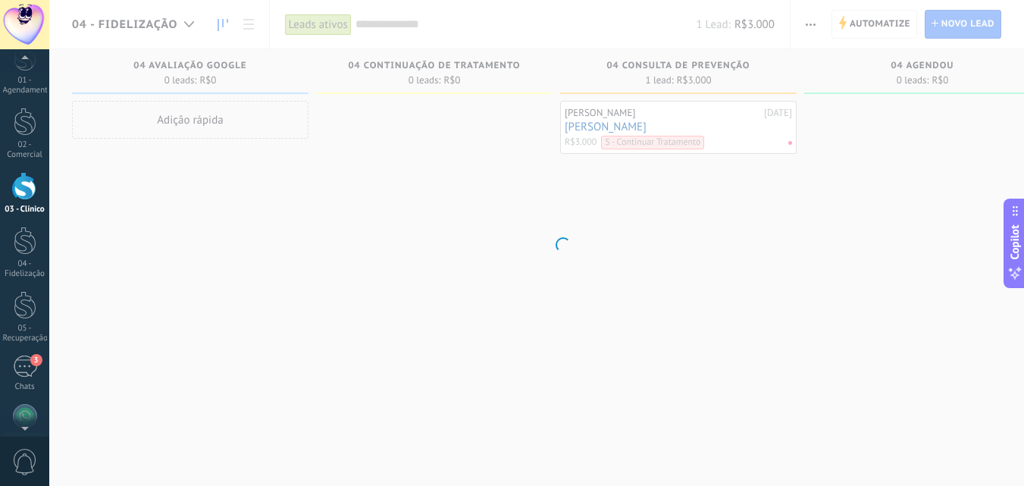
scroll to position [14, 0]
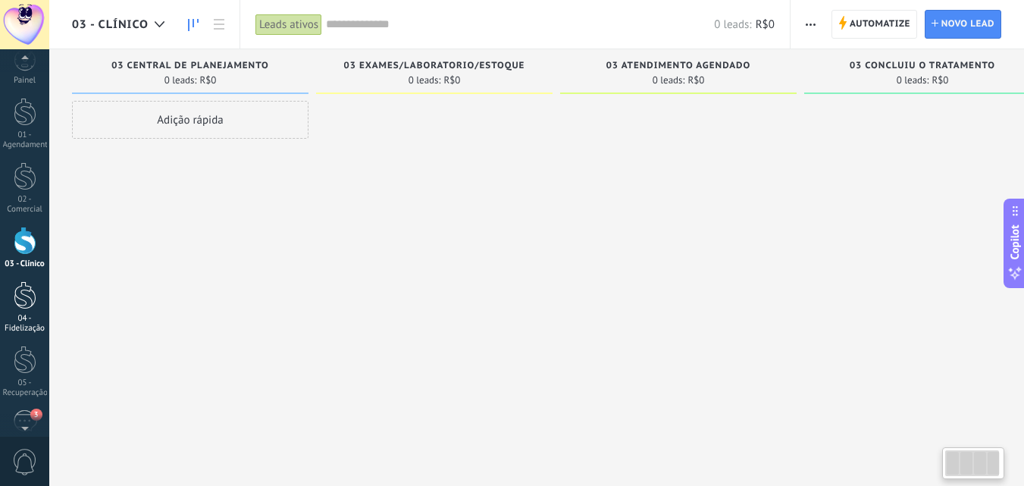
click at [23, 298] on div at bounding box center [25, 295] width 23 height 28
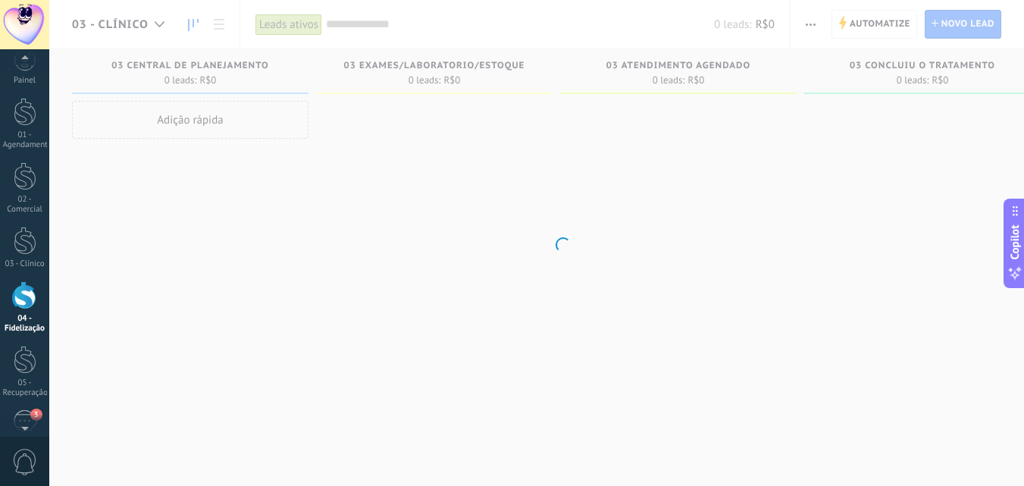
scroll to position [69, 0]
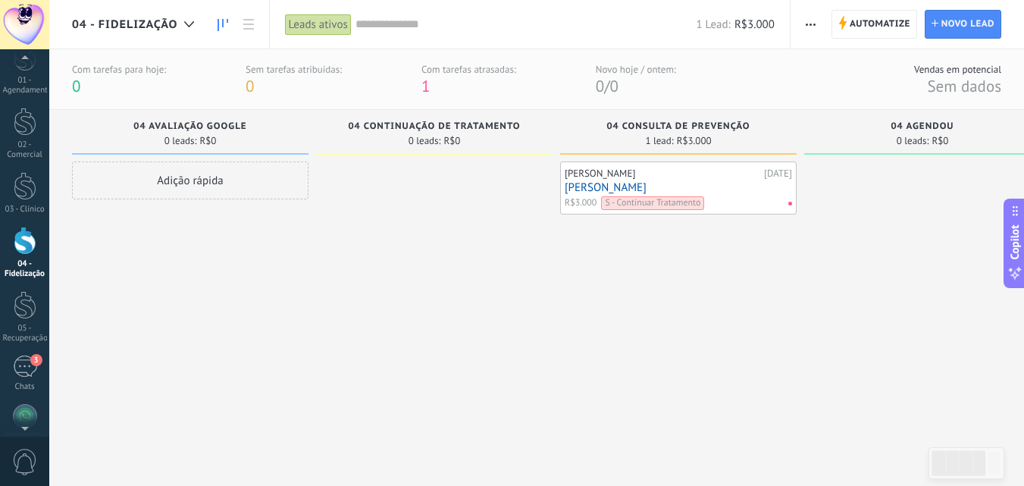
click at [437, 88] on div "Com tarefas atrasadas: 1" at bounding box center [468, 79] width 95 height 33
click at [427, 87] on span "1" at bounding box center [425, 86] width 8 height 20
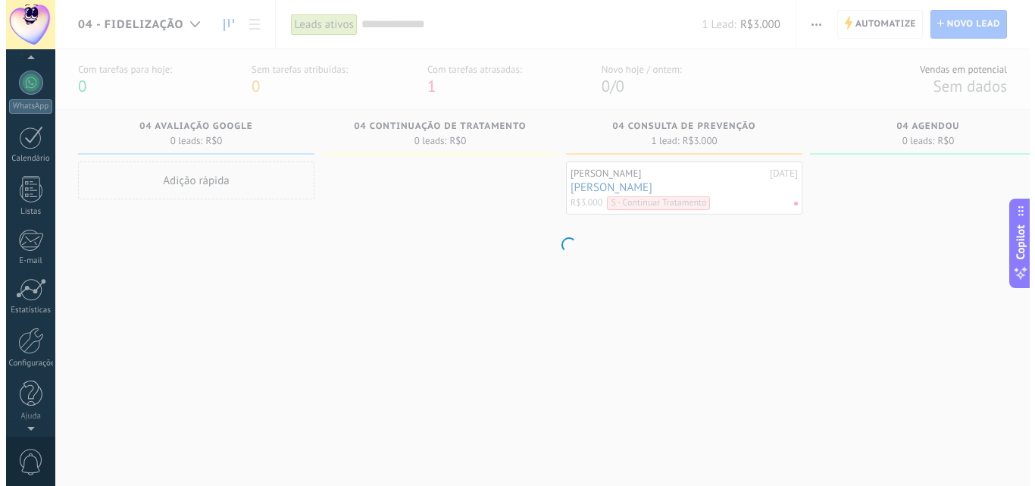
scroll to position [69, 0]
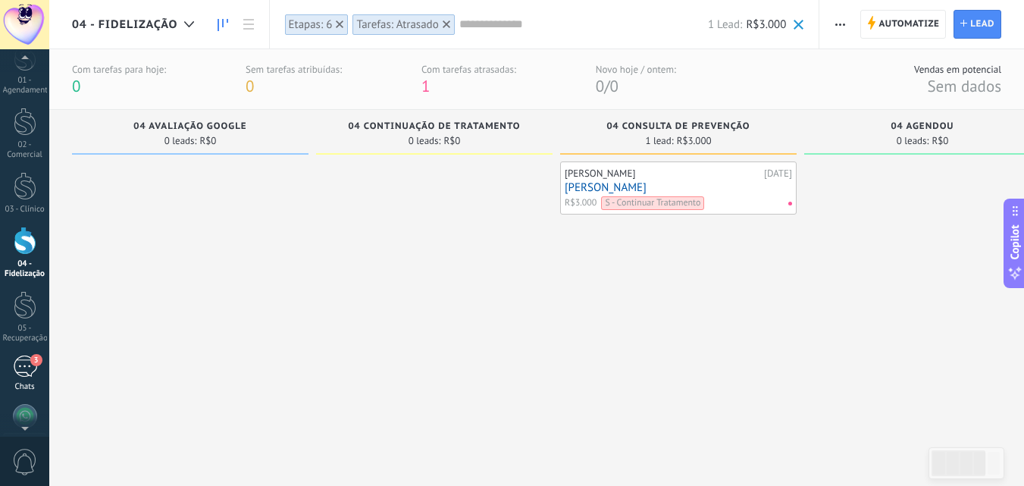
click at [21, 380] on link "3 Chats" at bounding box center [24, 373] width 49 height 36
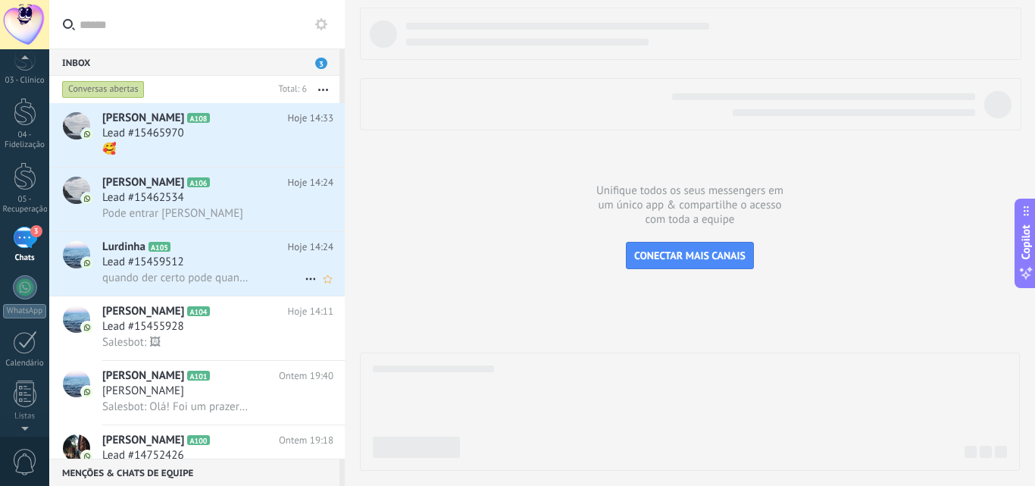
click at [190, 263] on h3 "Lead #15459512" at bounding box center [146, 262] width 89 height 15
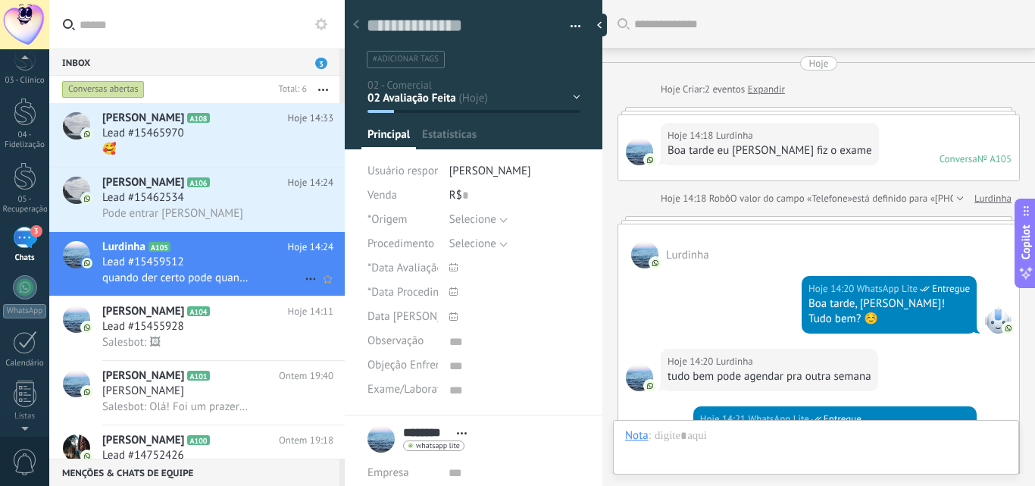
scroll to position [15, 0]
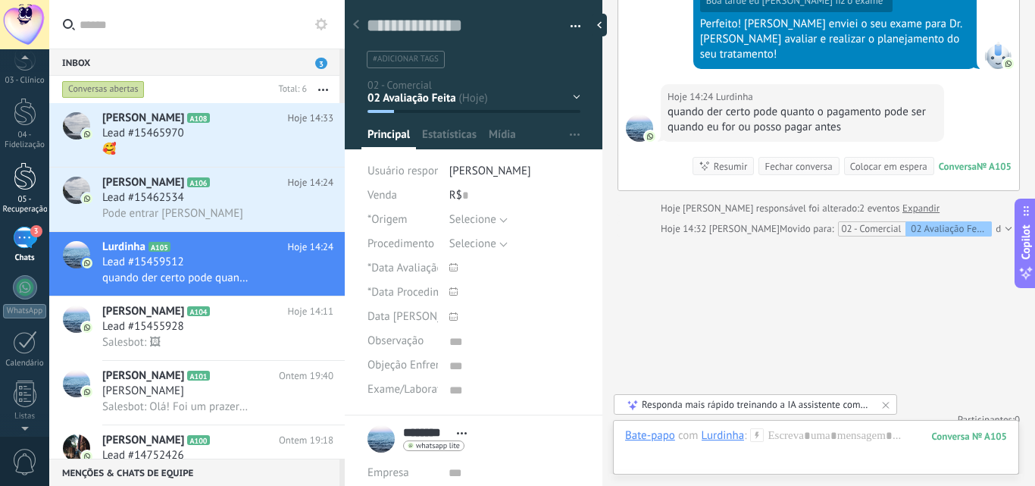
click at [20, 170] on div at bounding box center [25, 176] width 23 height 28
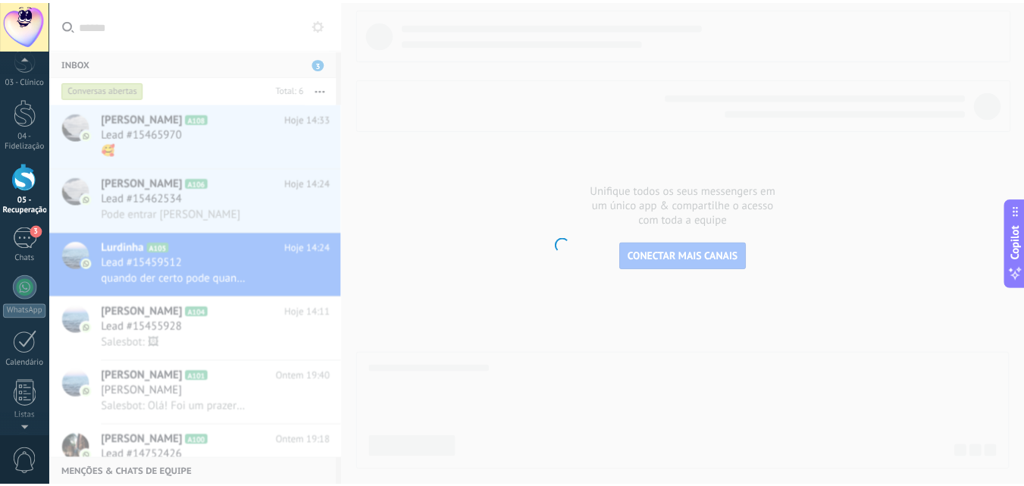
scroll to position [133, 0]
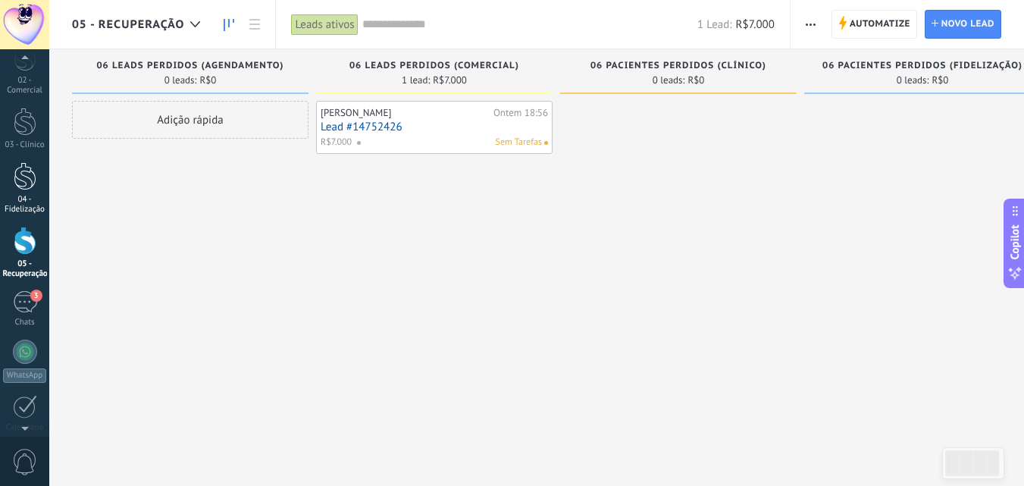
click at [25, 183] on div at bounding box center [25, 176] width 23 height 28
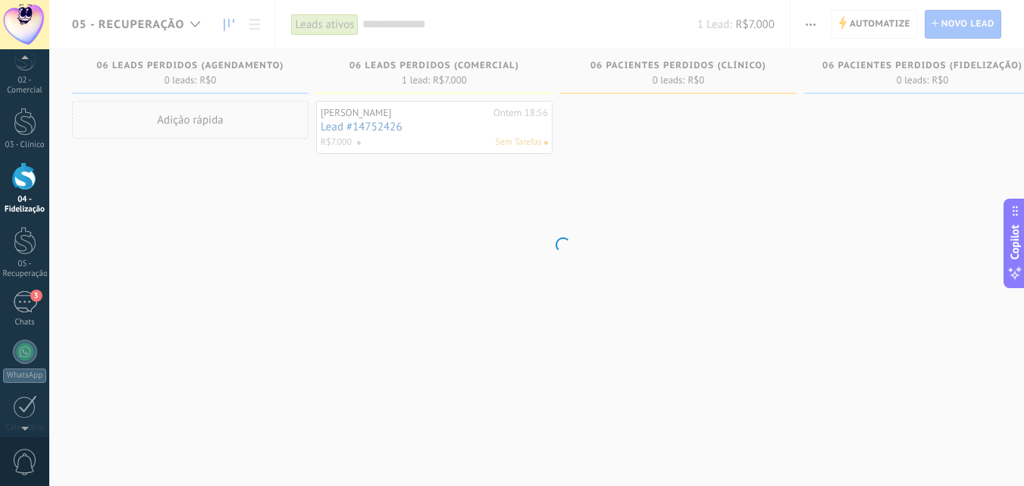
scroll to position [69, 0]
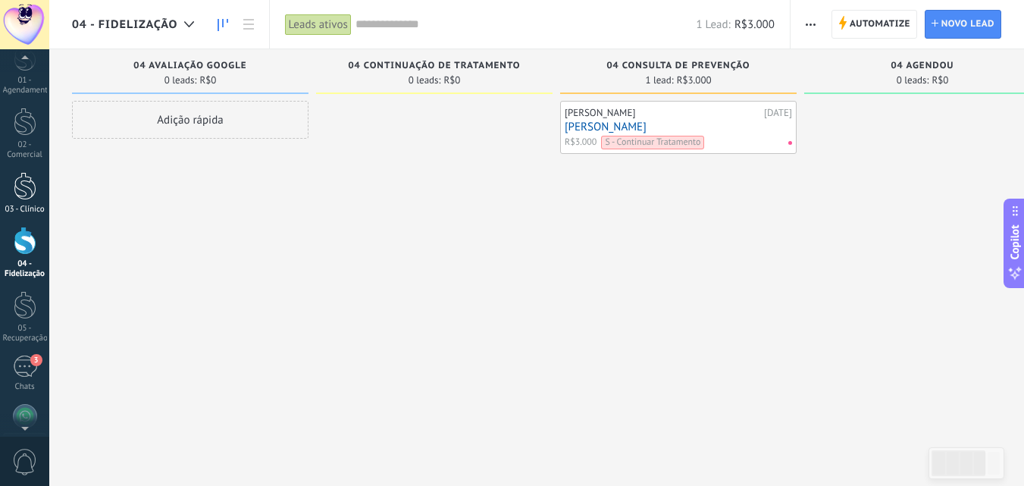
click at [29, 197] on div at bounding box center [25, 186] width 23 height 28
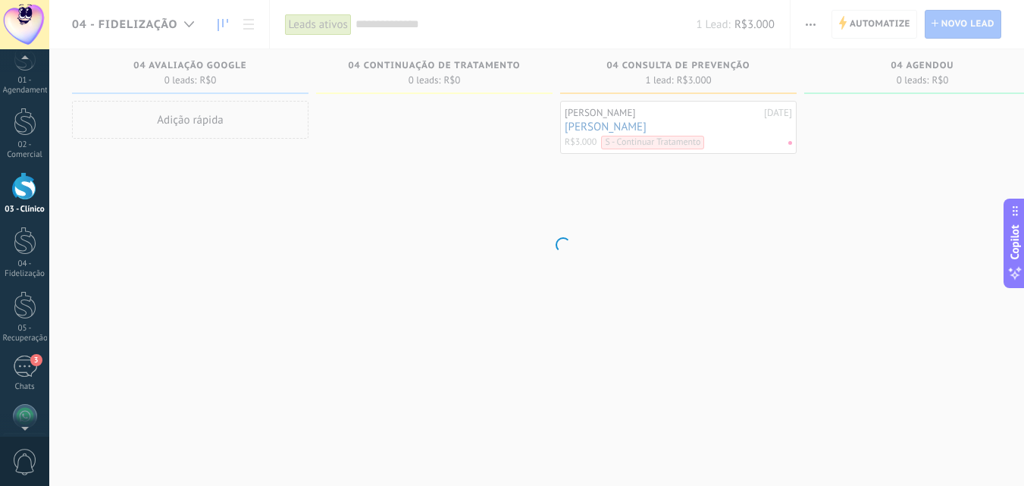
scroll to position [14, 0]
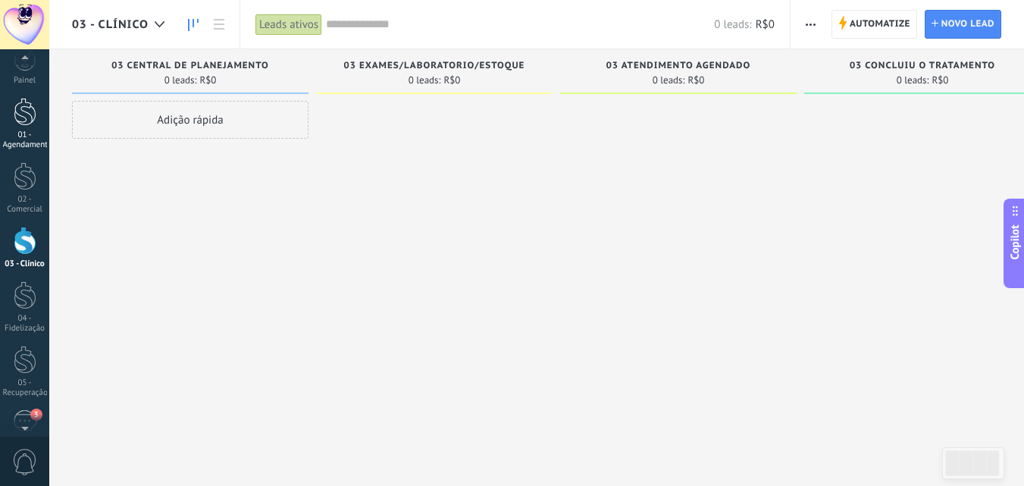
click at [14, 120] on div at bounding box center [25, 112] width 23 height 28
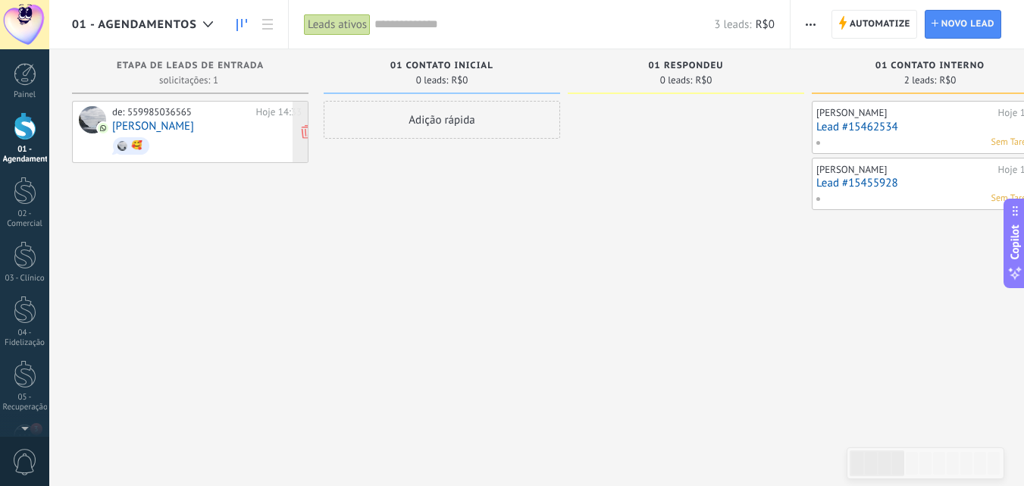
click at [188, 130] on div "de: 559985036565 Hoje 14:33 Vilma Carneiro 🥰" at bounding box center [206, 132] width 189 height 52
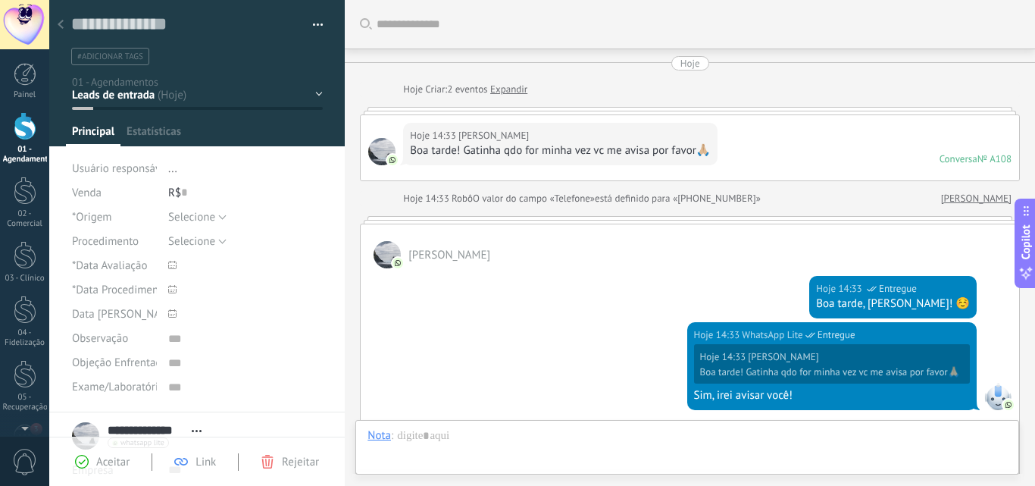
scroll to position [262, 0]
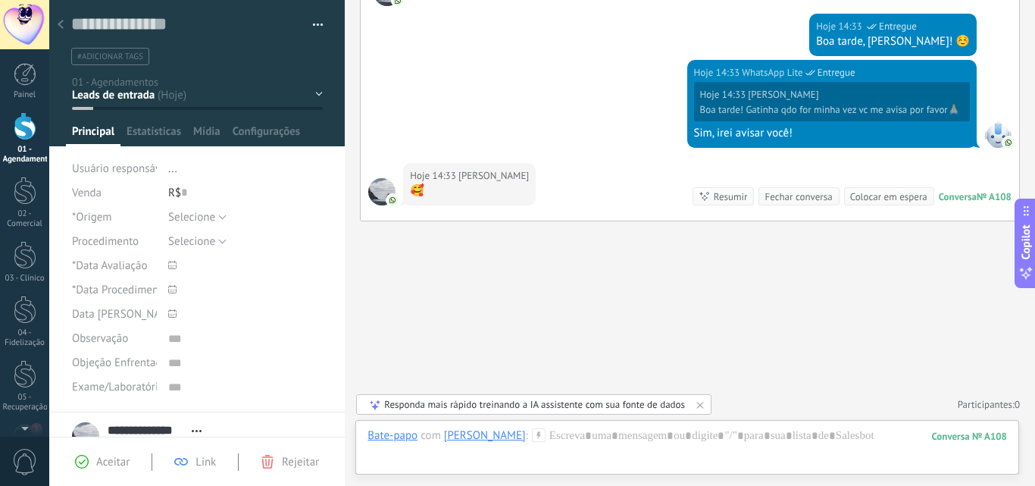
click at [0, 0] on div "01 Contato inicial 01 Respondeu 01 Contato Interno 01 Follow Up 1 01 Follow Up 2" at bounding box center [0, 0] width 0 height 0
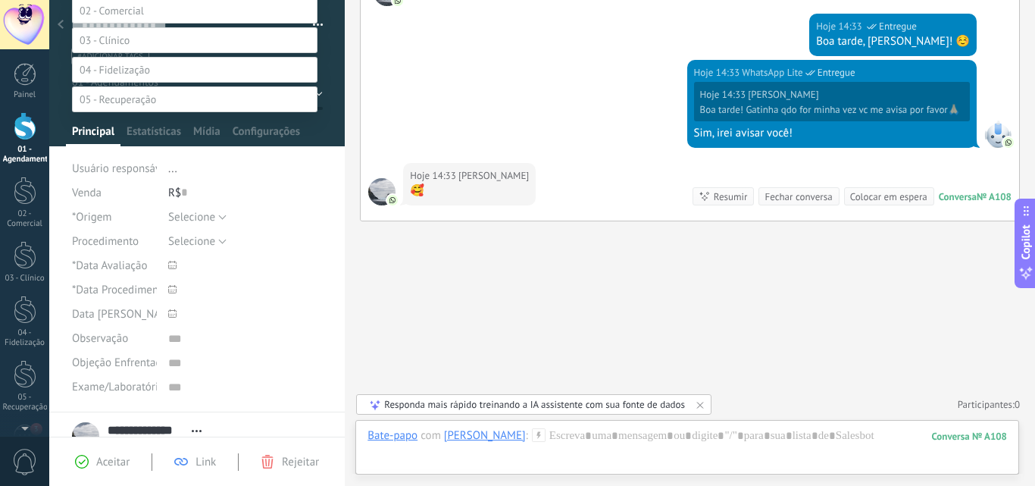
click at [110, 47] on span at bounding box center [105, 40] width 50 height 14
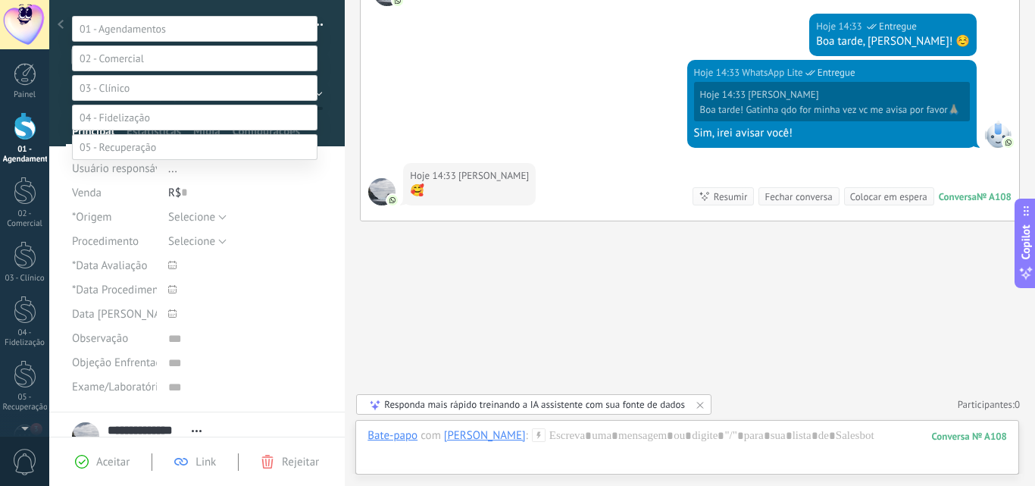
click at [0, 0] on label "03 Atendimento Agendado" at bounding box center [0, 0] width 0 height 0
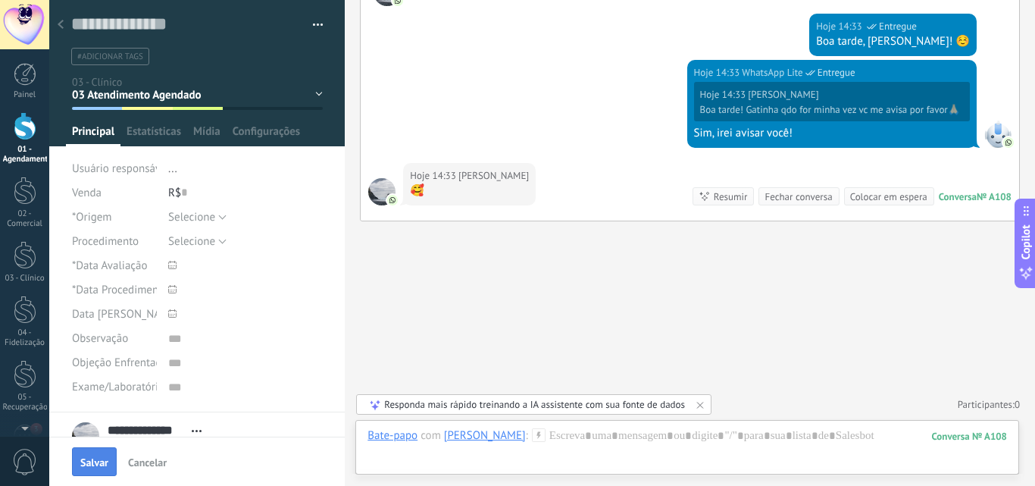
click at [89, 458] on span "Salvar" at bounding box center [94, 462] width 28 height 11
type textarea "***"
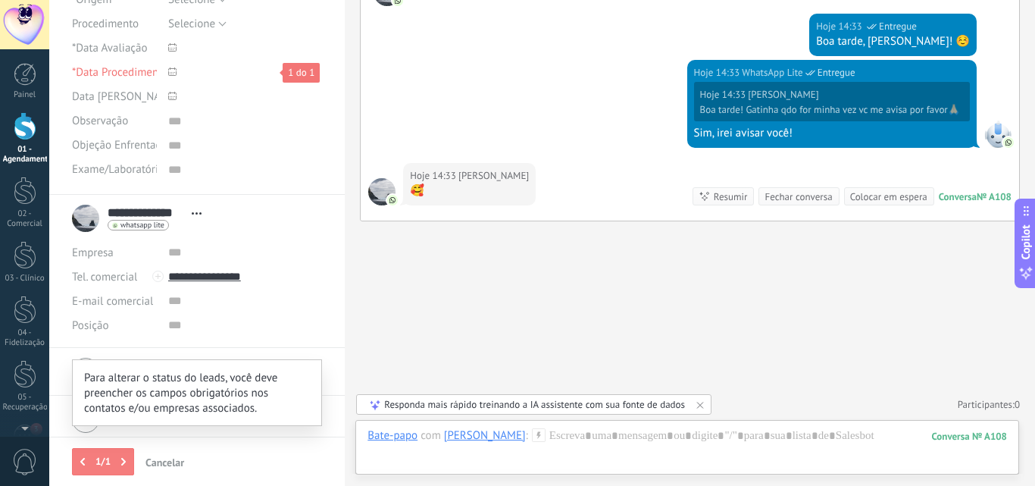
scroll to position [224, 0]
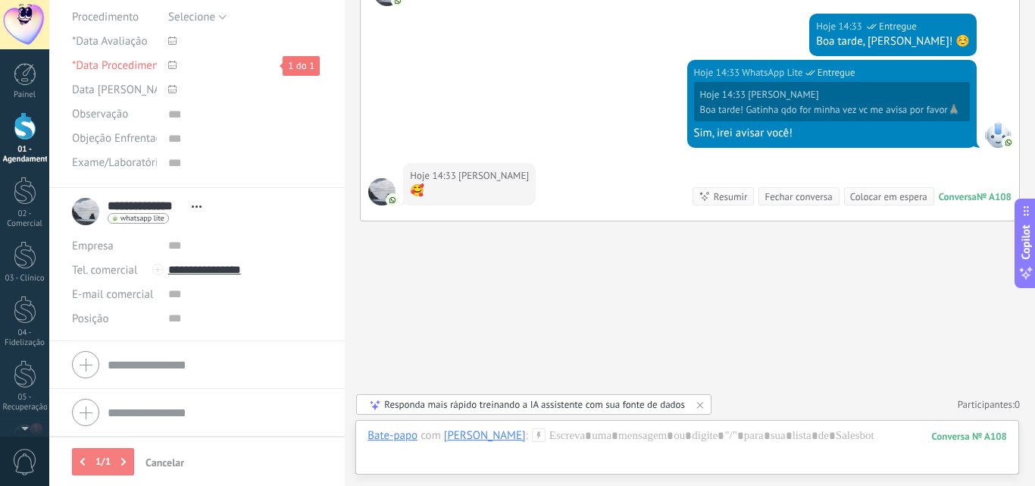
click at [170, 64] on icon at bounding box center [172, 65] width 8 height 8
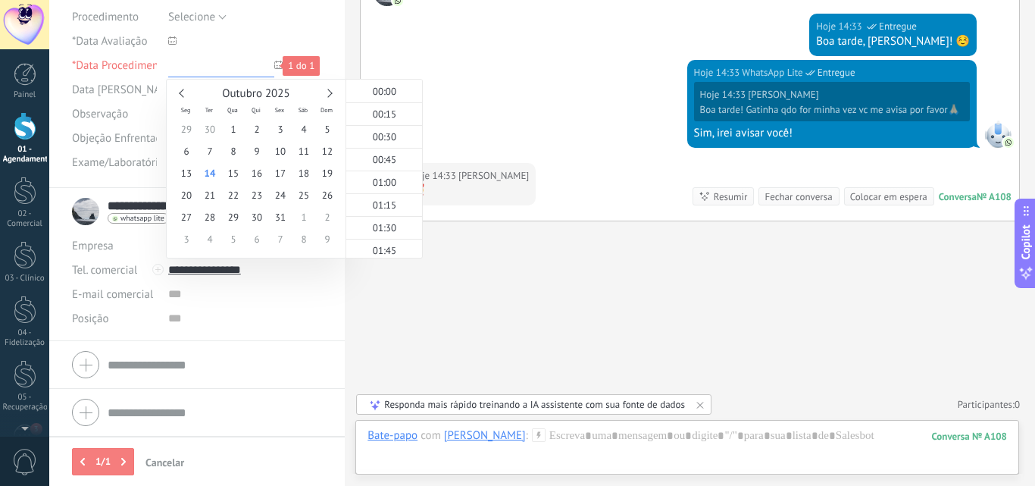
scroll to position [1240, 0]
type input "**********"
click at [209, 173] on span "14" at bounding box center [209, 173] width 23 height 22
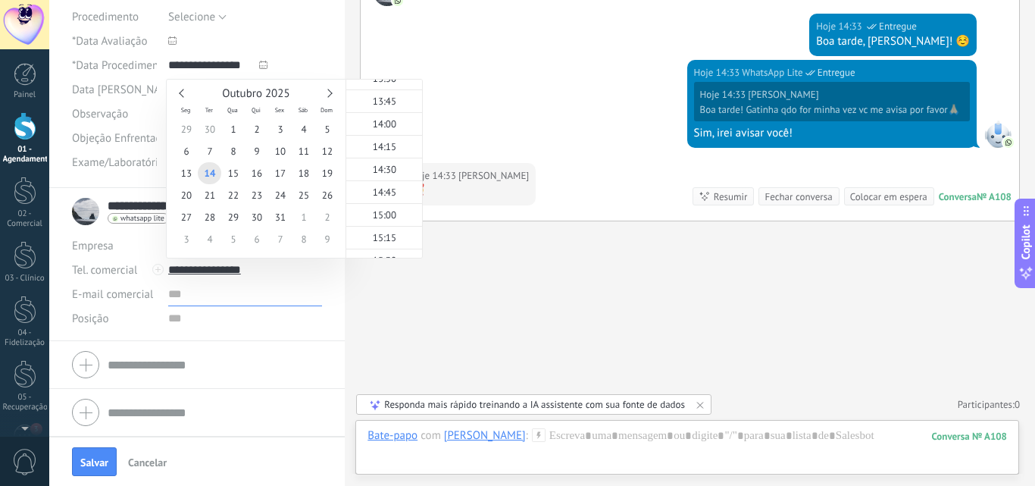
click at [301, 302] on input "text" at bounding box center [245, 294] width 155 height 24
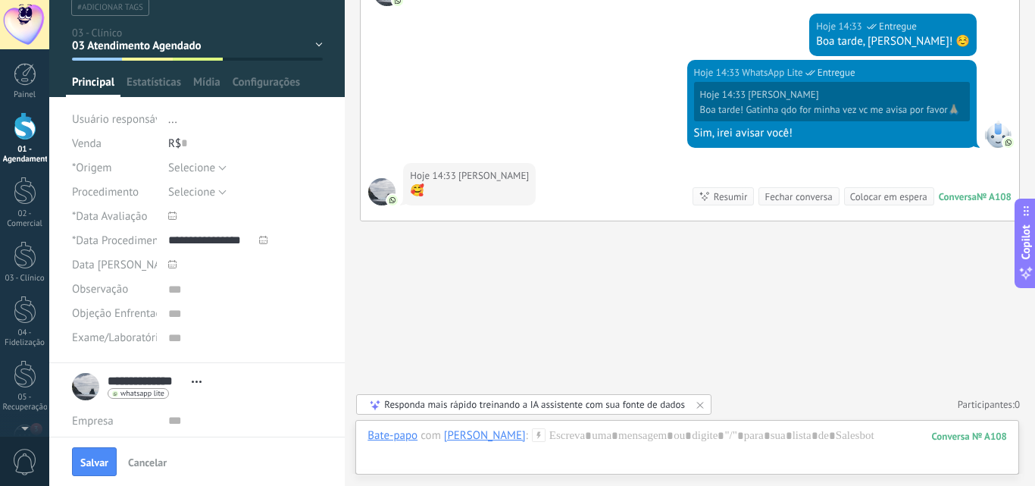
scroll to position [76, 0]
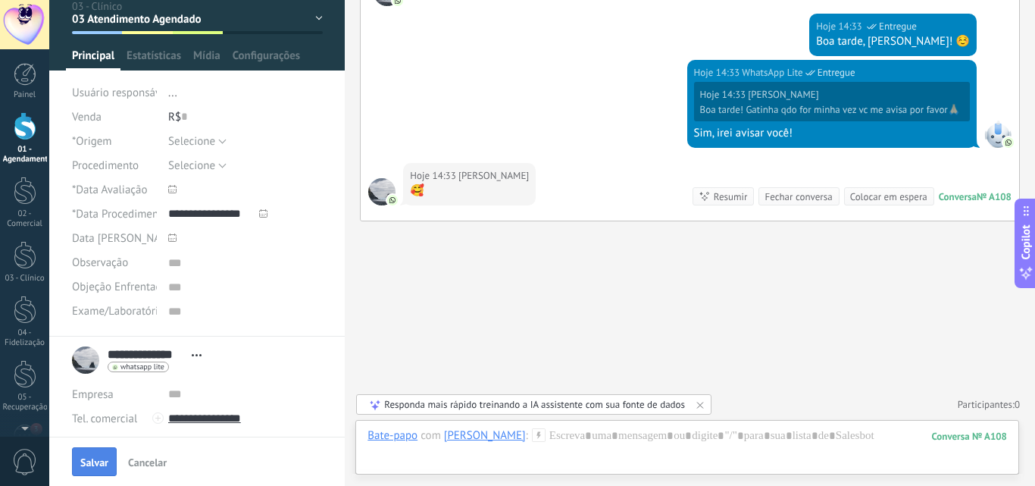
click at [89, 467] on span "Salvar" at bounding box center [94, 462] width 28 height 11
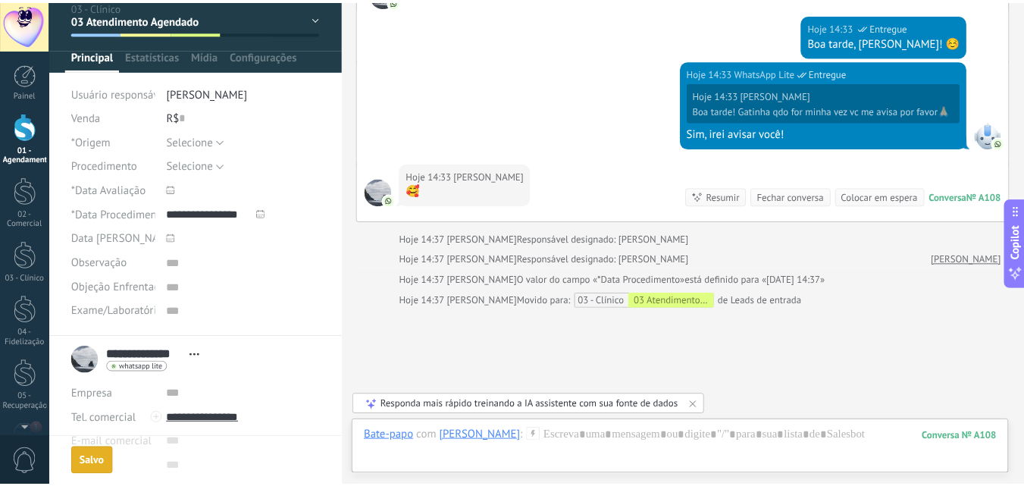
scroll to position [349, 0]
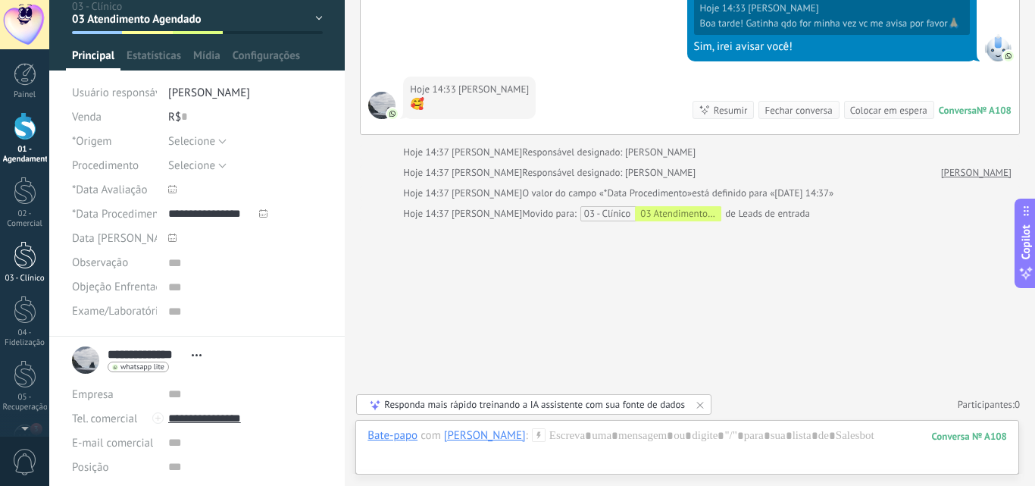
click at [39, 258] on link "03 - Clínico" at bounding box center [24, 262] width 49 height 42
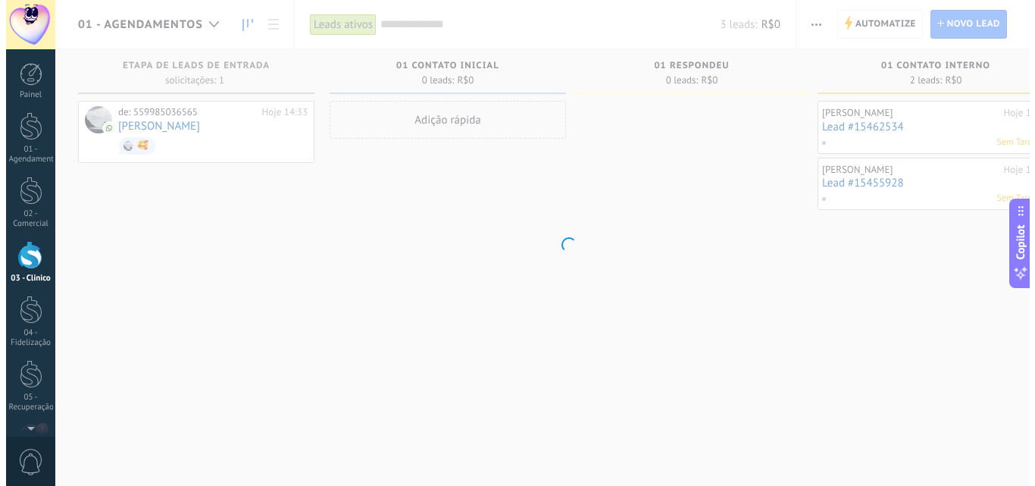
scroll to position [14, 0]
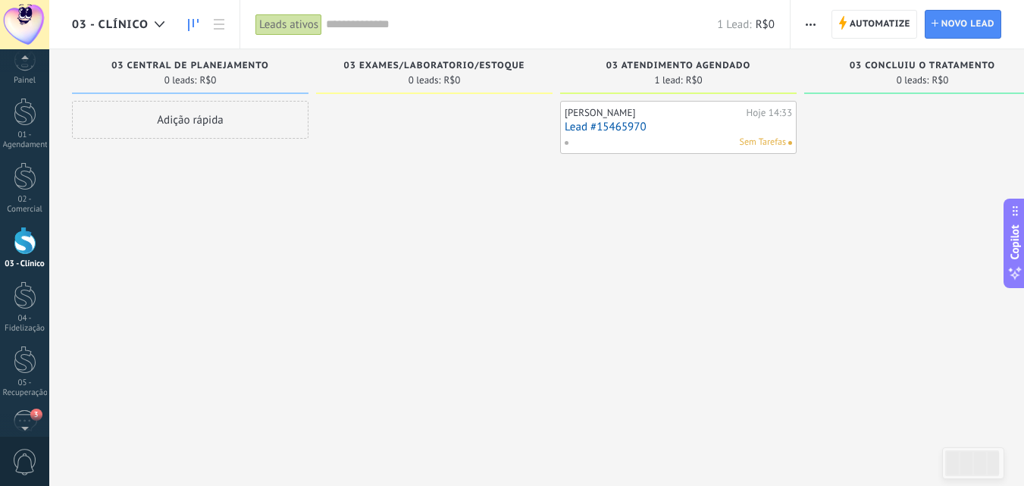
click at [584, 127] on link "Lead #15465970" at bounding box center [678, 126] width 227 height 13
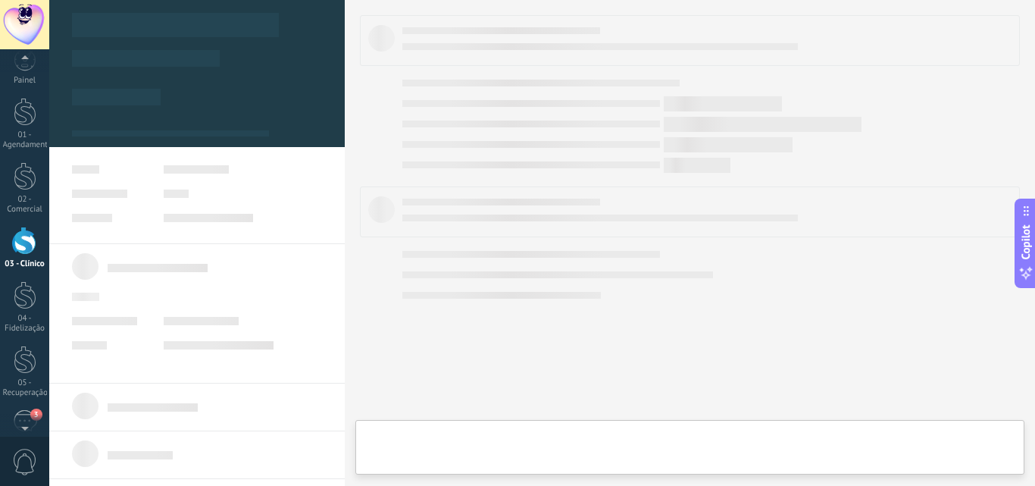
type textarea "***"
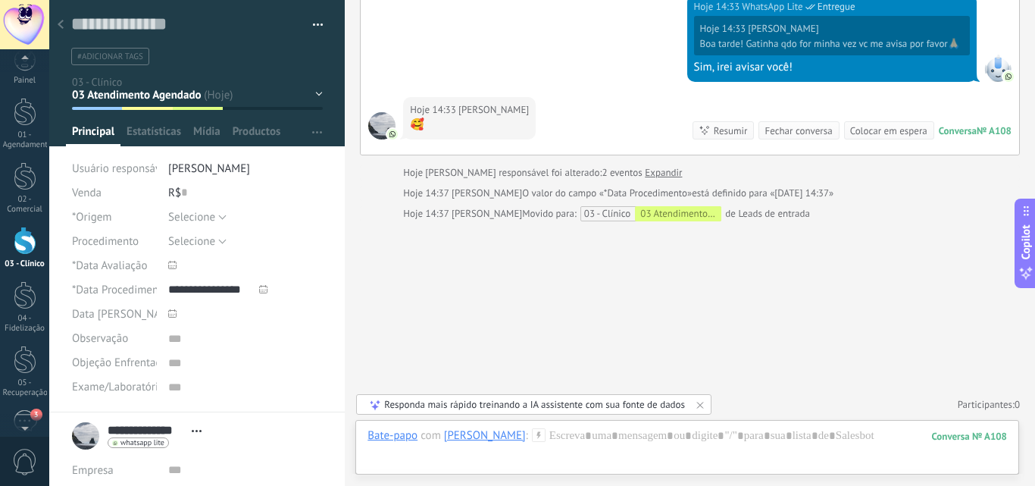
scroll to position [76, 0]
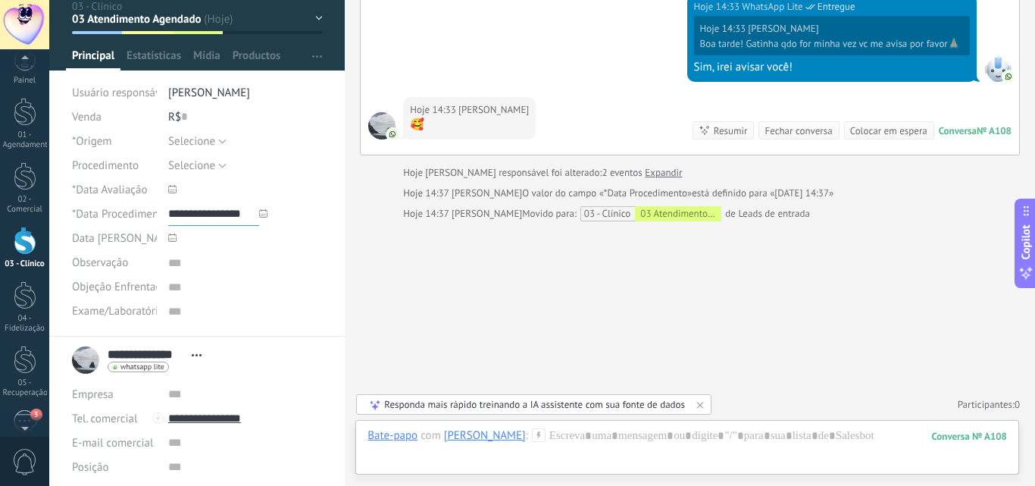
click at [233, 211] on input "**********" at bounding box center [213, 214] width 91 height 24
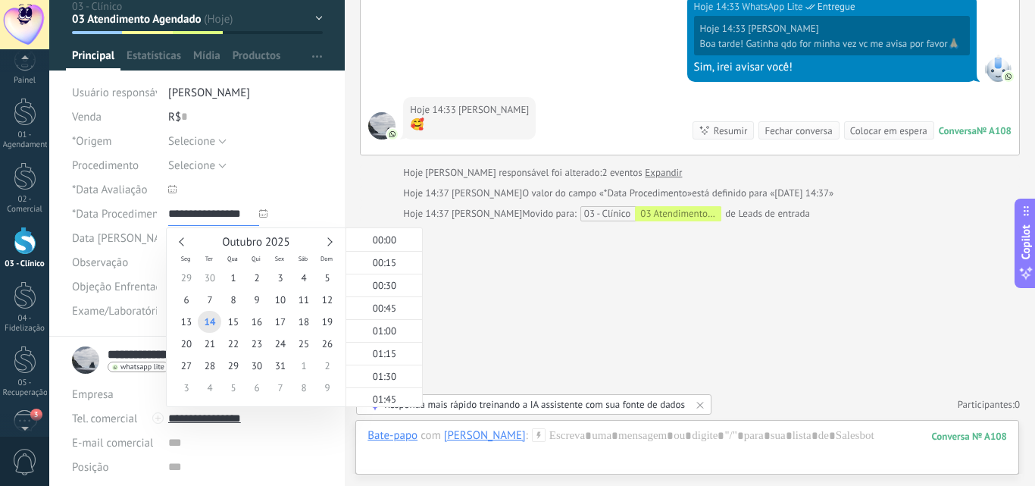
scroll to position [1240, 0]
click at [251, 216] on input "**********" at bounding box center [213, 214] width 91 height 24
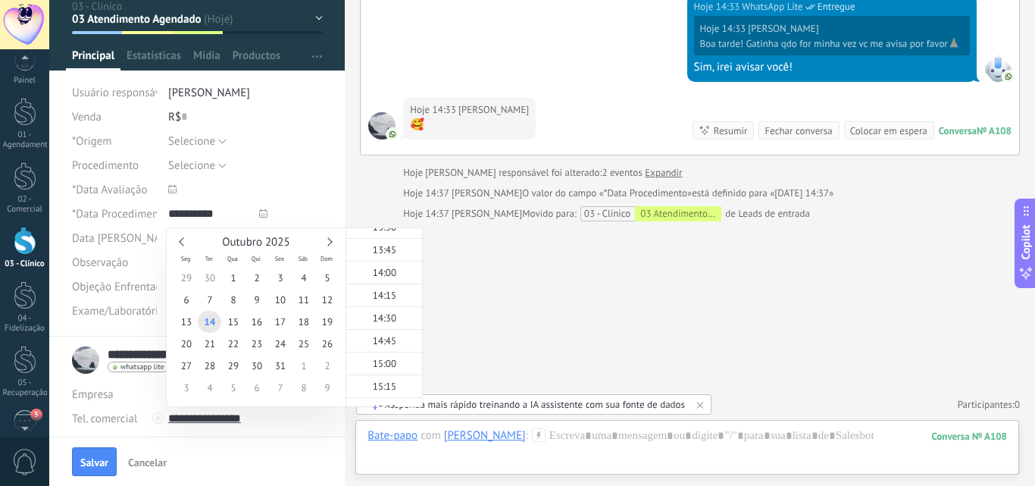
type input "**********"
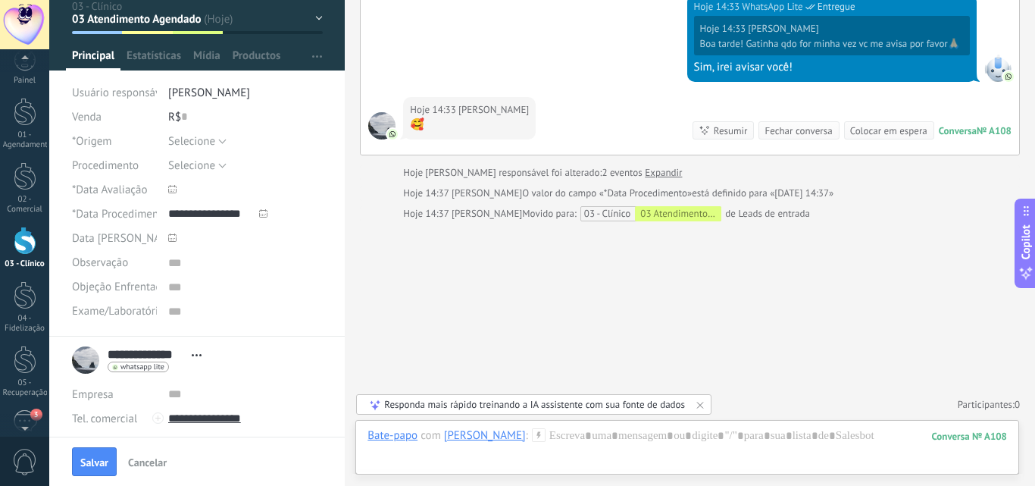
click at [514, 292] on div "Buscar Carregar mais Hoje Hoje Criar: 2 eventos Expandir Hoje 14:33 Vilma Carne…" at bounding box center [690, 79] width 690 height 814
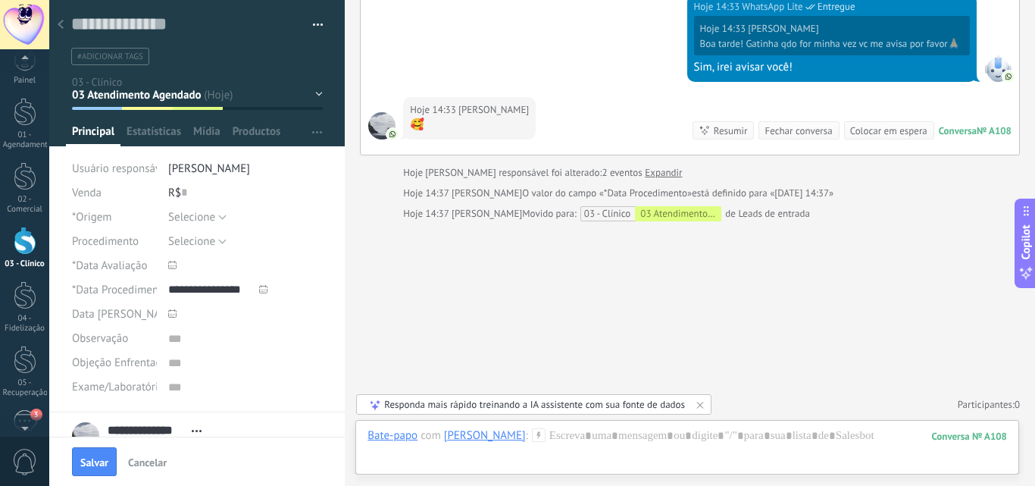
click at [0, 0] on div "03 Central de Planejamento 03 Exames/Laboratorio/Estoque 03 Atendimento Agendad…" at bounding box center [0, 0] width 0 height 0
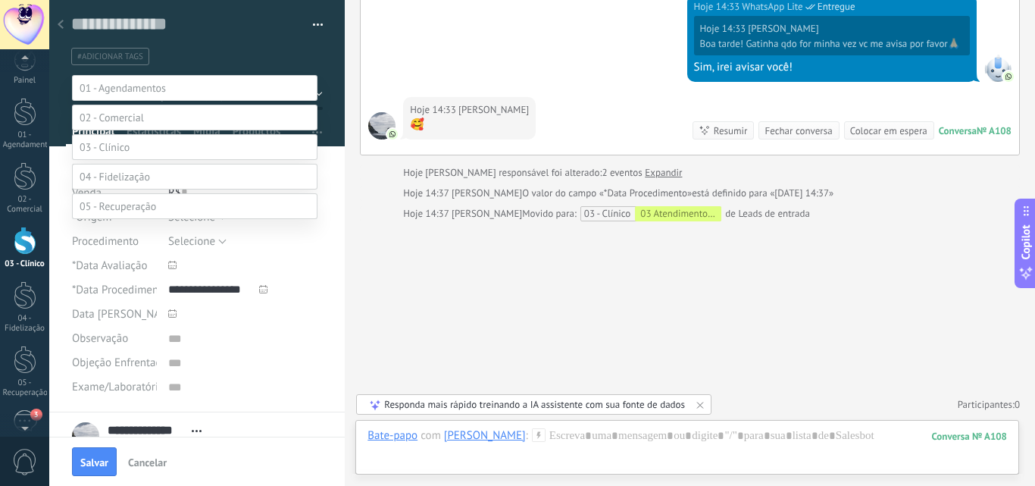
click at [130, 114] on span at bounding box center [112, 118] width 64 height 14
click at [140, 79] on label at bounding box center [195, 88] width 246 height 26
click at [0, 0] on label "01 Contato inicial" at bounding box center [0, 0] width 0 height 0
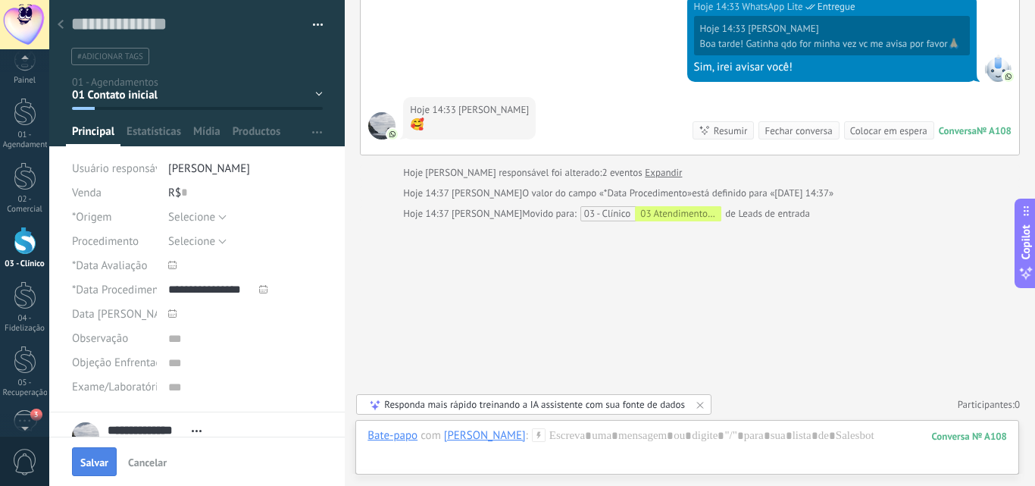
click at [75, 460] on button "Salvar" at bounding box center [94, 461] width 45 height 29
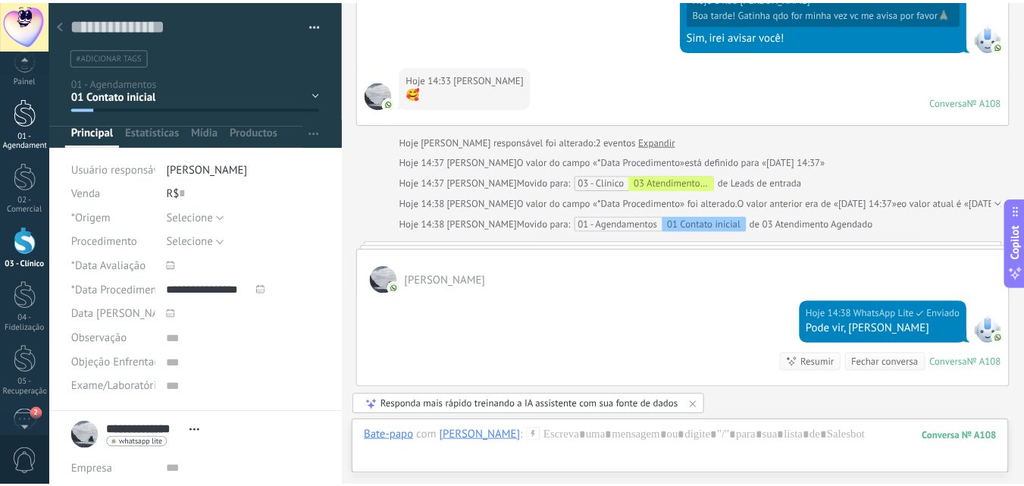
scroll to position [12, 0]
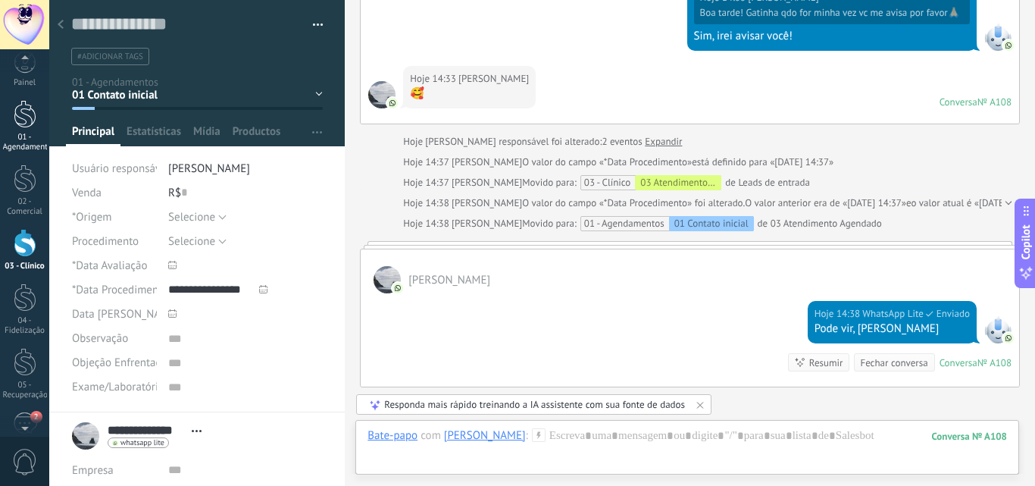
click at [18, 124] on div at bounding box center [25, 114] width 23 height 28
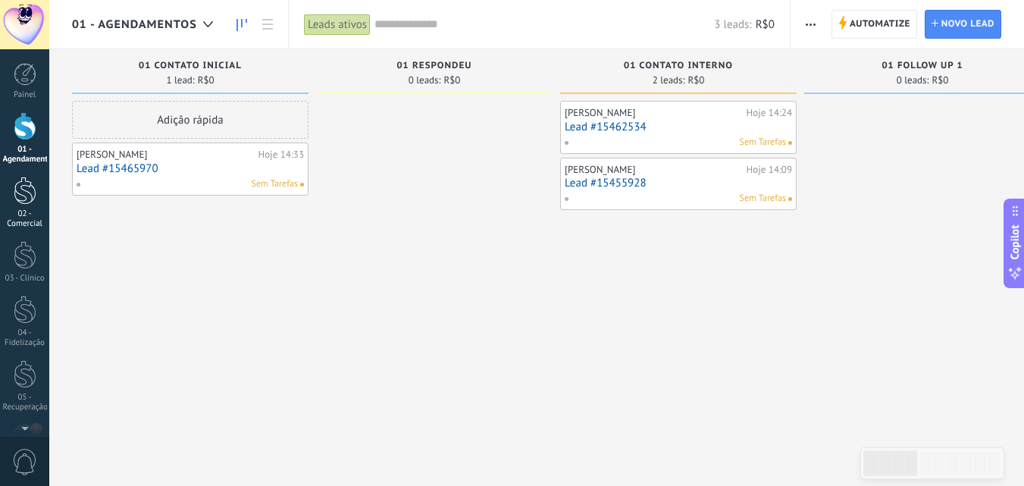
click at [23, 195] on div at bounding box center [25, 191] width 23 height 28
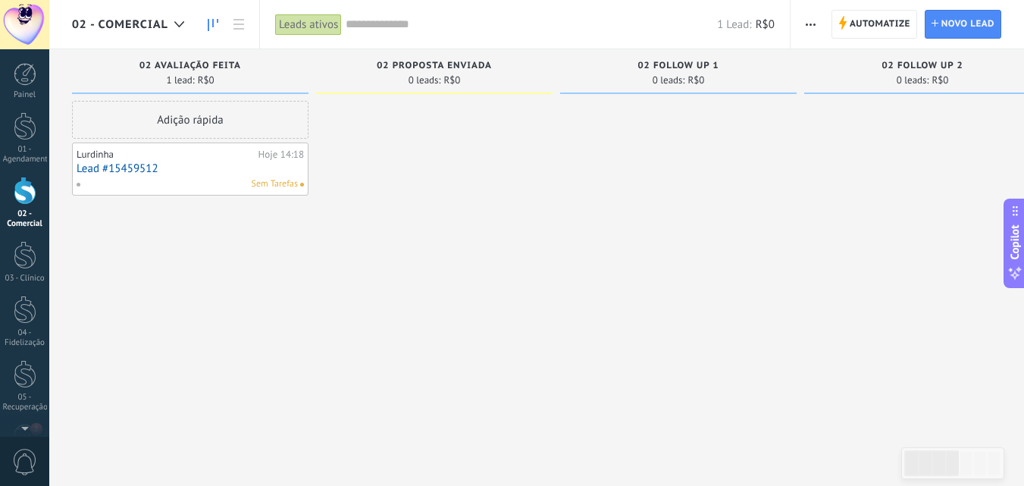
click at [445, 70] on span "02 Proposta Enviada" at bounding box center [434, 66] width 115 height 11
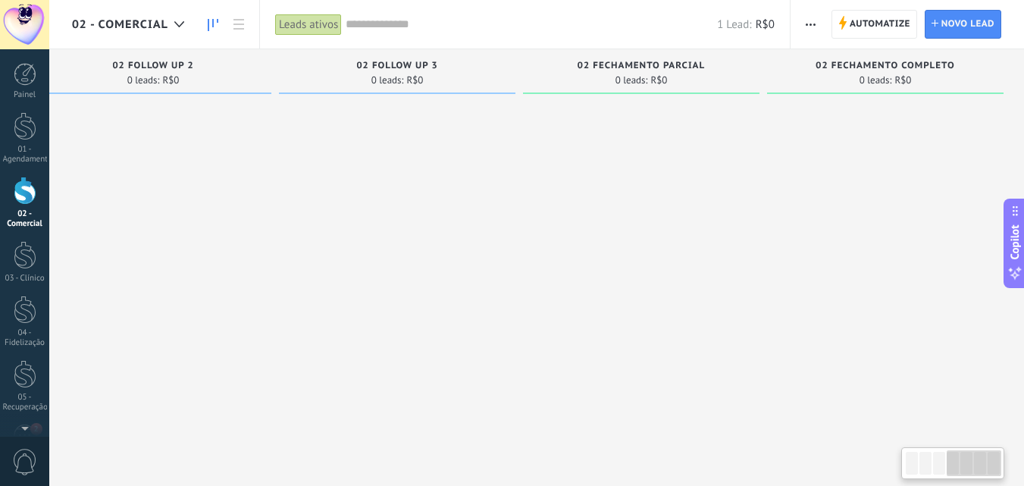
scroll to position [0, 771]
click at [28, 132] on div at bounding box center [25, 126] width 23 height 28
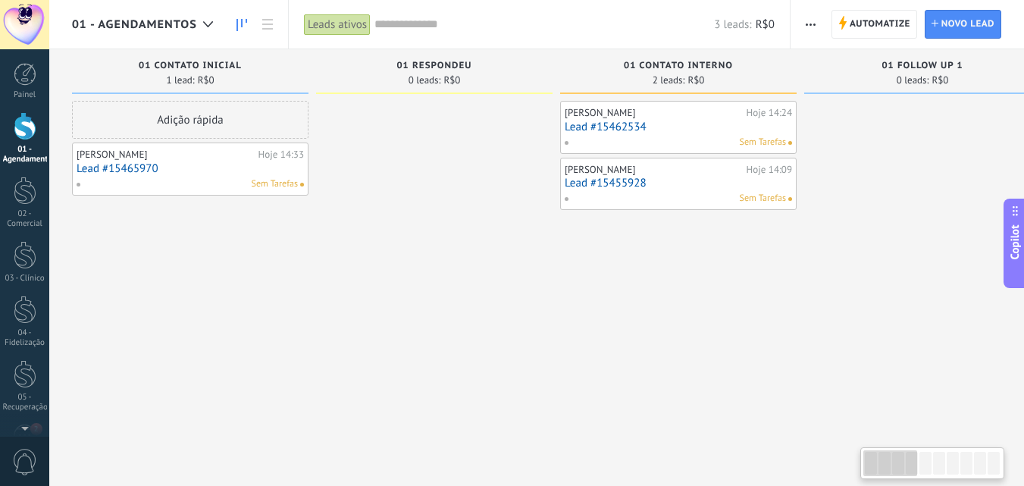
drag, startPoint x: 648, startPoint y: 158, endPoint x: 658, endPoint y: 70, distance: 89.3
click at [658, 70] on span "01 Contato Interno" at bounding box center [678, 66] width 109 height 11
click at [214, 26] on div at bounding box center [207, 25] width 25 height 30
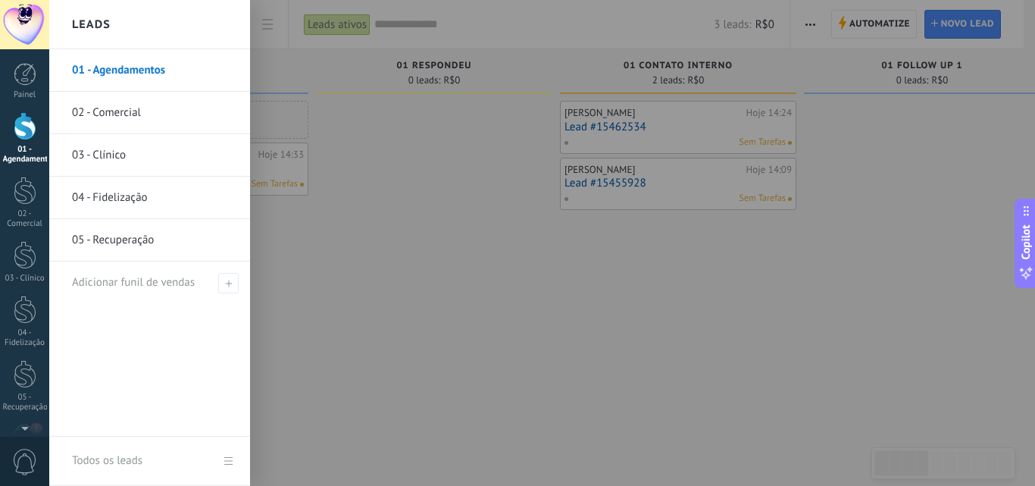
click at [449, 299] on div at bounding box center [566, 243] width 1035 height 486
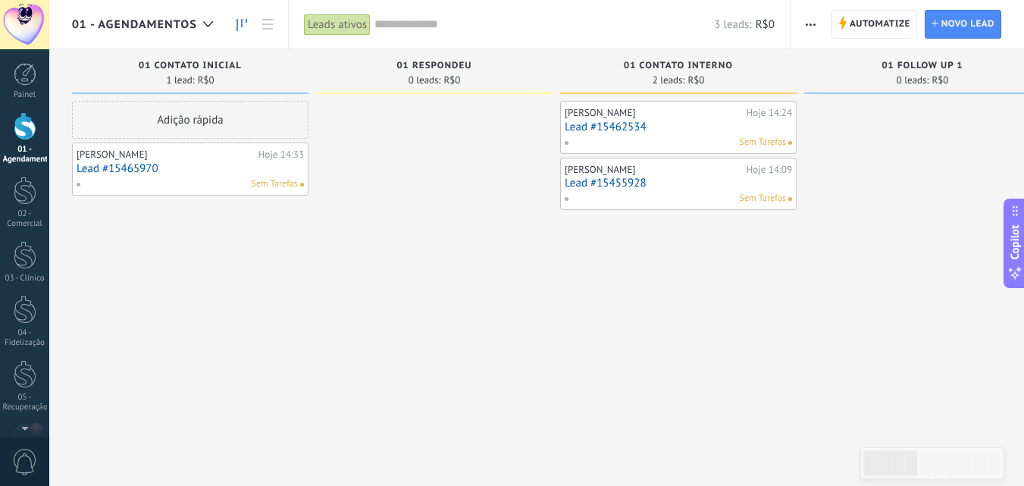
click at [816, 26] on button "button" at bounding box center [810, 24] width 22 height 29
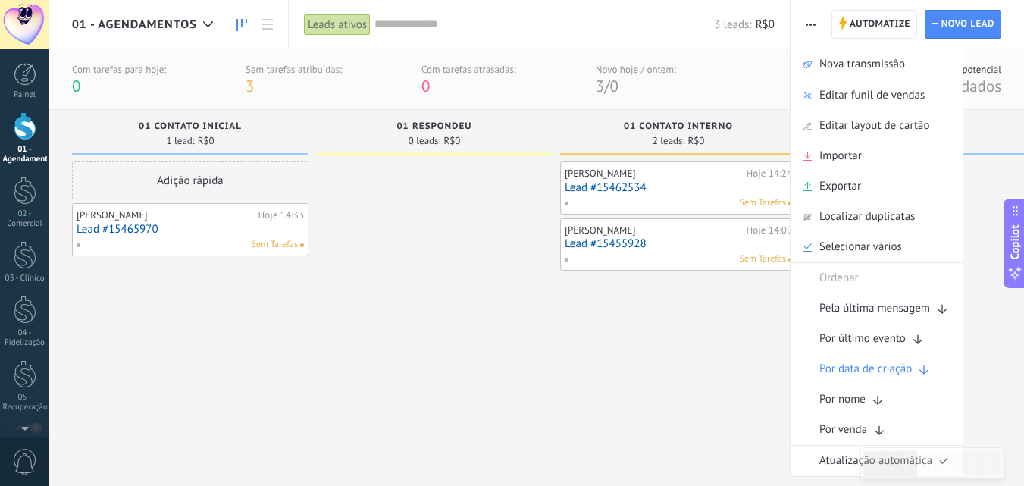
click at [724, 383] on div "Myllena Torres Hoje 14:24 Lead #15462534 Sem Tarefas Bruno Mesquita Hoje 14:09 …" at bounding box center [678, 305] width 236 height 288
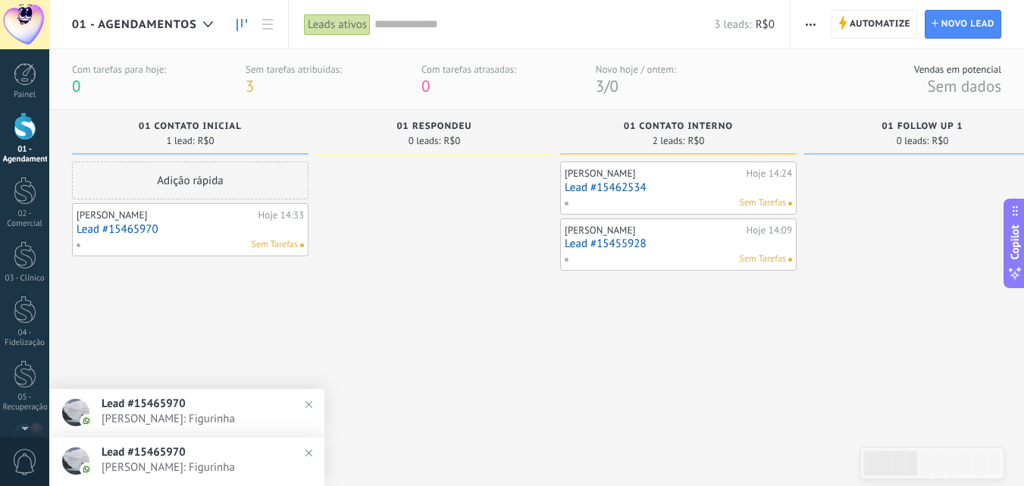
click at [26, 136] on div at bounding box center [25, 126] width 23 height 28
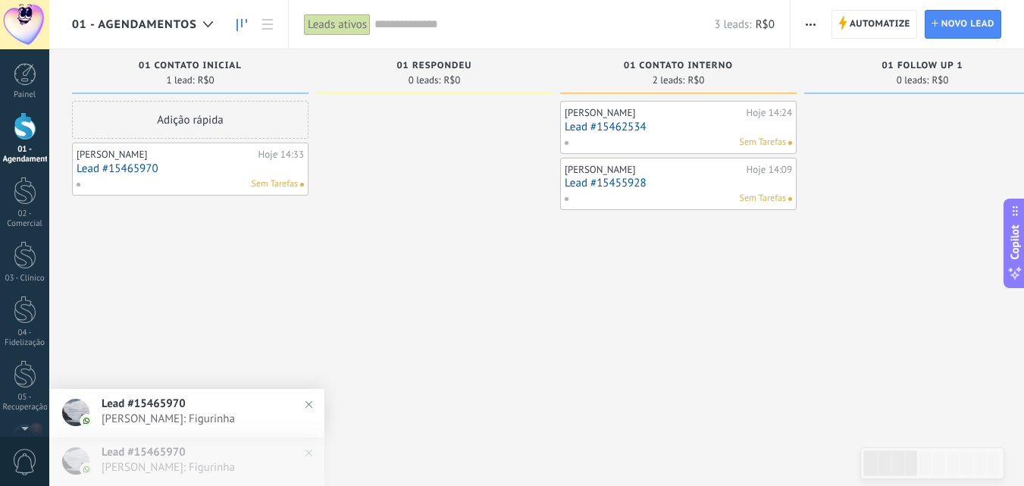
click at [164, 170] on link "Lead #15465970" at bounding box center [190, 168] width 227 height 13
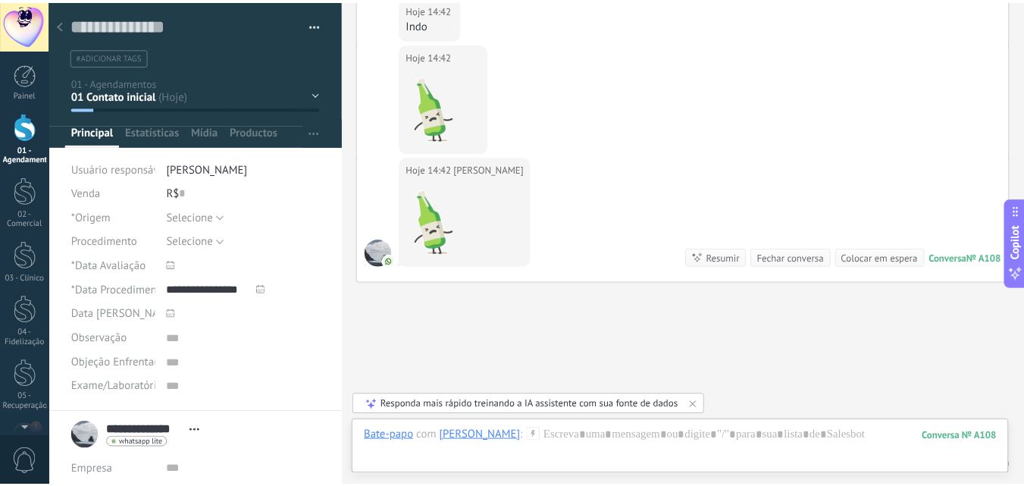
scroll to position [782, 0]
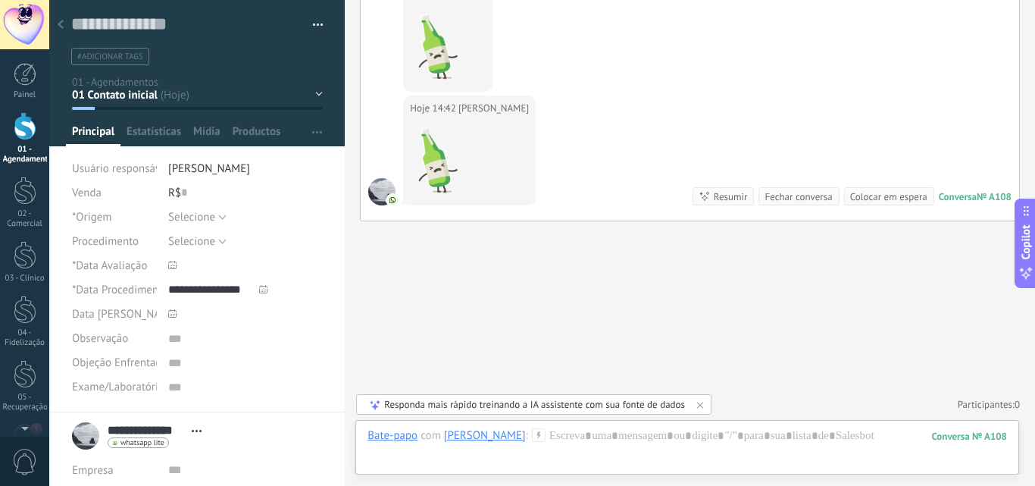
click at [57, 27] on div at bounding box center [60, 26] width 21 height 30
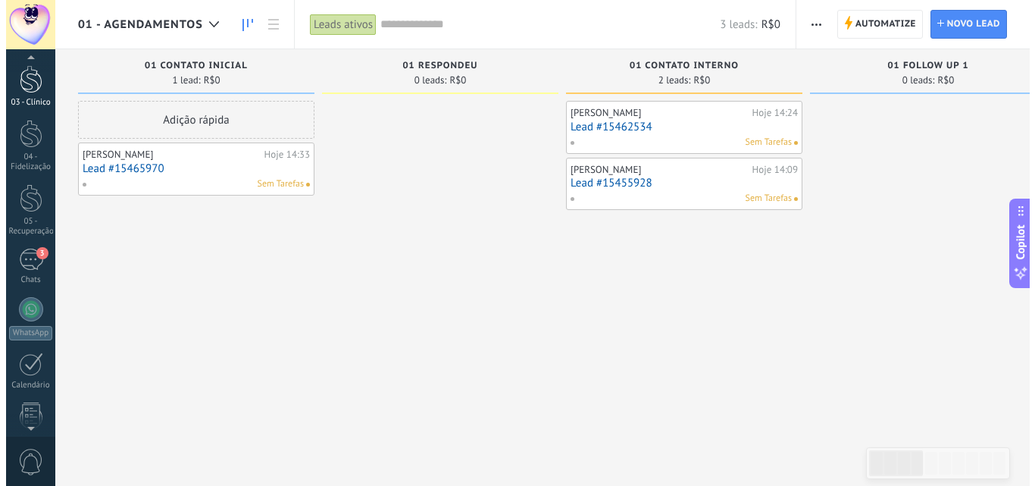
scroll to position [175, 0]
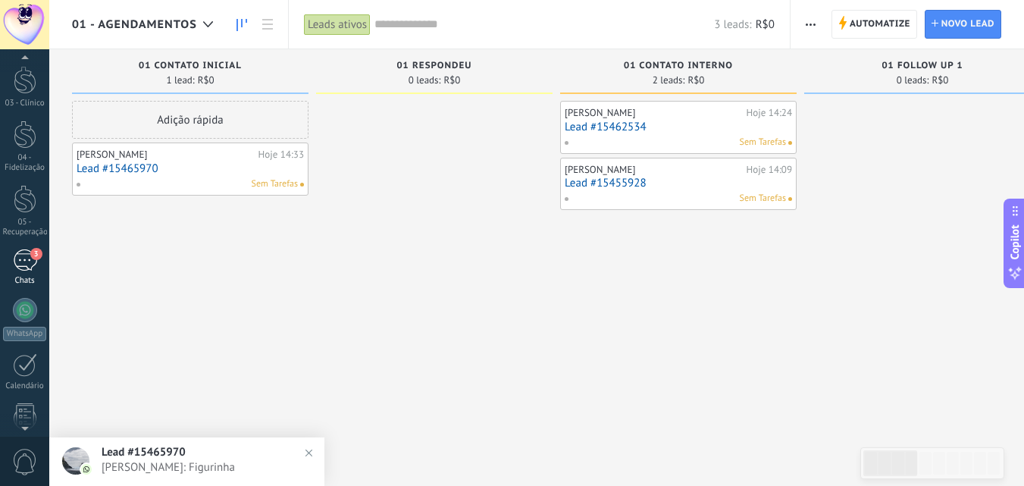
click at [22, 264] on div "3" at bounding box center [25, 260] width 24 height 22
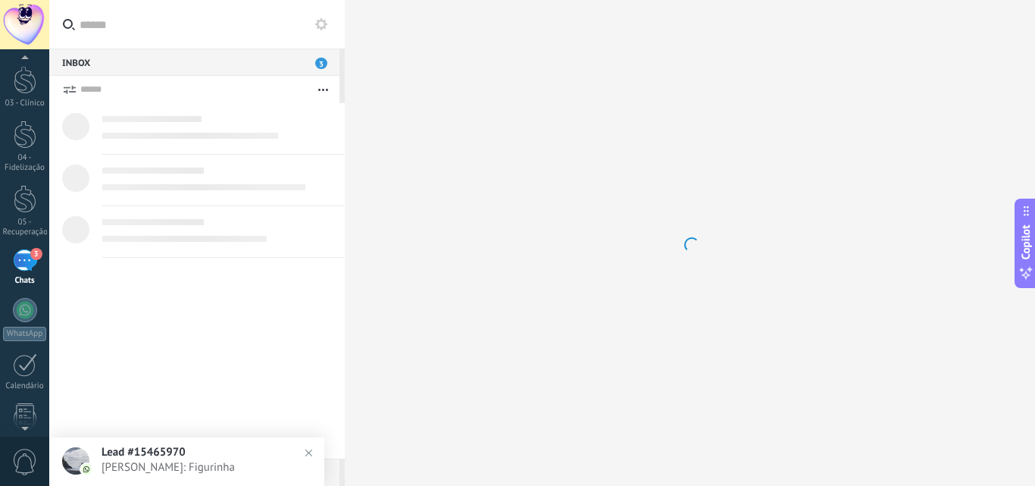
scroll to position [198, 0]
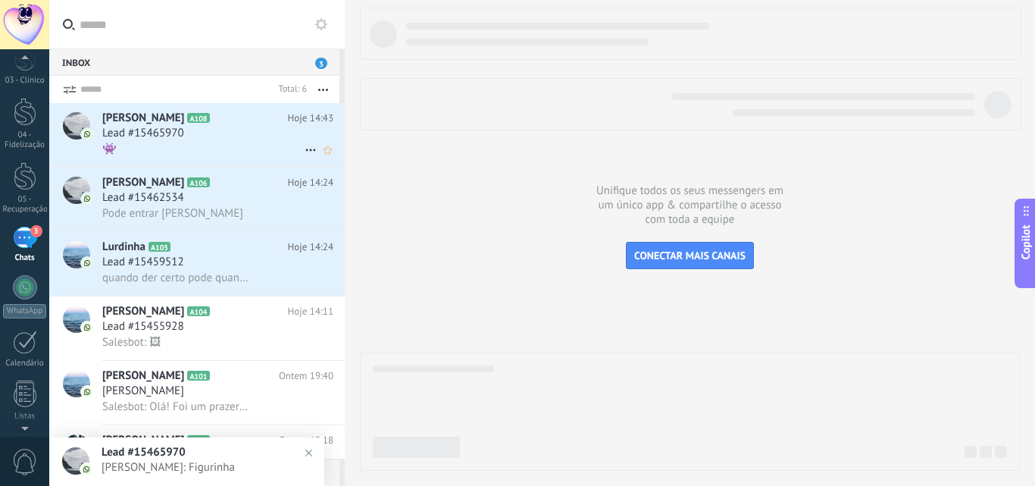
click at [194, 140] on div "Lead #15465970" at bounding box center [217, 133] width 231 height 15
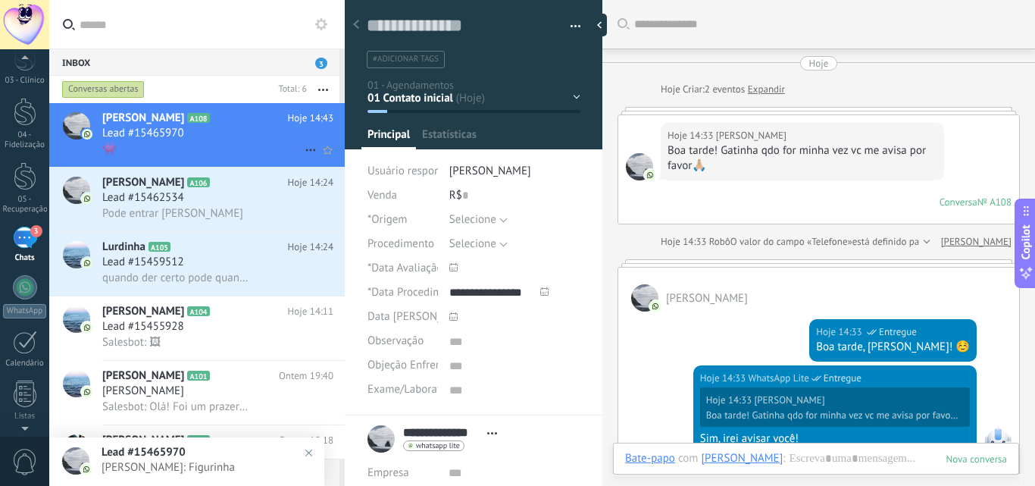
scroll to position [871, 0]
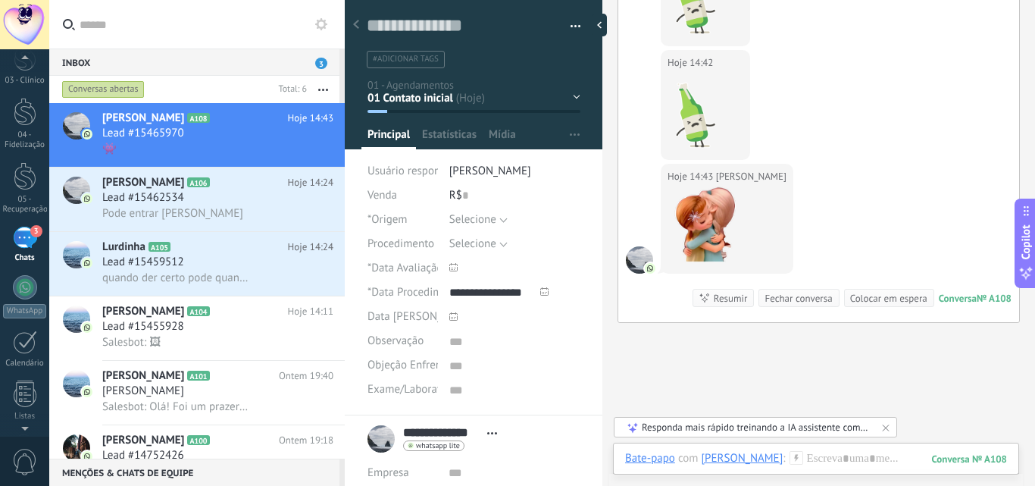
click at [23, 251] on link "3 Chats" at bounding box center [24, 245] width 49 height 36
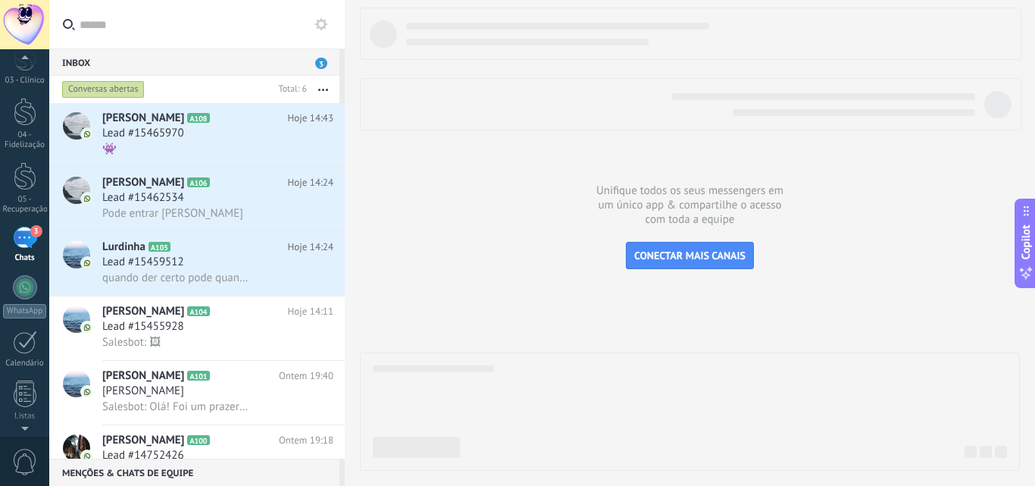
drag, startPoint x: 21, startPoint y: 247, endPoint x: 476, endPoint y: 259, distance: 454.8
click at [476, 259] on div at bounding box center [690, 239] width 660 height 463
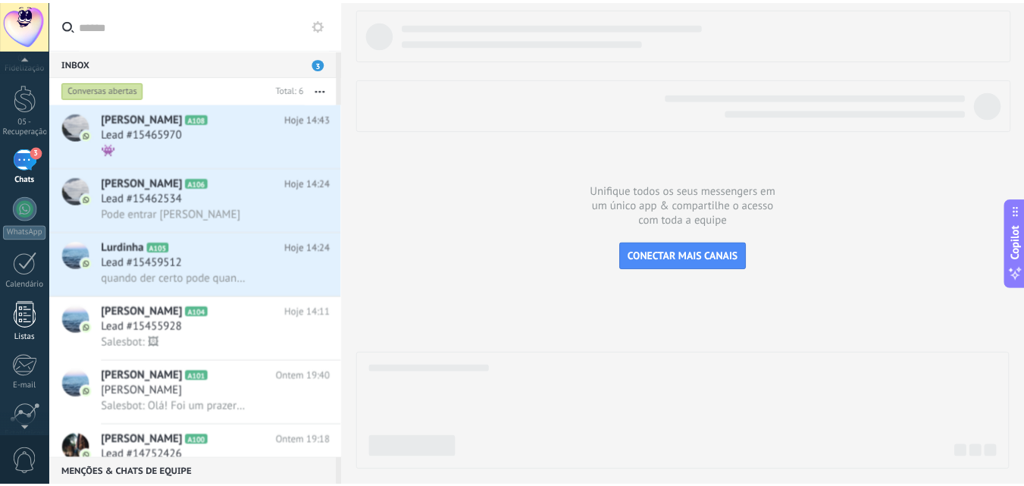
scroll to position [402, 0]
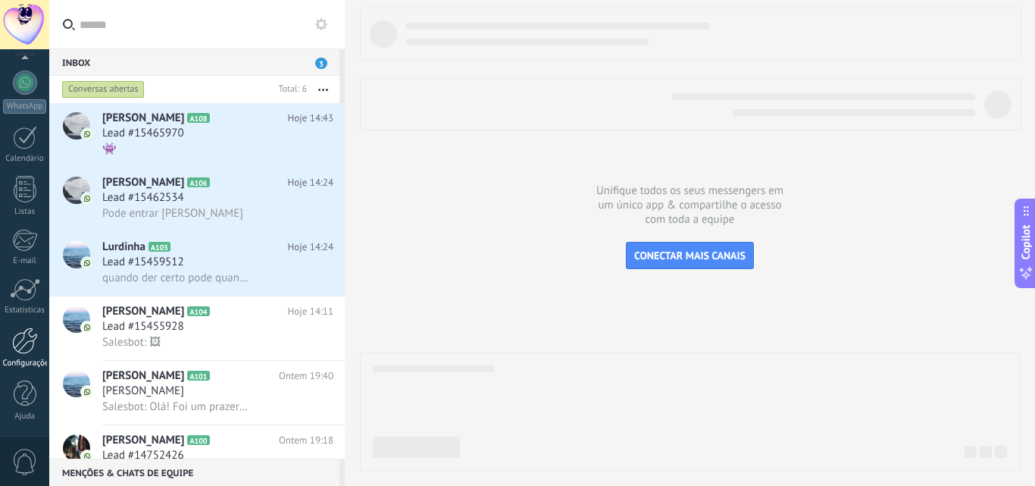
click at [14, 344] on div at bounding box center [25, 340] width 26 height 27
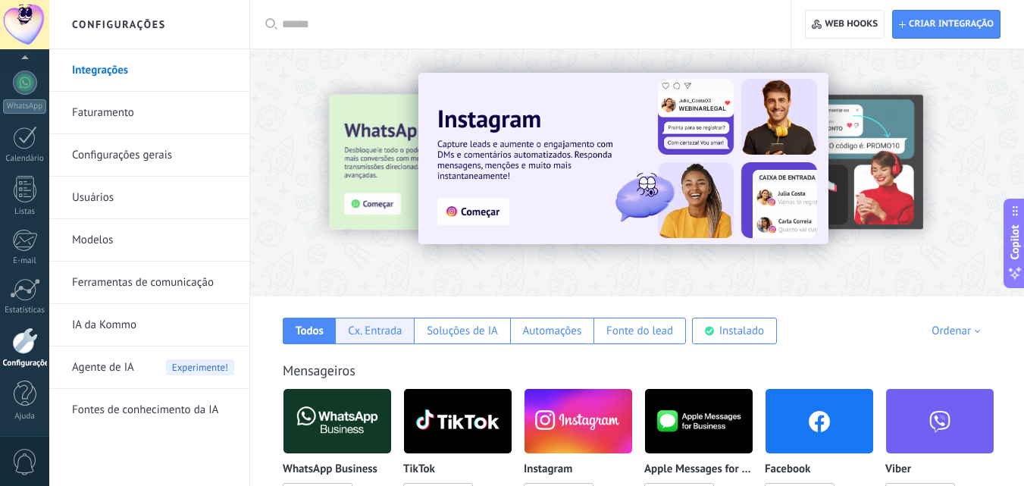
click at [376, 331] on div "Cx. Entrada" at bounding box center [375, 331] width 54 height 14
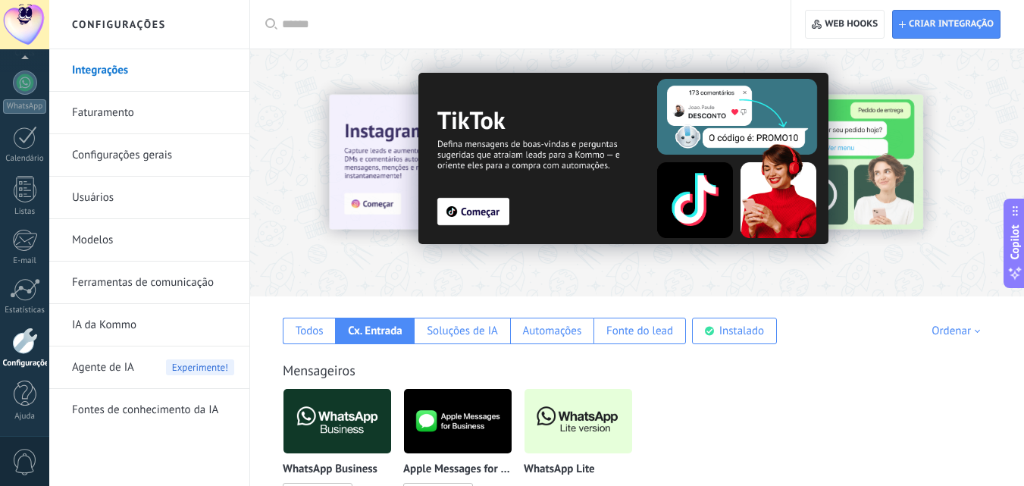
click at [99, 147] on link "Configurações gerais" at bounding box center [153, 155] width 162 height 42
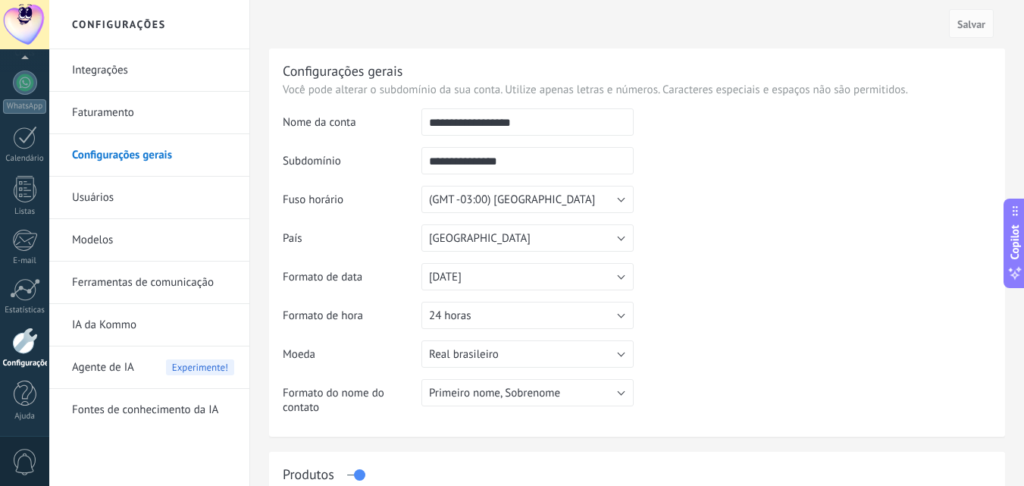
click at [133, 70] on link "Integrações" at bounding box center [153, 70] width 162 height 42
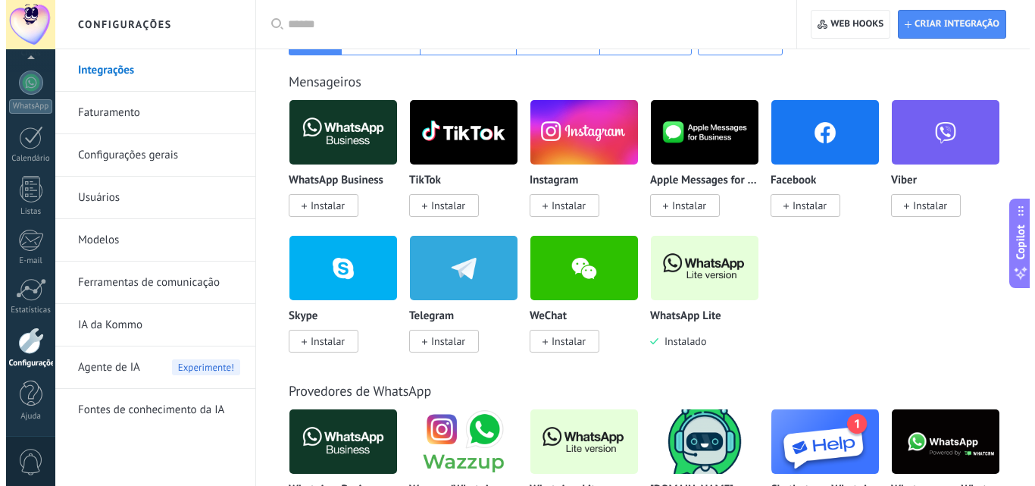
scroll to position [379, 0]
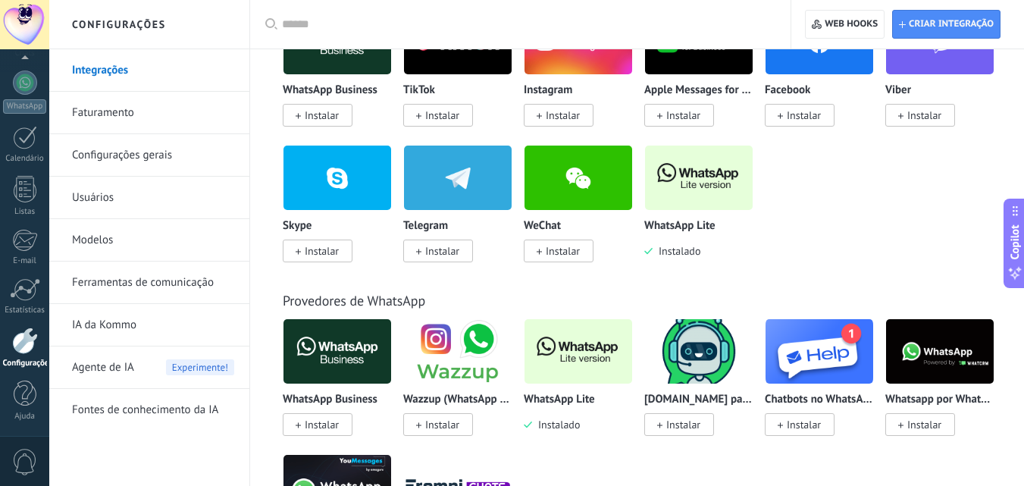
click at [702, 174] on img at bounding box center [699, 178] width 108 height 74
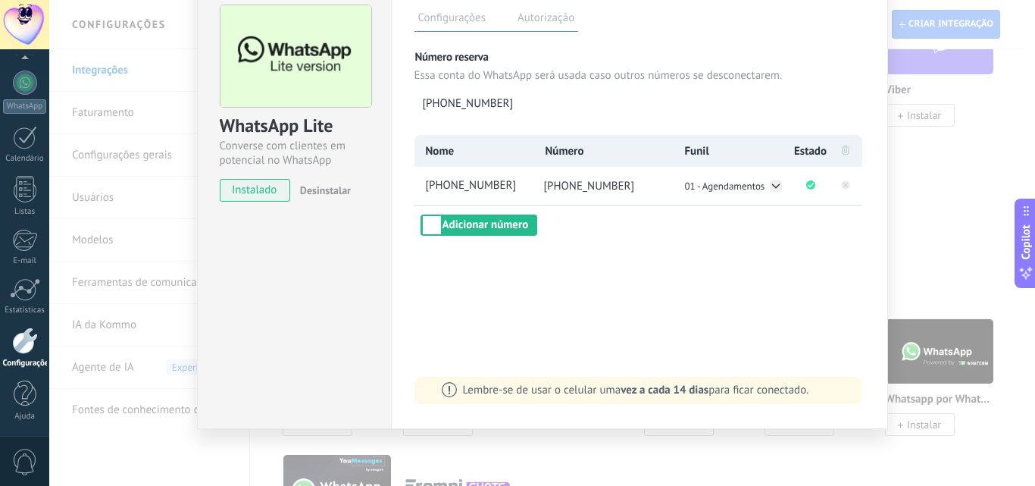
scroll to position [0, 0]
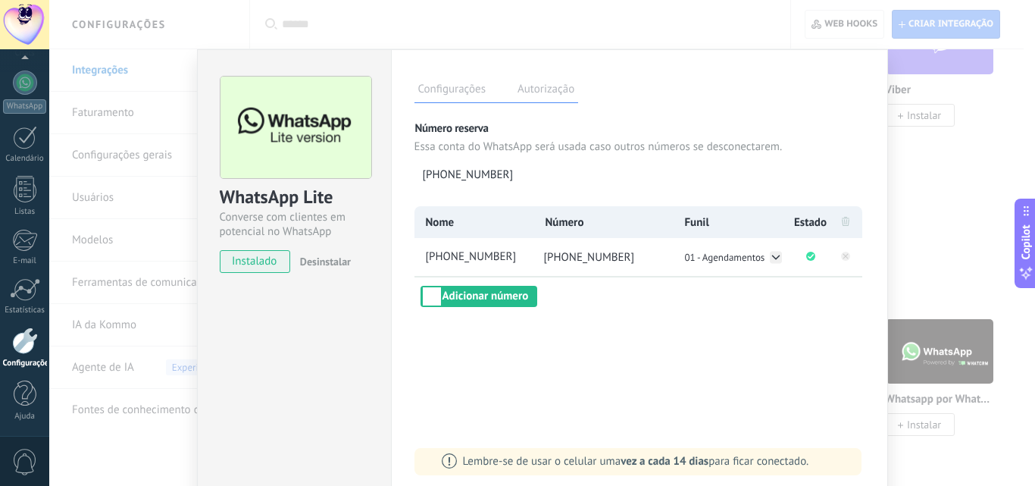
click at [551, 85] on label "Autorização" at bounding box center [546, 91] width 64 height 22
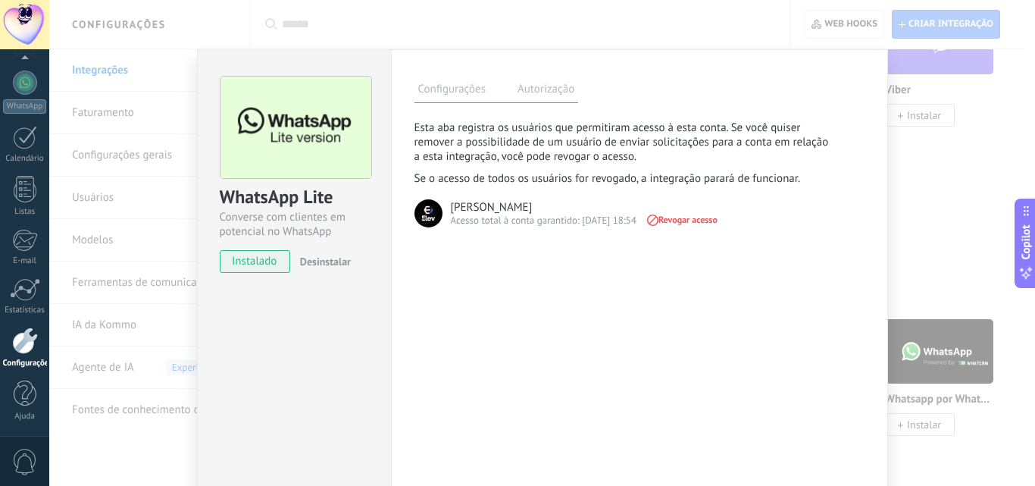
click at [452, 94] on label "Configurações" at bounding box center [451, 91] width 75 height 22
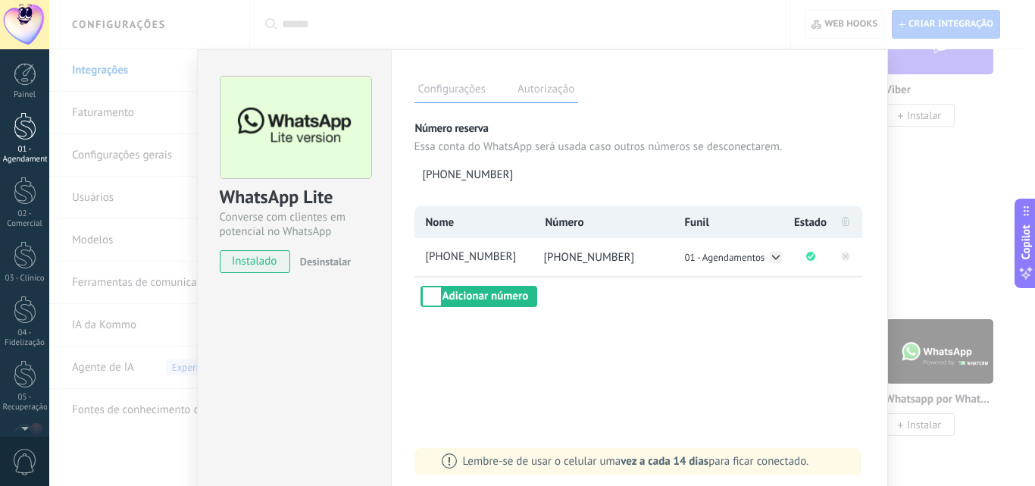
click at [17, 125] on div at bounding box center [25, 126] width 23 height 28
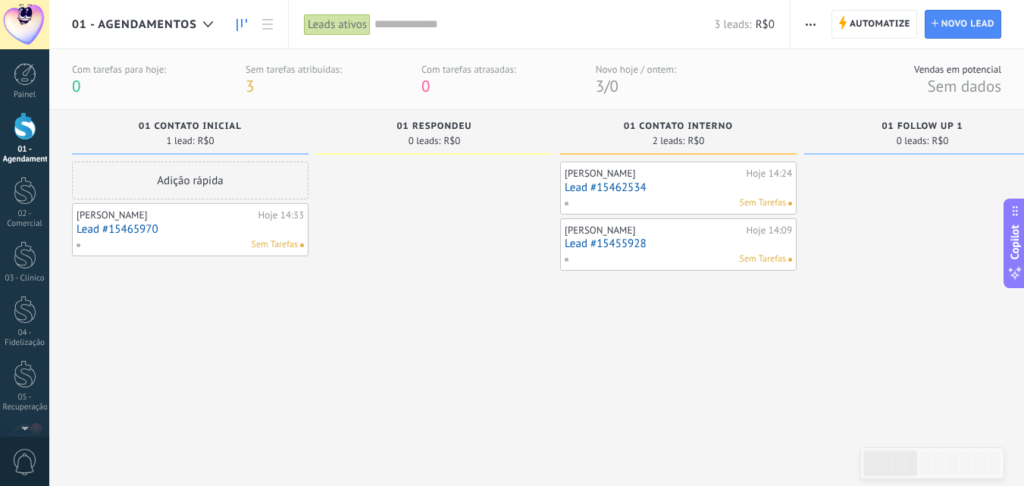
click at [18, 142] on link "01 - Agendamentos" at bounding box center [24, 138] width 49 height 52
click at [20, 252] on div at bounding box center [25, 255] width 23 height 28
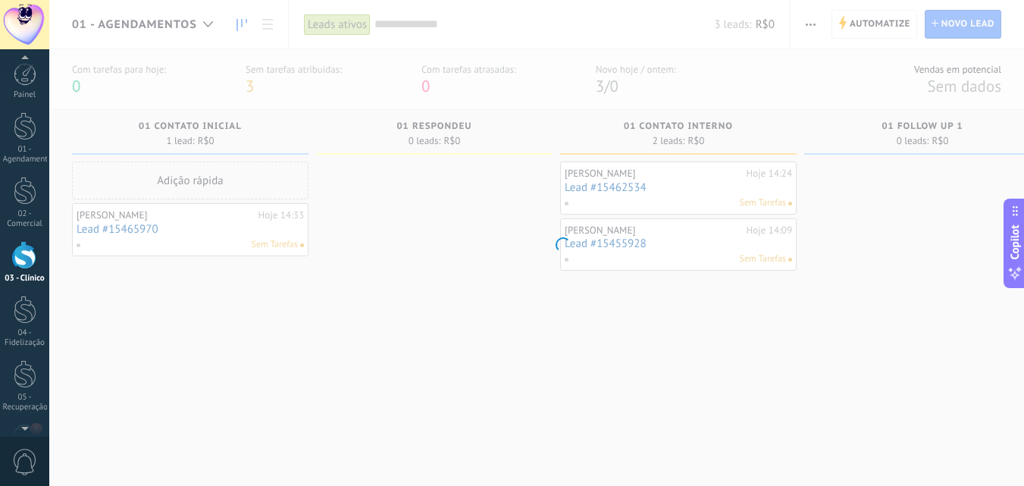
scroll to position [14, 0]
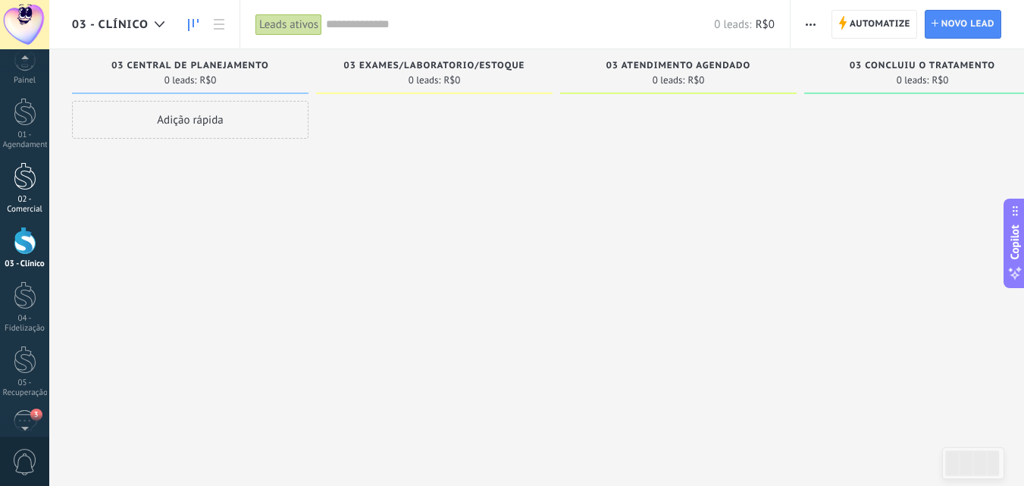
click at [8, 184] on link "02 - Comercial" at bounding box center [24, 188] width 49 height 52
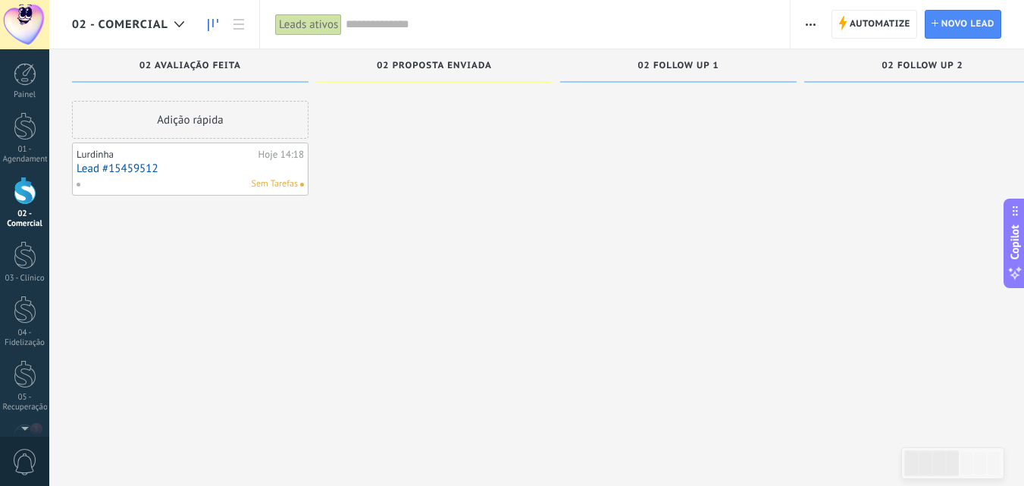
click at [182, 173] on link "Lead #15459512" at bounding box center [190, 168] width 227 height 13
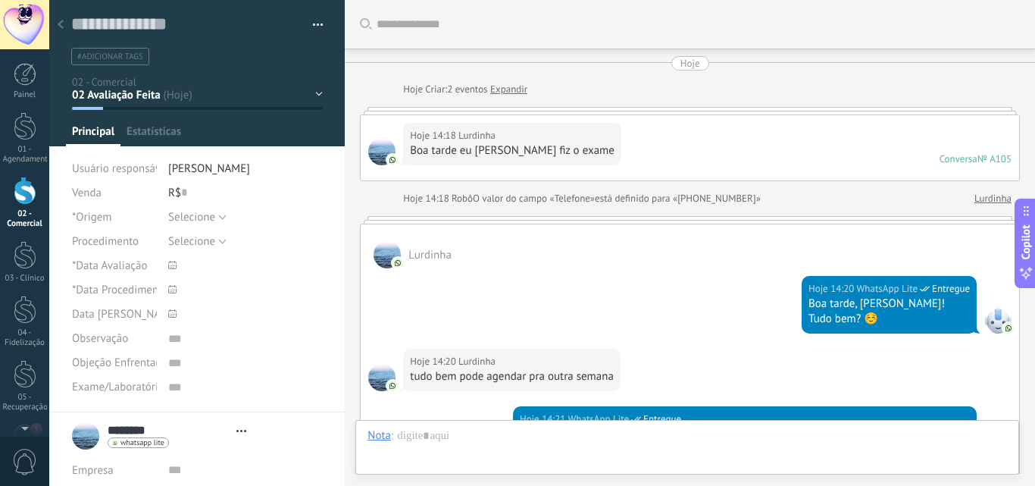
type textarea "***"
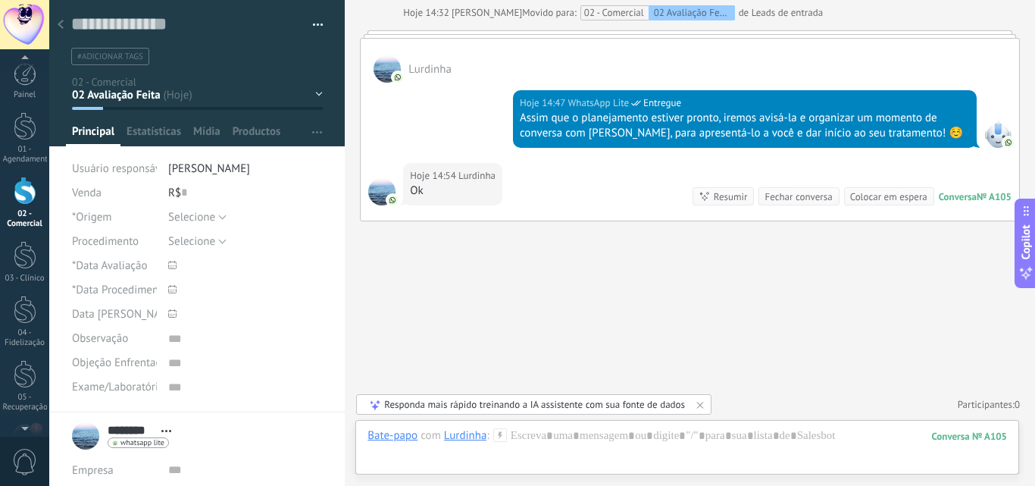
scroll to position [52, 0]
click at [27, 461] on span "0" at bounding box center [25, 462] width 26 height 27
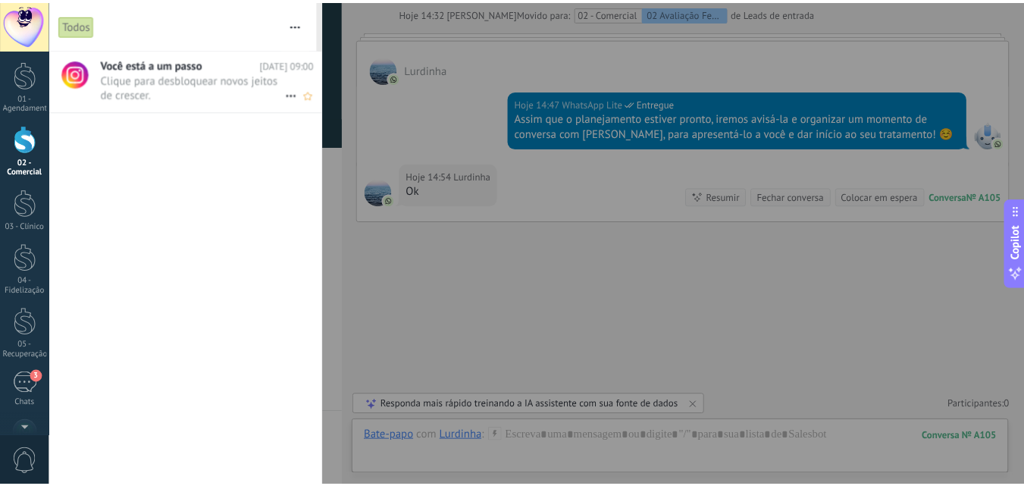
scroll to position [0, 0]
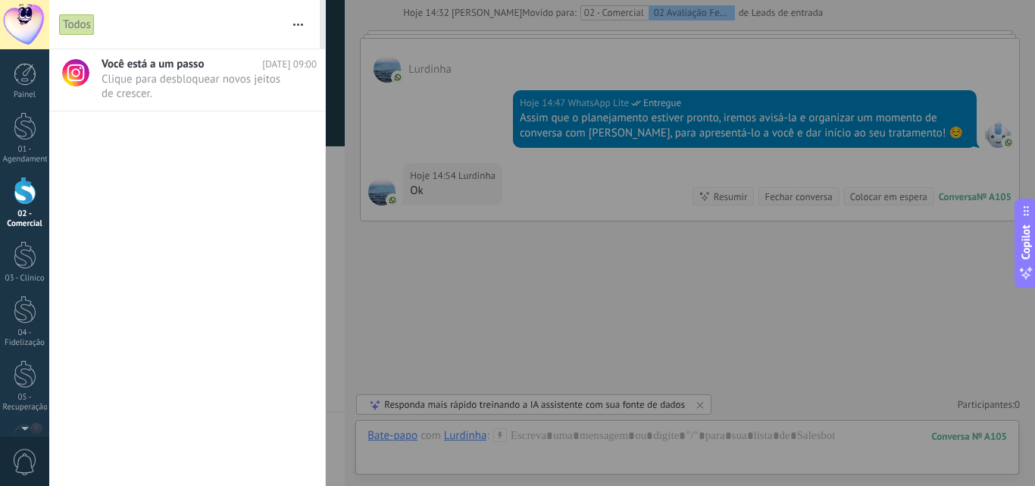
click at [298, 27] on button "button" at bounding box center [298, 24] width 33 height 48
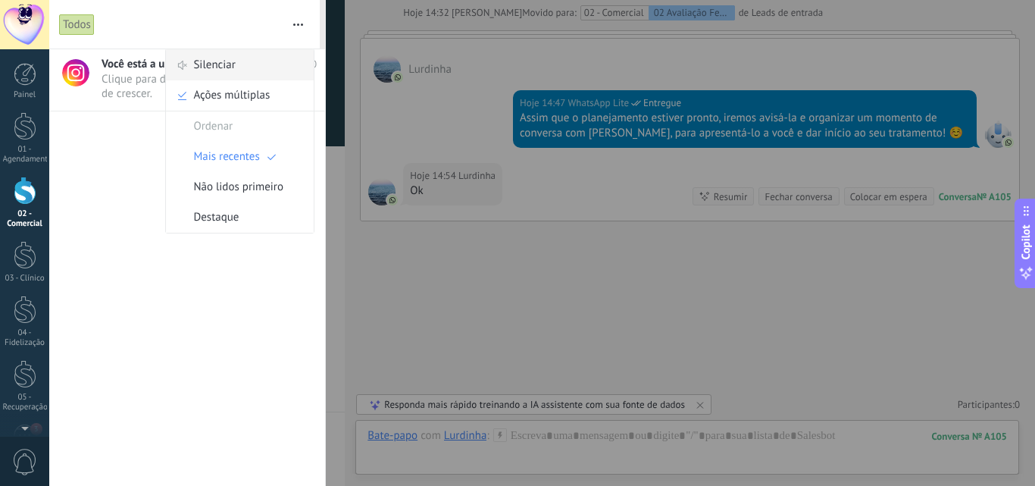
click at [230, 72] on span "Silenciar" at bounding box center [214, 65] width 42 height 30
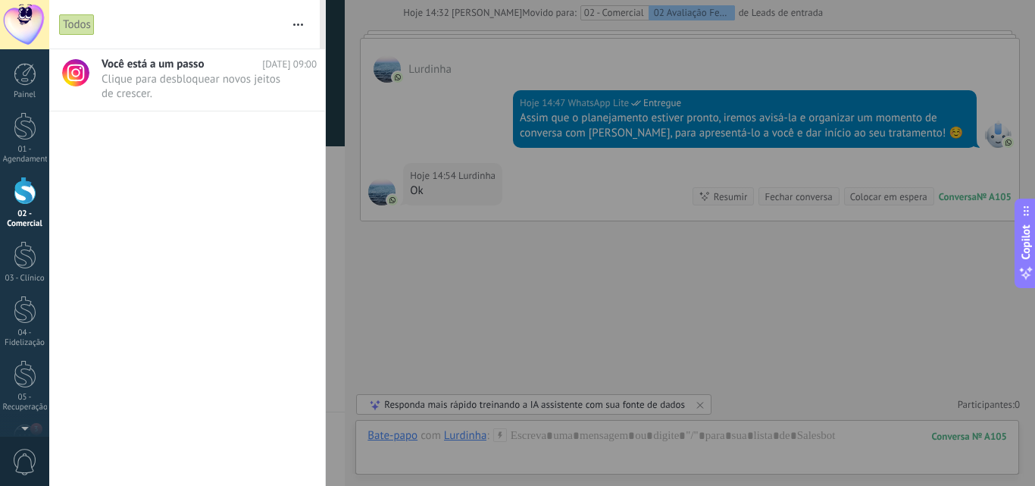
click at [297, 16] on button "button" at bounding box center [298, 24] width 33 height 48
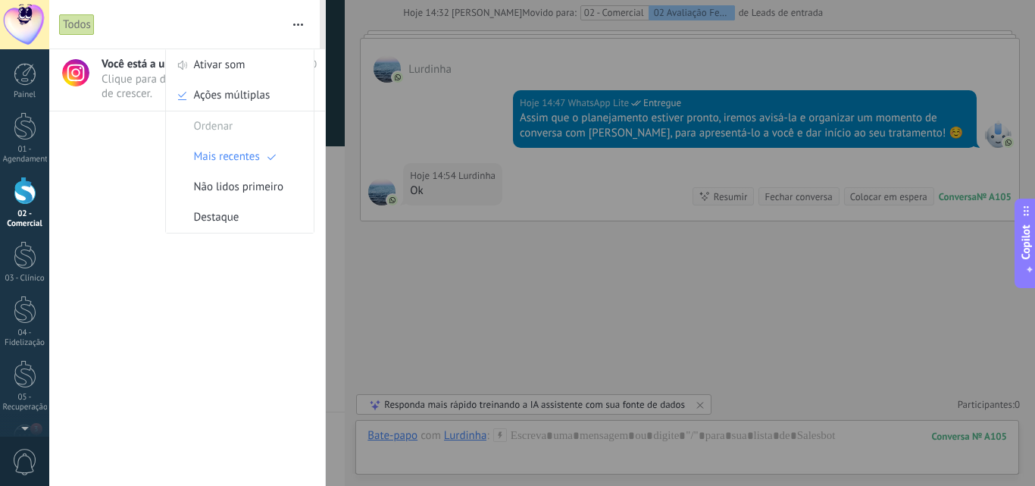
click at [196, 326] on div "Você está a um passo 12/10/2025 09:00 Clique para desbloquear novos jeitos de c…" at bounding box center [187, 267] width 276 height 436
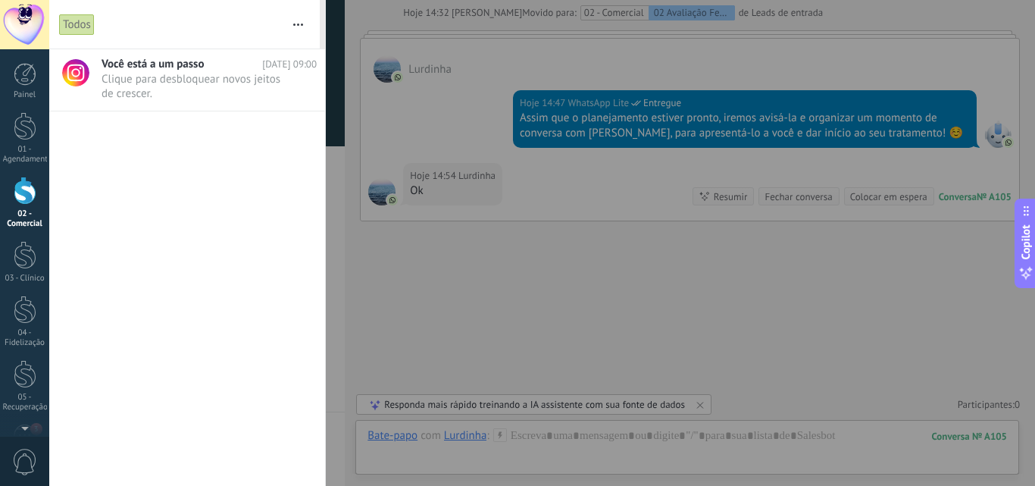
click at [370, 305] on div at bounding box center [517, 243] width 1035 height 486
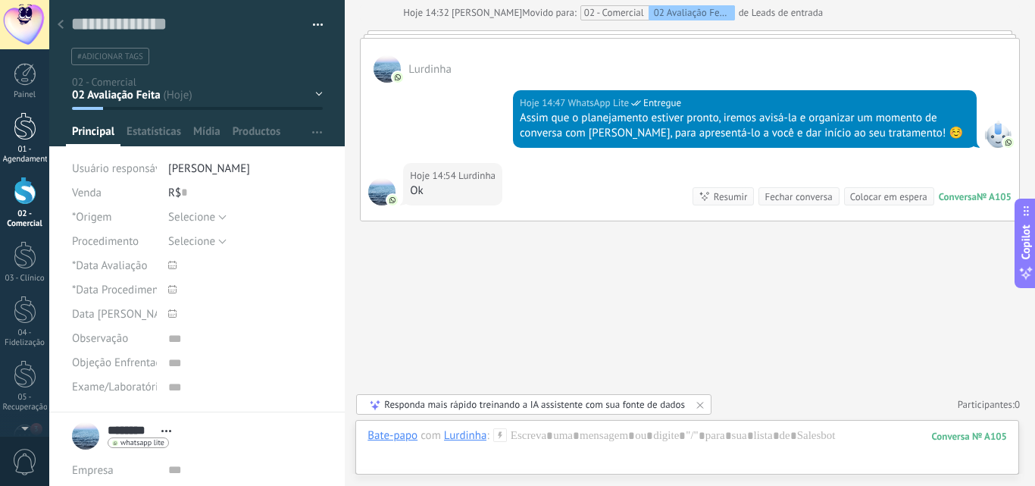
click at [33, 118] on div at bounding box center [25, 126] width 23 height 28
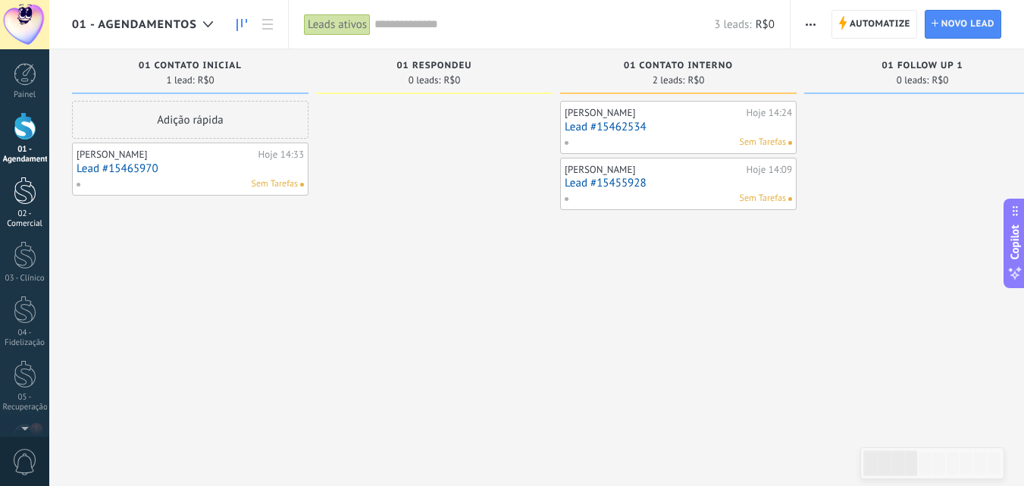
click at [23, 200] on div at bounding box center [25, 191] width 23 height 28
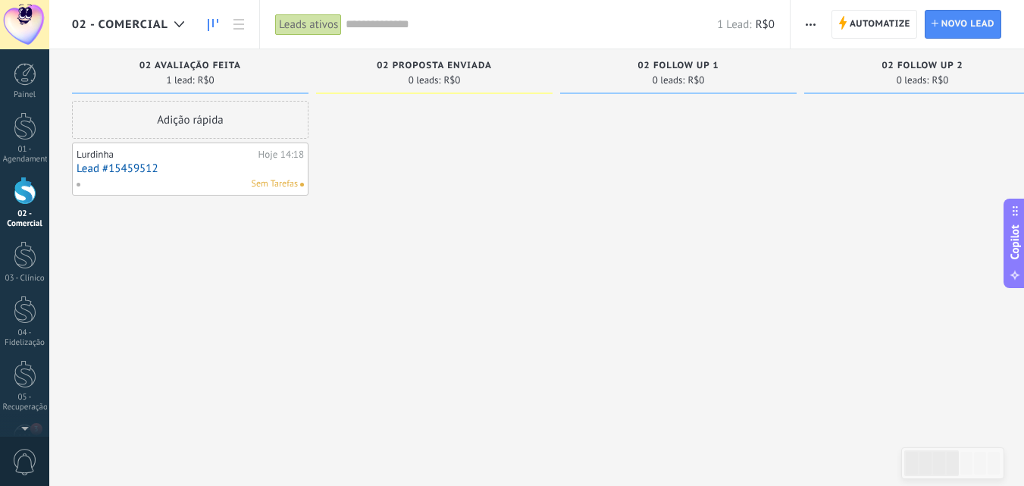
click at [982, 80] on div "0 leads: R$0" at bounding box center [922, 80] width 221 height 13
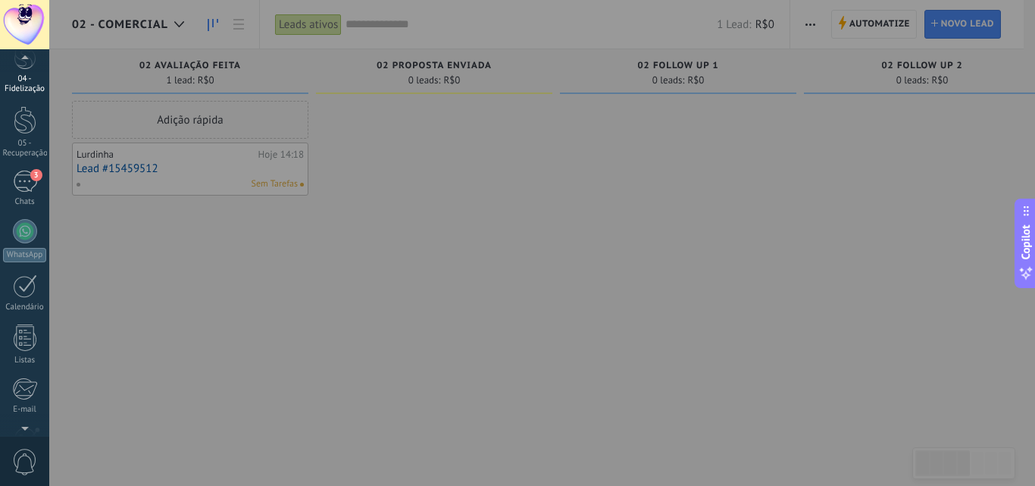
scroll to position [227, 0]
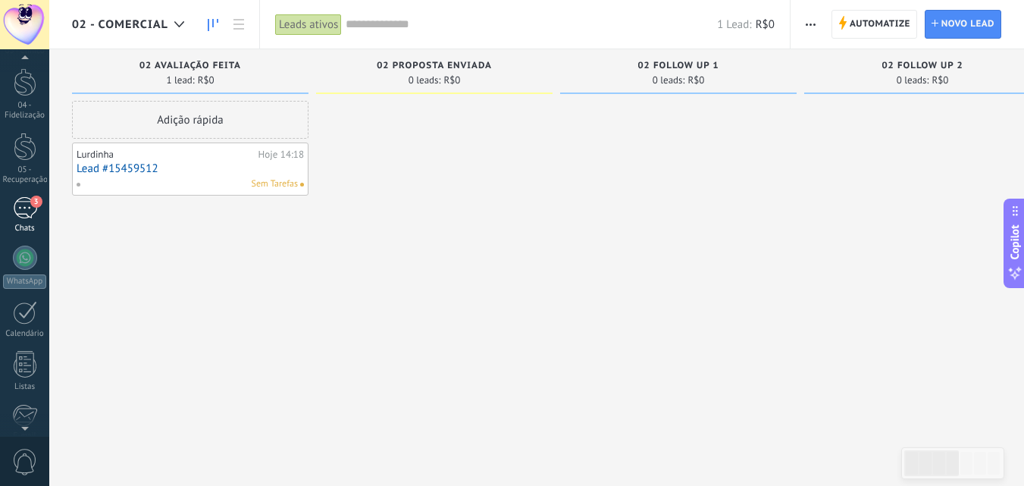
click at [27, 206] on div "3" at bounding box center [25, 208] width 24 height 22
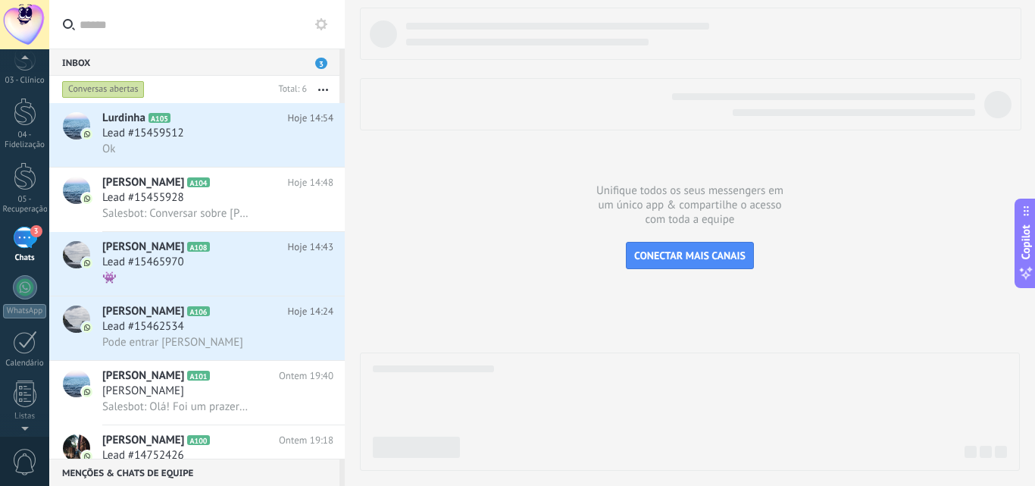
click at [217, 59] on div "Inbox 3" at bounding box center [194, 61] width 290 height 27
click at [11, 124] on link "01 - Agendamentos" at bounding box center [24, 138] width 49 height 52
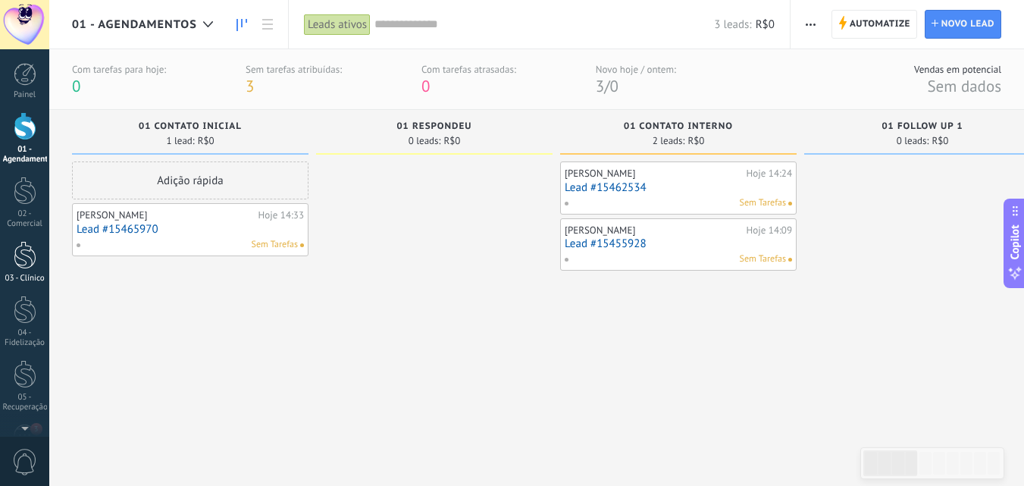
click at [33, 252] on div at bounding box center [25, 255] width 23 height 28
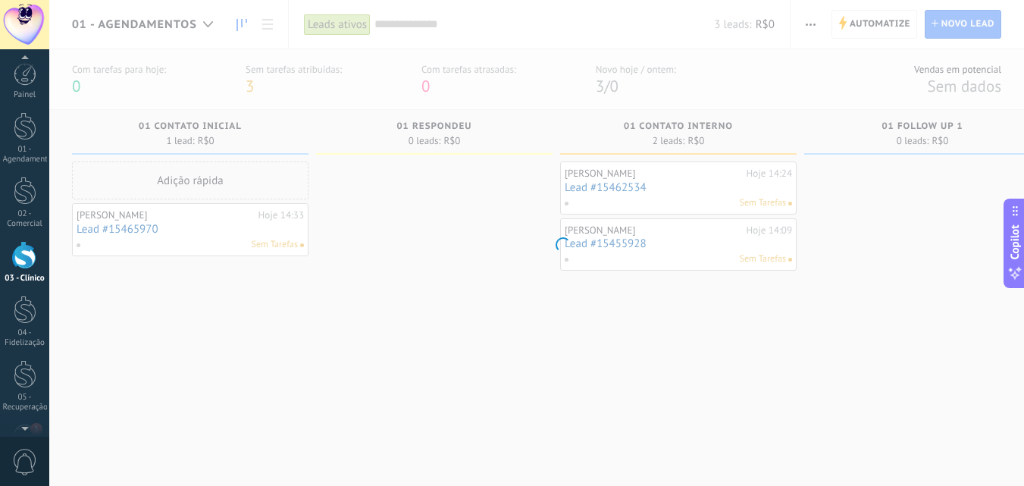
scroll to position [14, 0]
